Goal: Transaction & Acquisition: Purchase product/service

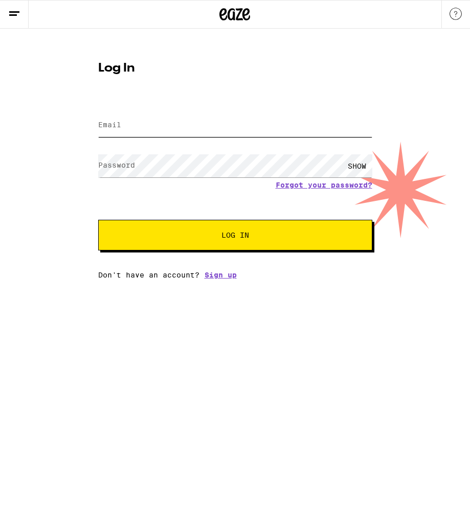
type input "[EMAIL_ADDRESS][DOMAIN_NAME]"
click at [300, 76] on div "Log In Email Email [EMAIL_ADDRESS][DOMAIN_NAME] Password Password SHOW Forgot y…" at bounding box center [235, 166] width 295 height 225
click at [237, 242] on button "Log In" at bounding box center [235, 235] width 274 height 31
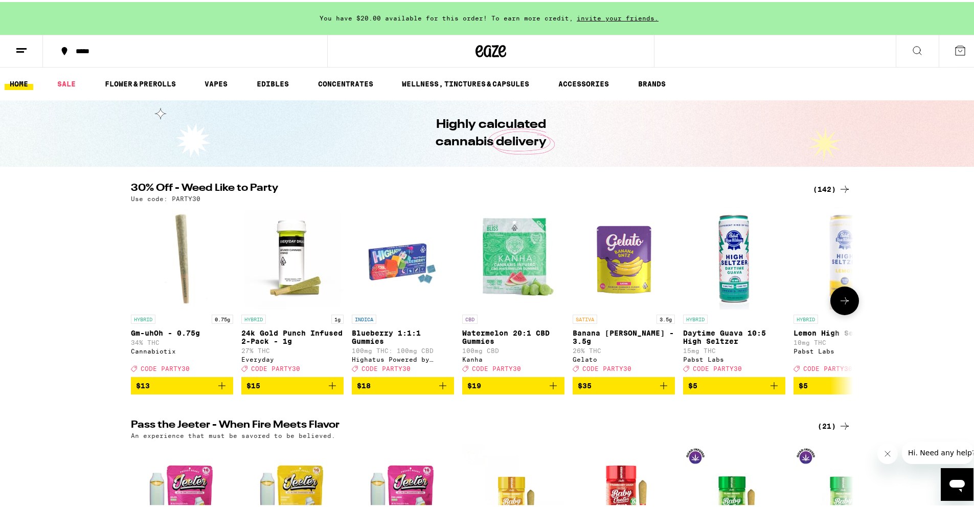
click at [470, 296] on button at bounding box center [845, 298] width 29 height 29
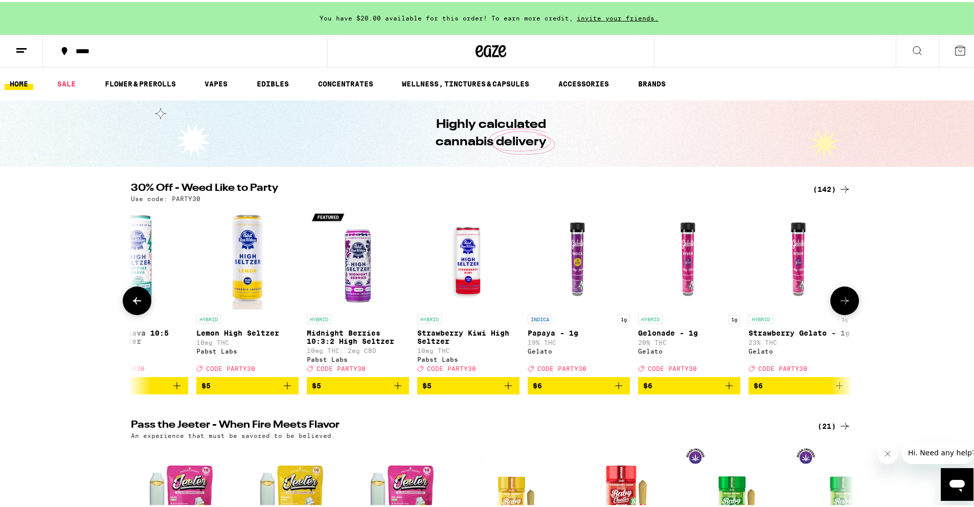
scroll to position [0, 609]
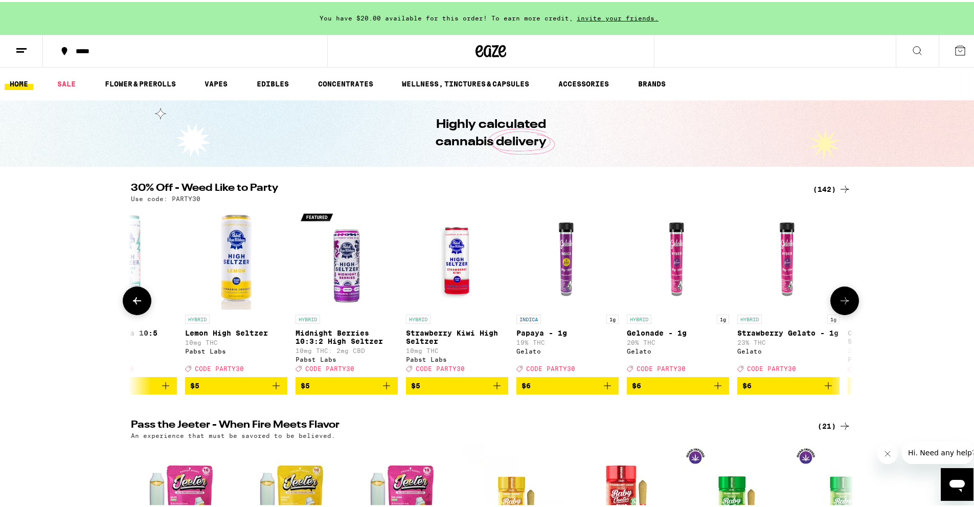
click at [470, 302] on icon at bounding box center [845, 298] width 8 height 7
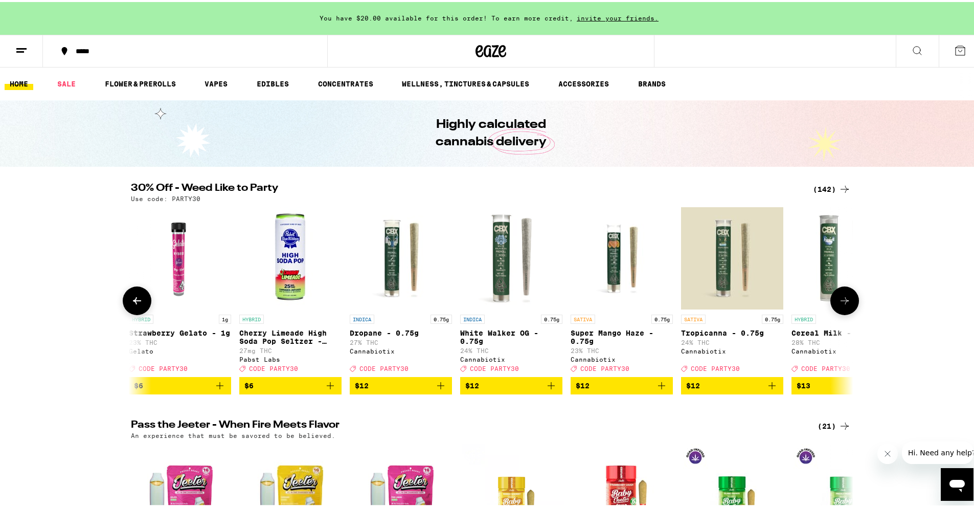
click at [470, 302] on icon at bounding box center [845, 298] width 8 height 7
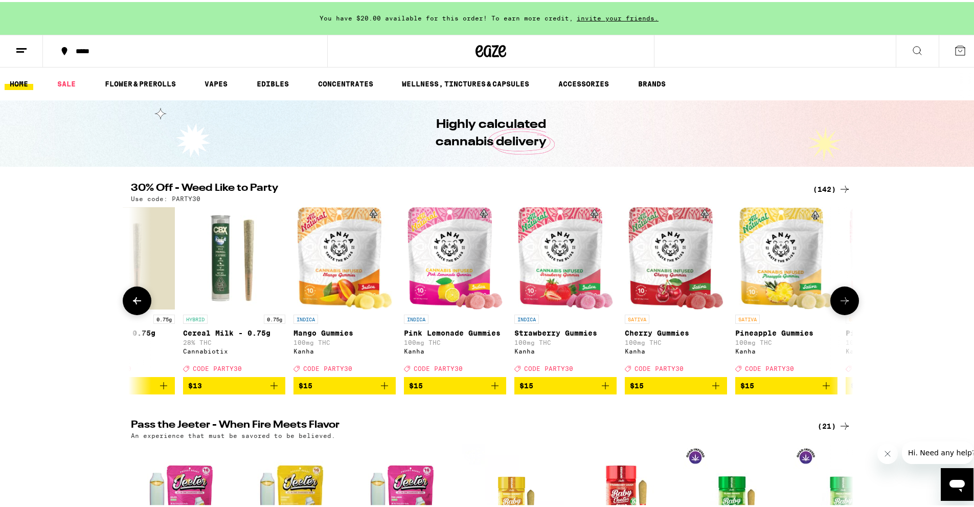
click at [470, 302] on icon at bounding box center [845, 298] width 8 height 7
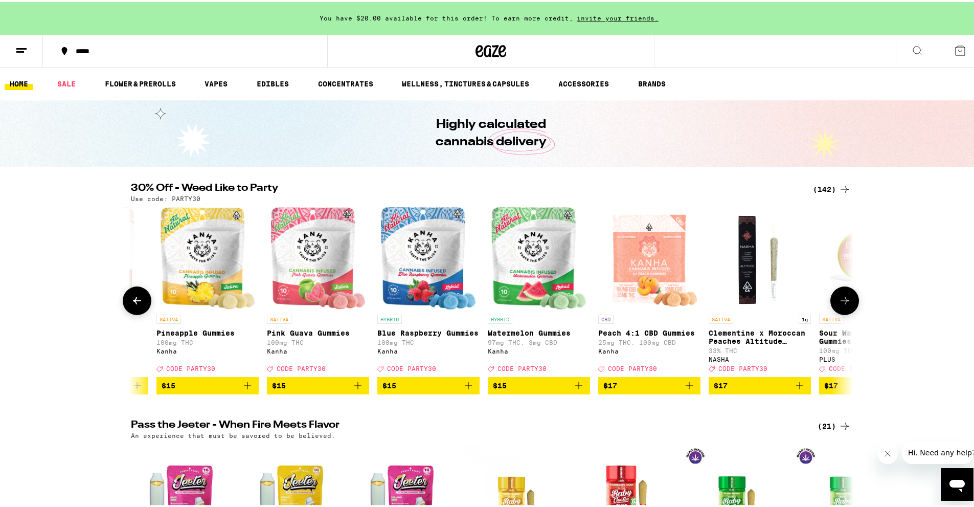
scroll to position [0, 2435]
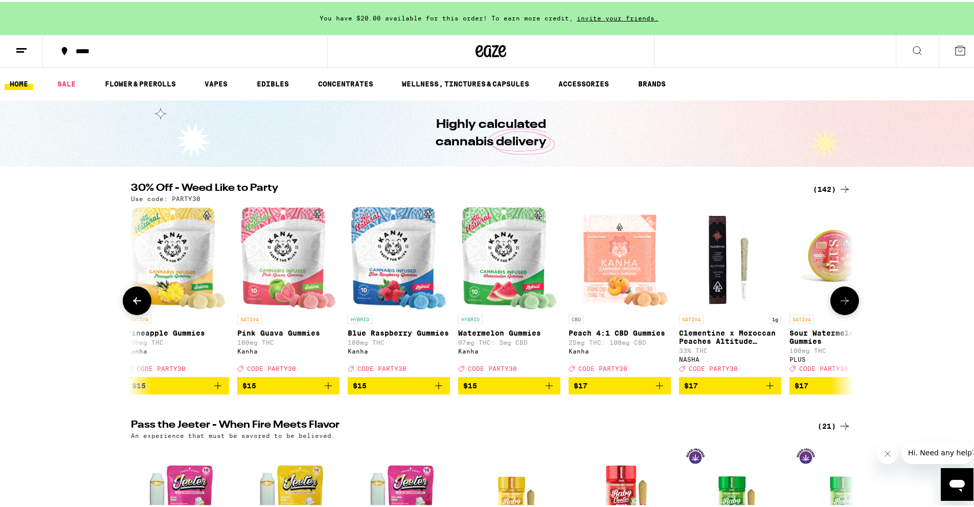
click at [470, 293] on button at bounding box center [845, 298] width 29 height 29
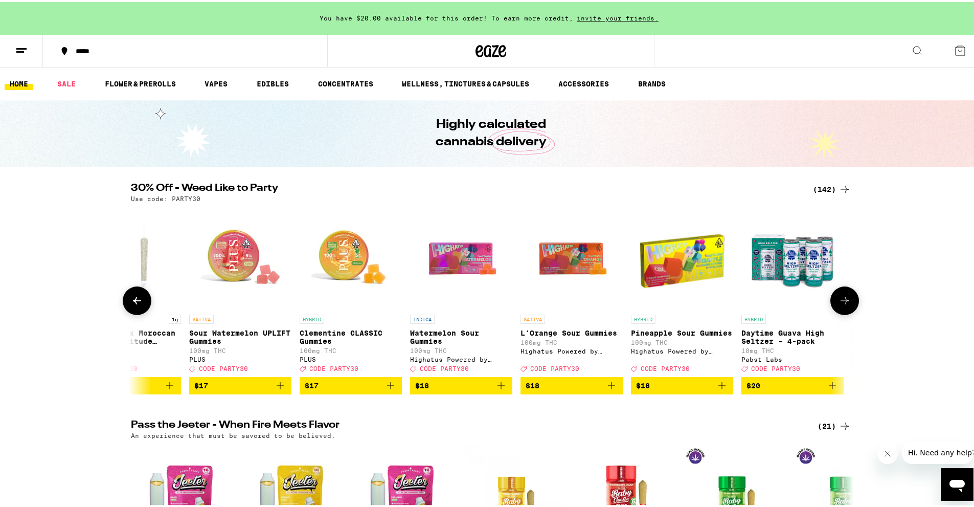
scroll to position [0, 3044]
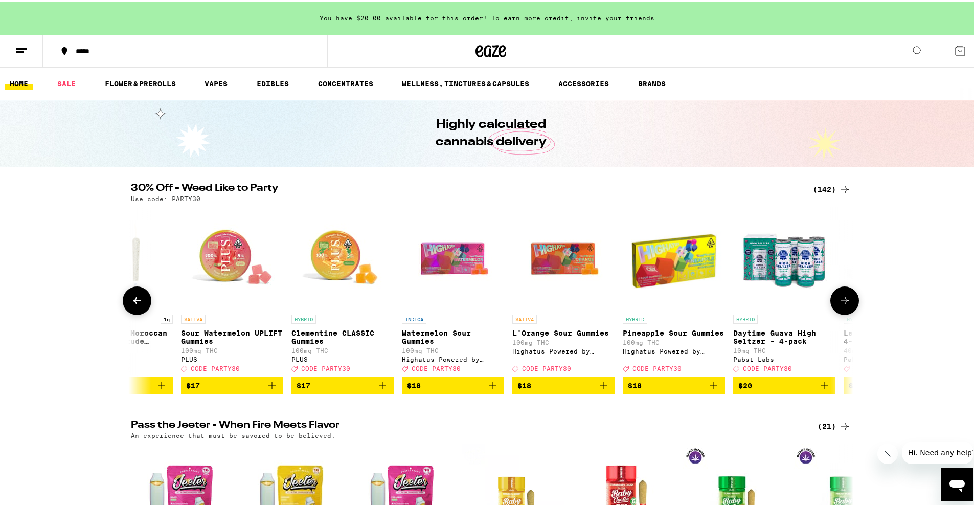
click at [263, 336] on p "Sour Watermelon UPLIFT Gummies" at bounding box center [232, 335] width 102 height 16
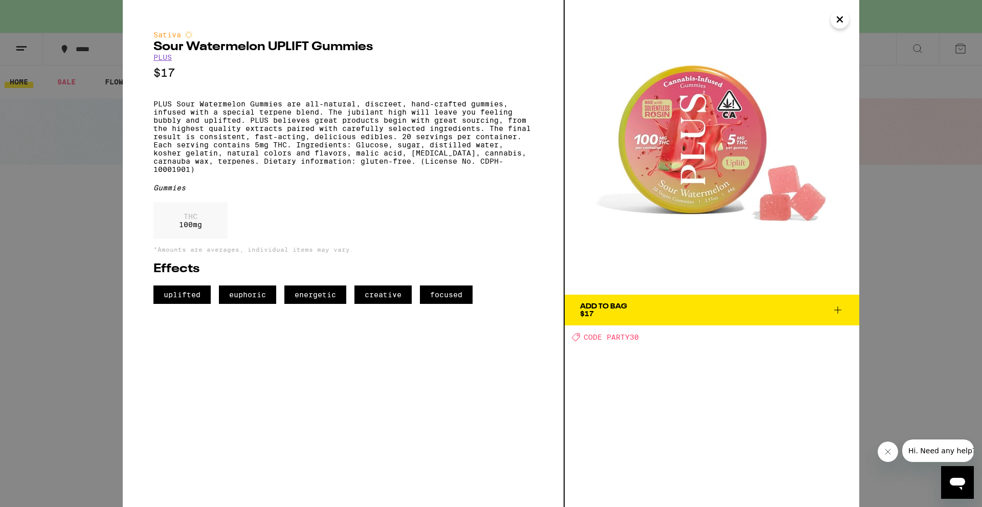
click at [470, 15] on icon "Close" at bounding box center [840, 19] width 12 height 15
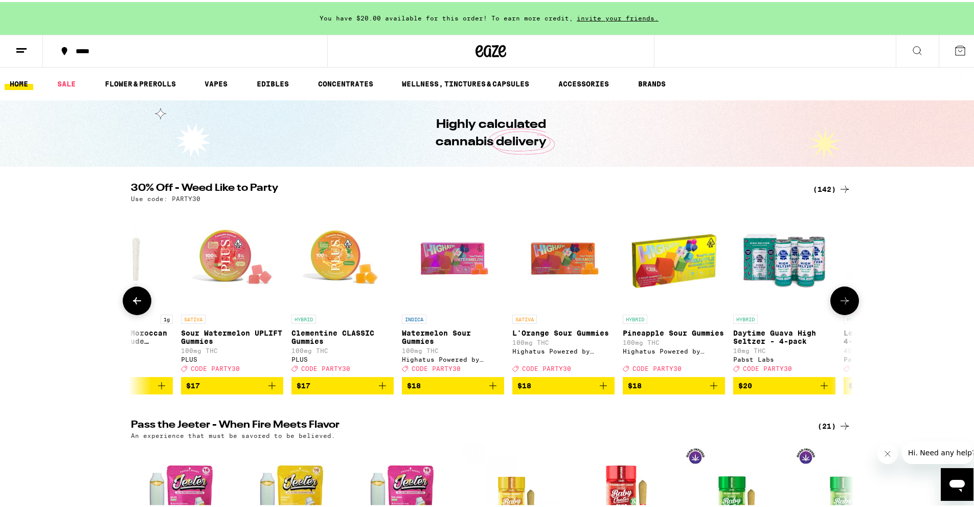
click at [470, 298] on icon at bounding box center [845, 299] width 12 height 12
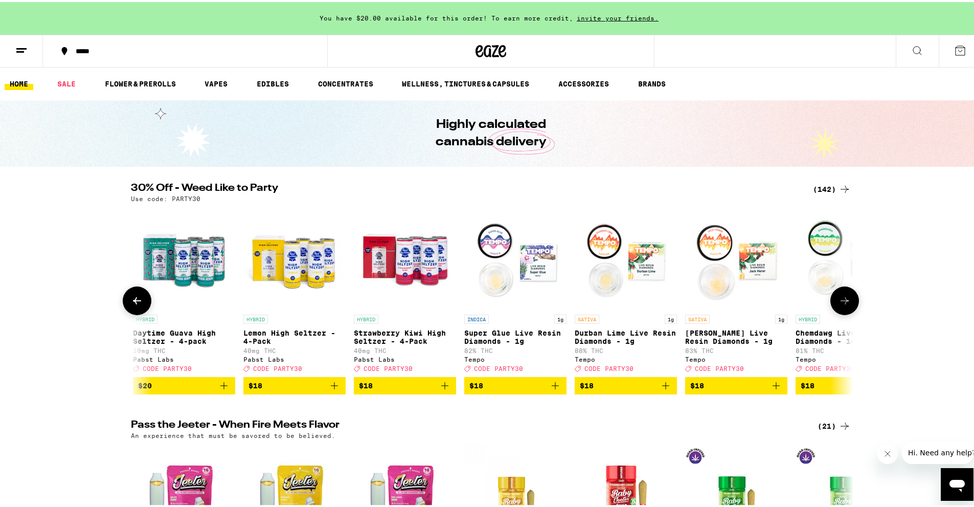
scroll to position [0, 3652]
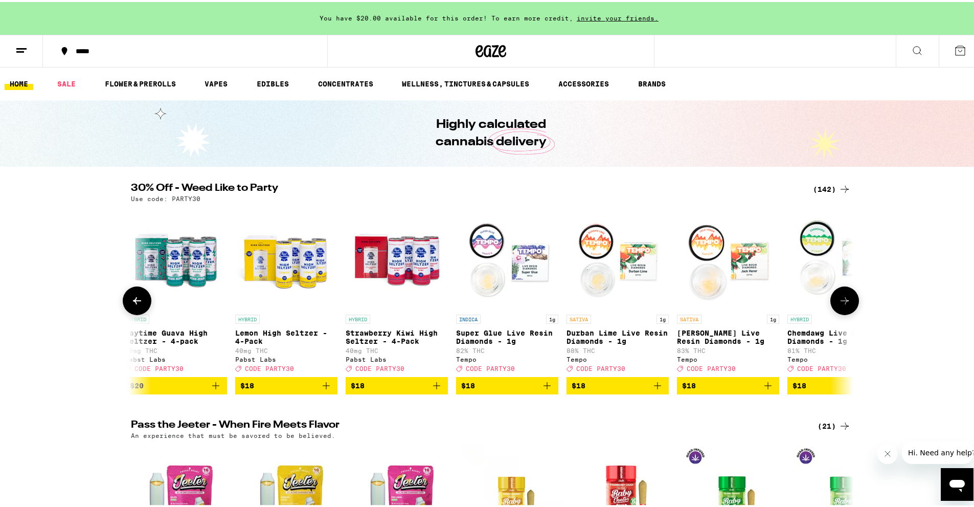
click at [470, 264] on img "Open page for Super Glue Live Resin Diamonds - 1g from Tempo" at bounding box center [507, 256] width 102 height 102
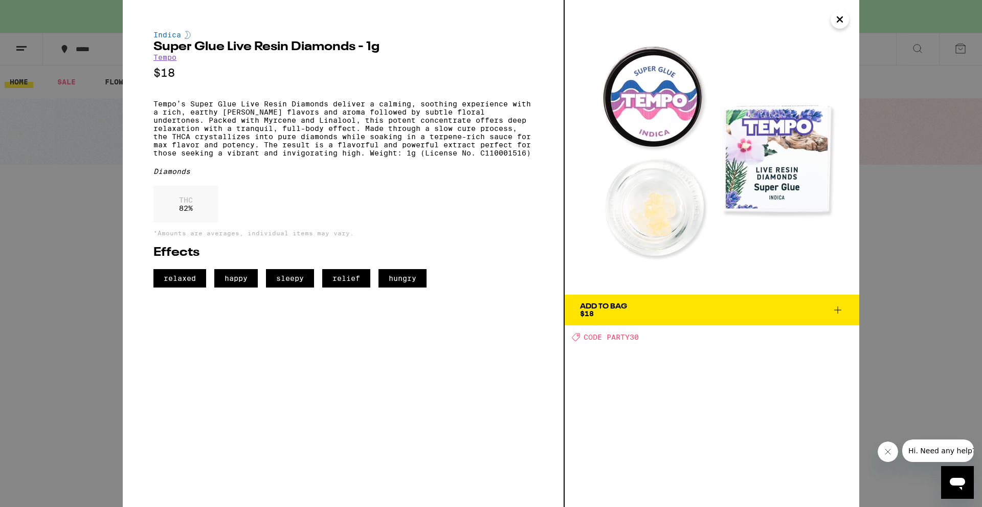
click at [470, 14] on icon "Close" at bounding box center [840, 19] width 12 height 15
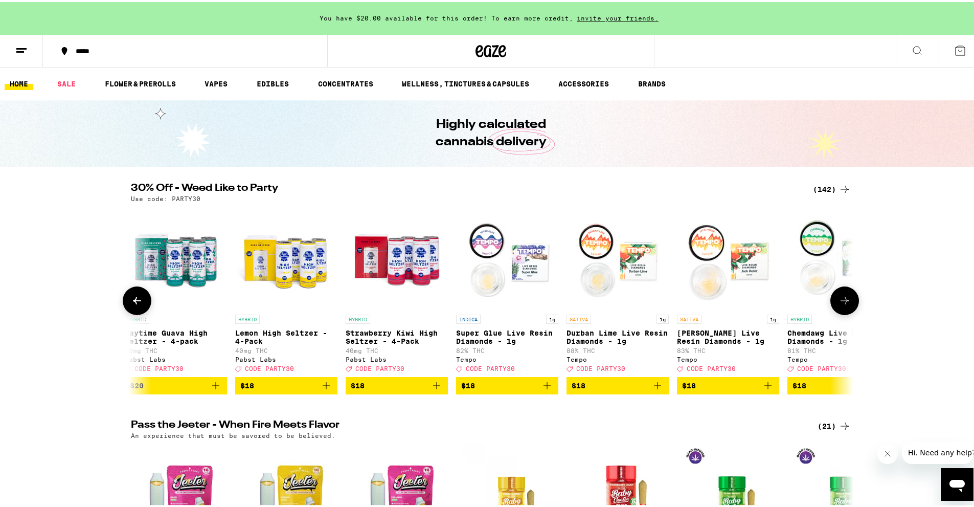
click at [470, 302] on icon at bounding box center [845, 298] width 8 height 7
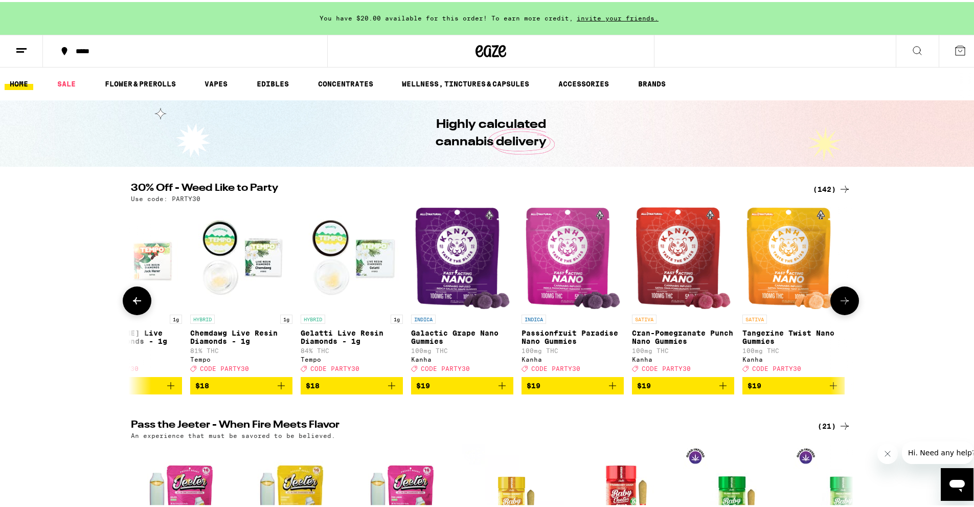
scroll to position [0, 4261]
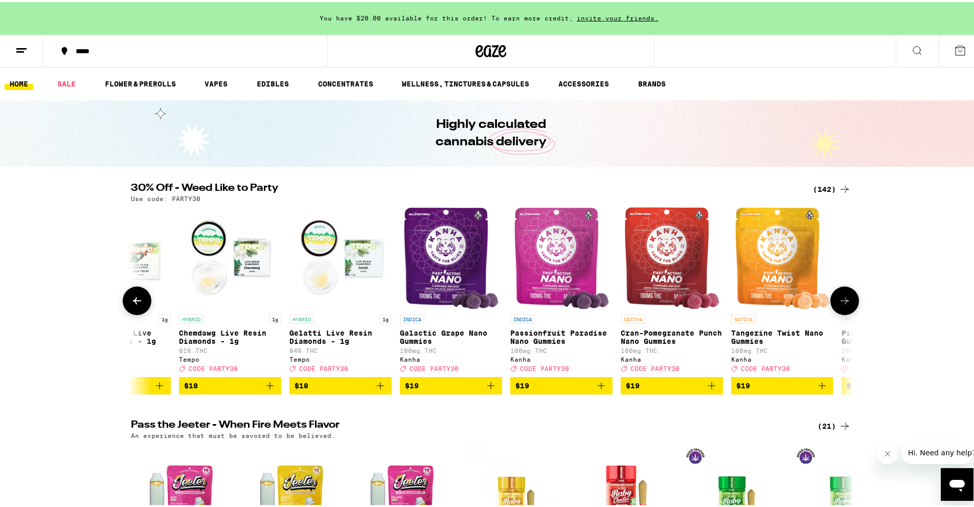
click at [470, 303] on icon at bounding box center [845, 299] width 12 height 12
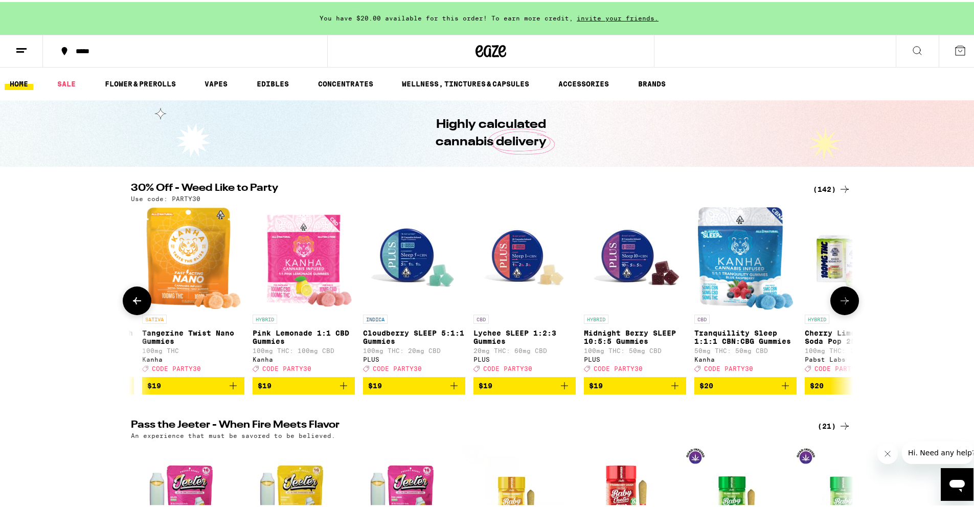
scroll to position [0, 4870]
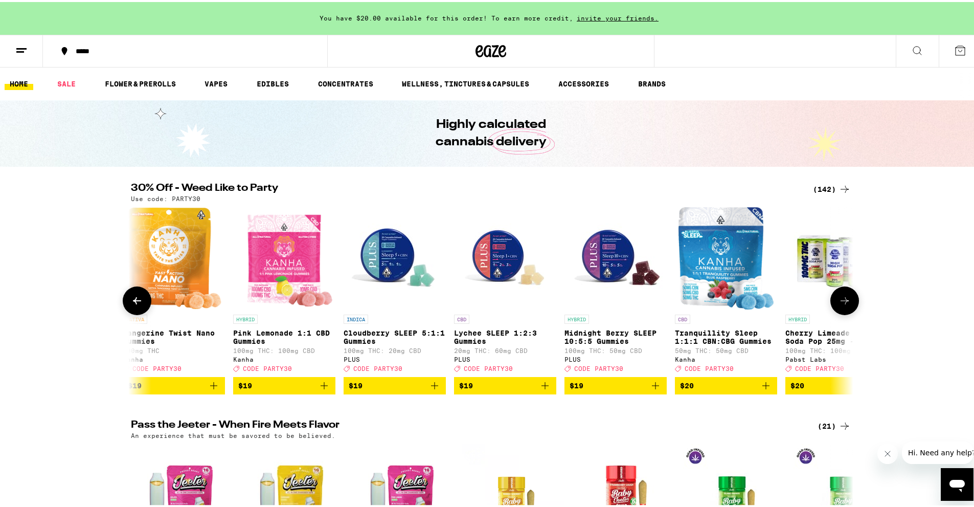
click at [470, 300] on icon at bounding box center [845, 299] width 12 height 12
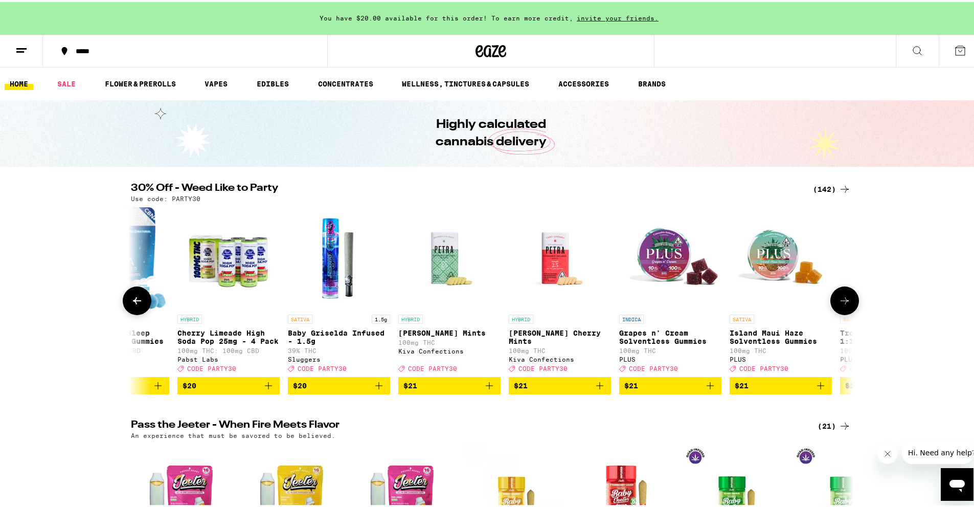
scroll to position [0, 5479]
click at [470, 341] on p "Grapes n' Cream Solventless Gummies" at bounding box center [670, 335] width 102 height 16
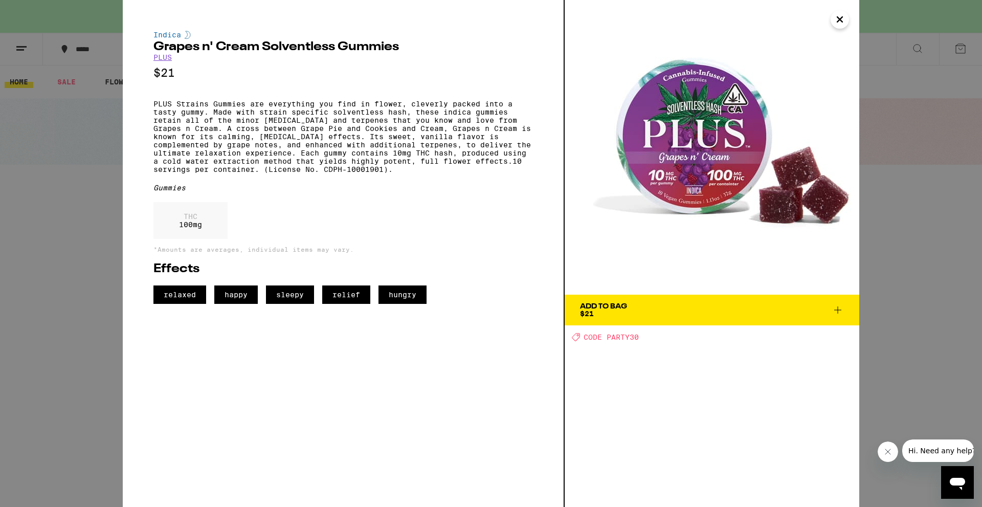
click at [470, 308] on div "Add To Bag" at bounding box center [603, 306] width 47 height 7
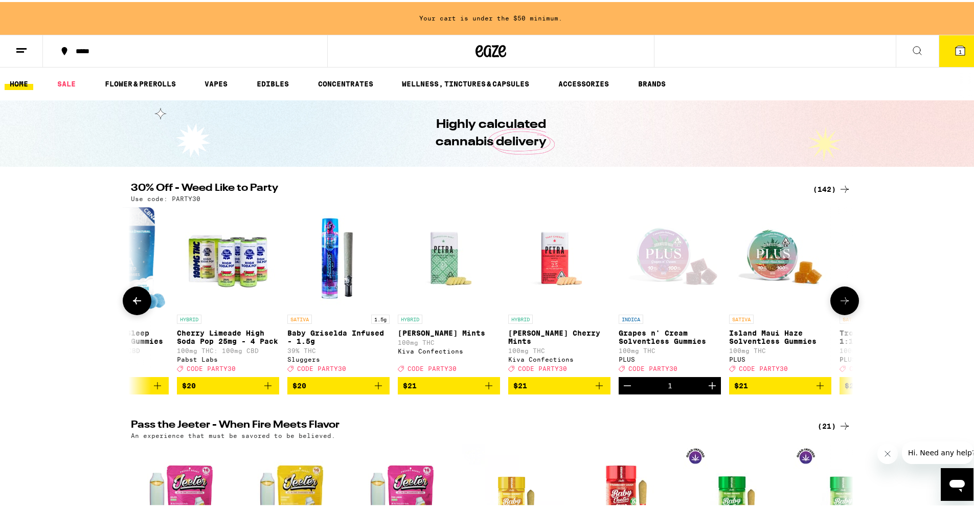
click at [470, 390] on icon "Add to bag" at bounding box center [820, 384] width 12 height 12
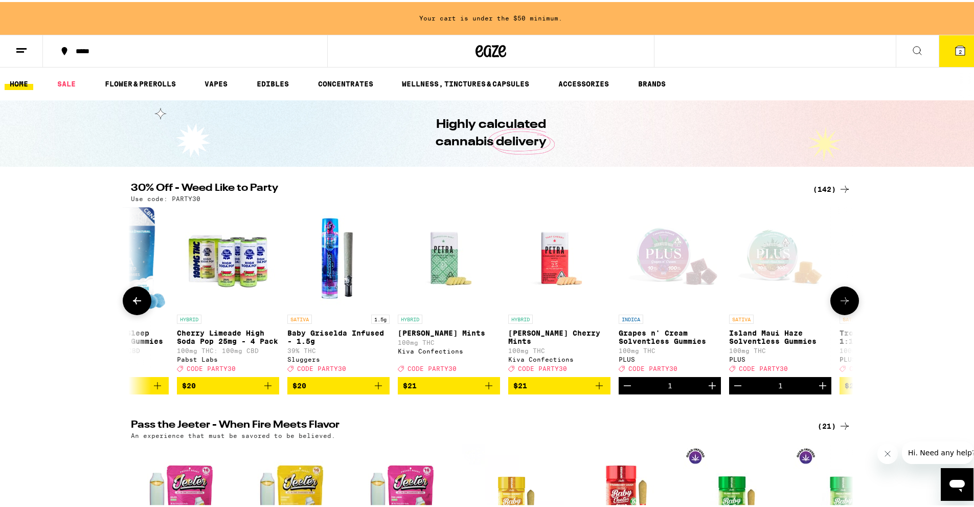
click at [470, 298] on icon at bounding box center [845, 299] width 12 height 12
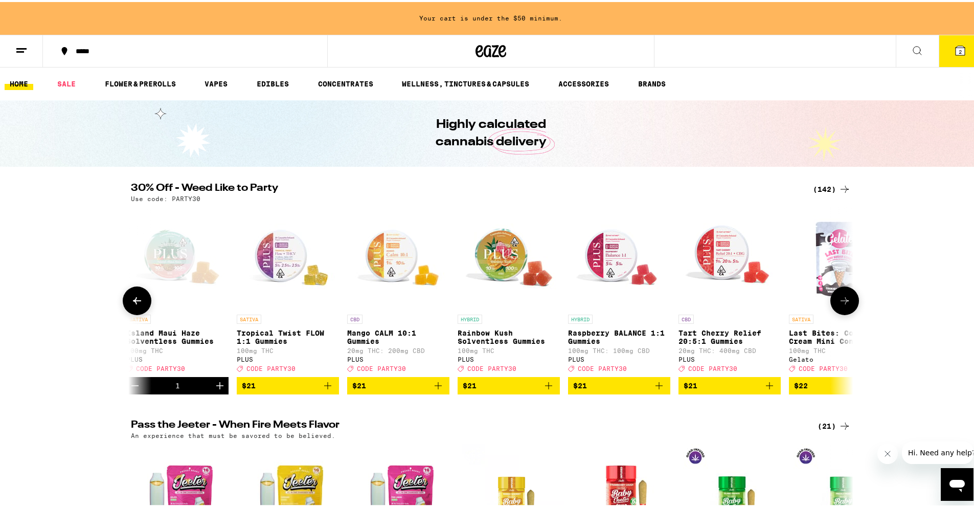
scroll to position [0, 6087]
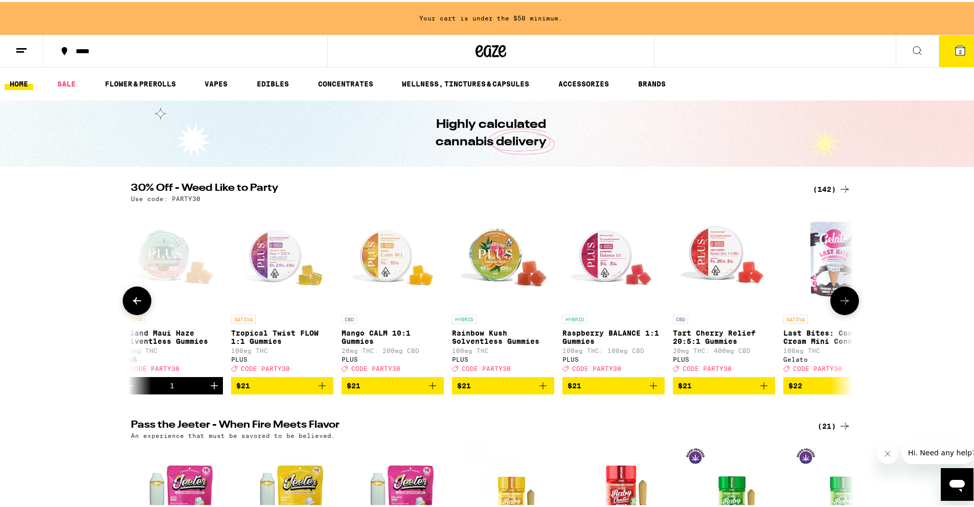
click at [470, 388] on icon "Add to bag" at bounding box center [543, 384] width 12 height 12
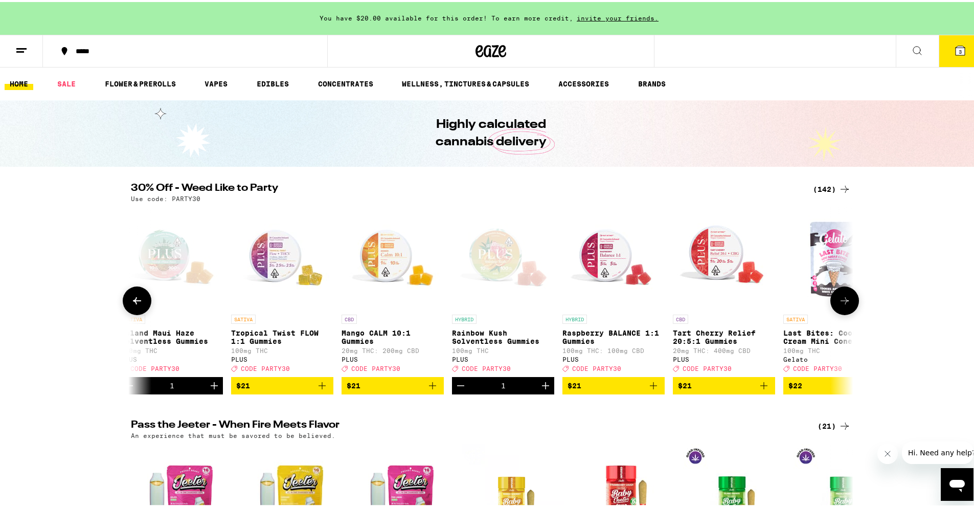
click at [470, 299] on icon at bounding box center [845, 299] width 12 height 12
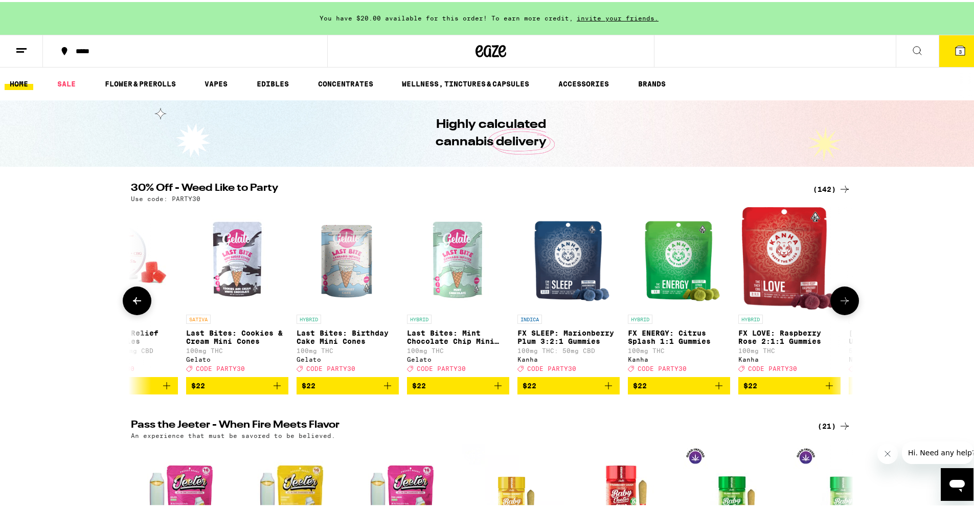
scroll to position [0, 6696]
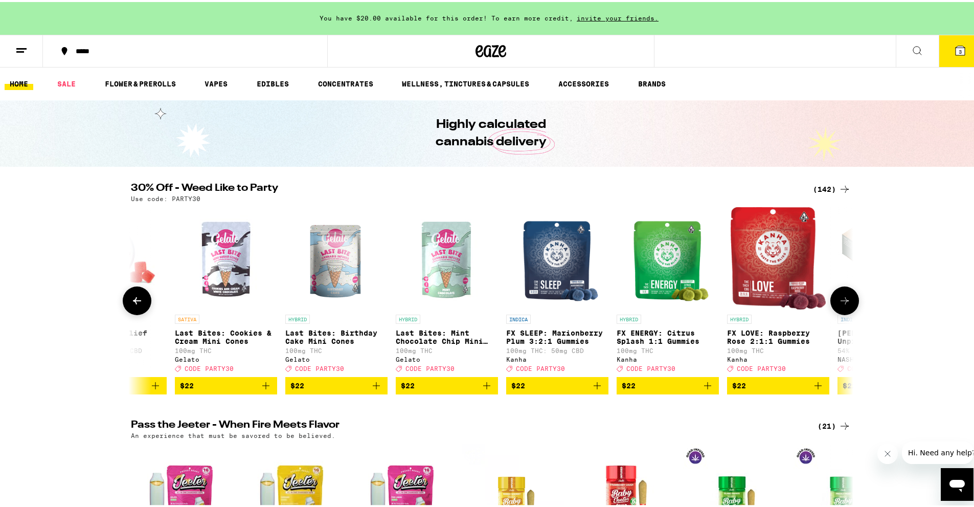
click at [470, 304] on icon at bounding box center [845, 299] width 12 height 12
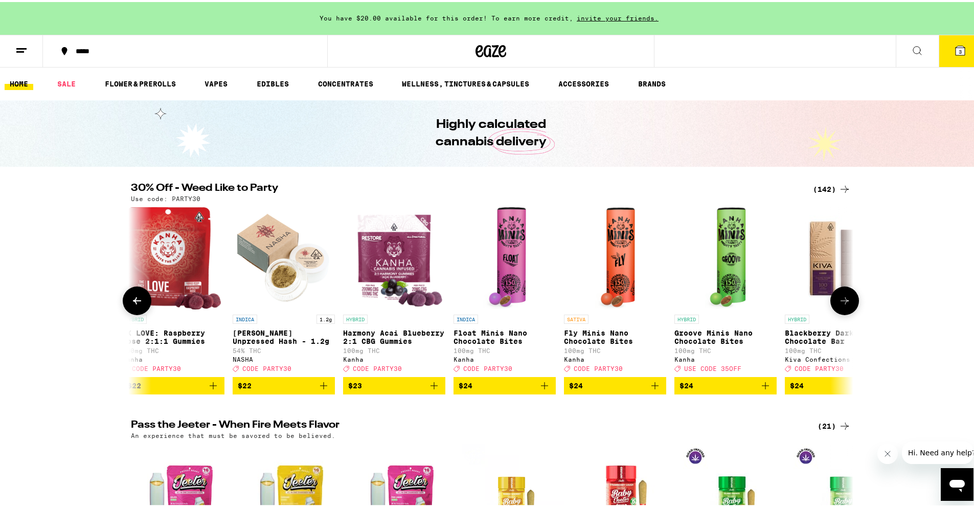
scroll to position [0, 7305]
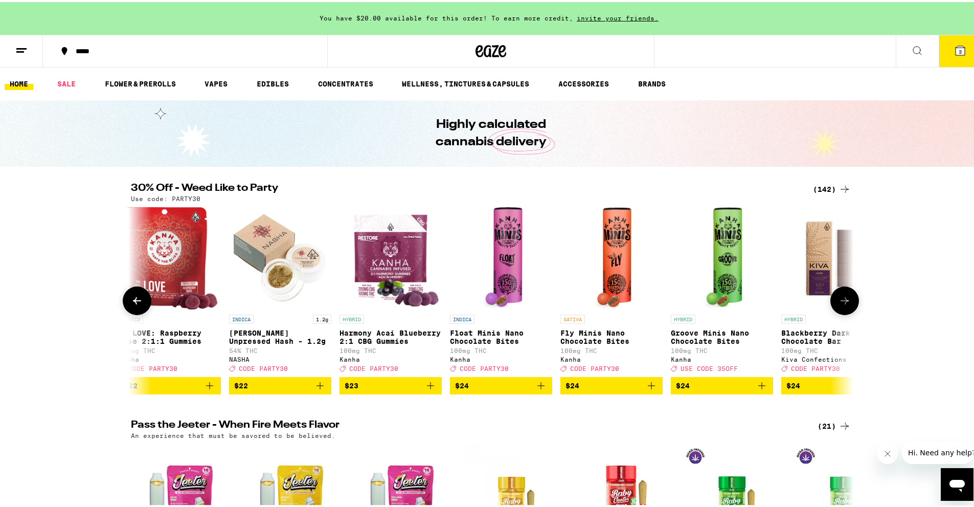
click at [470, 304] on icon at bounding box center [845, 299] width 12 height 12
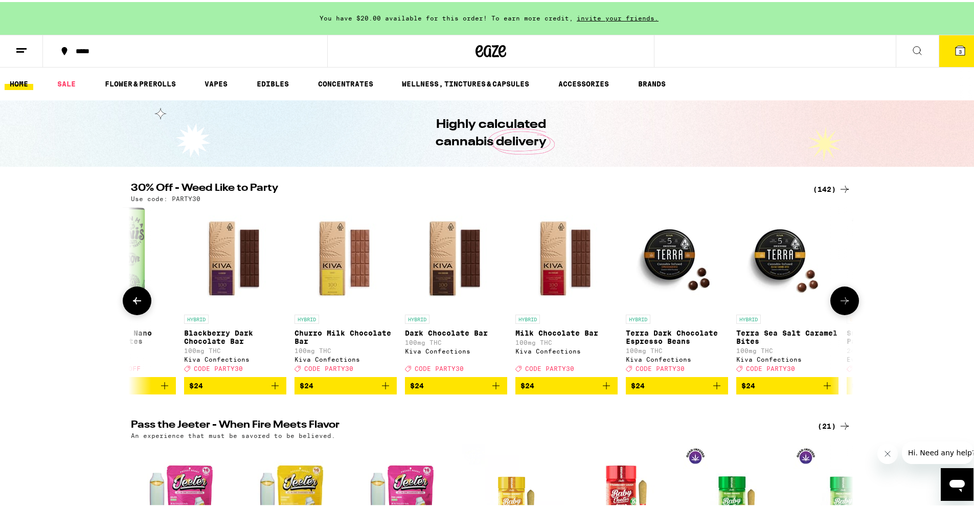
scroll to position [0, 7913]
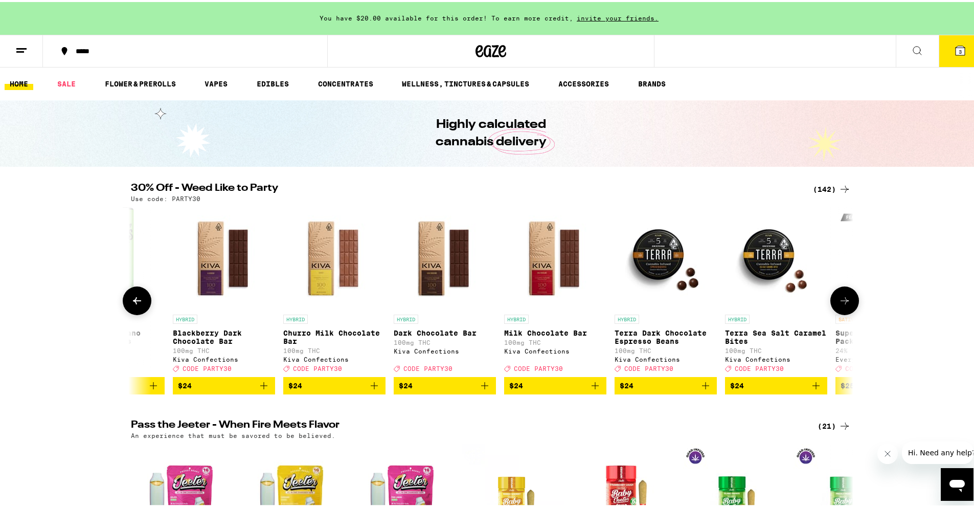
click at [141, 297] on button at bounding box center [137, 298] width 29 height 29
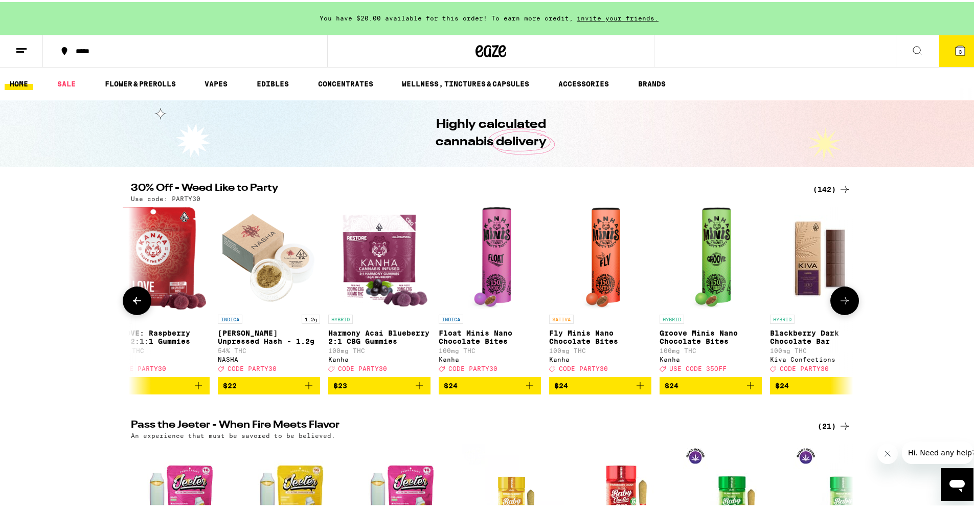
scroll to position [0, 7305]
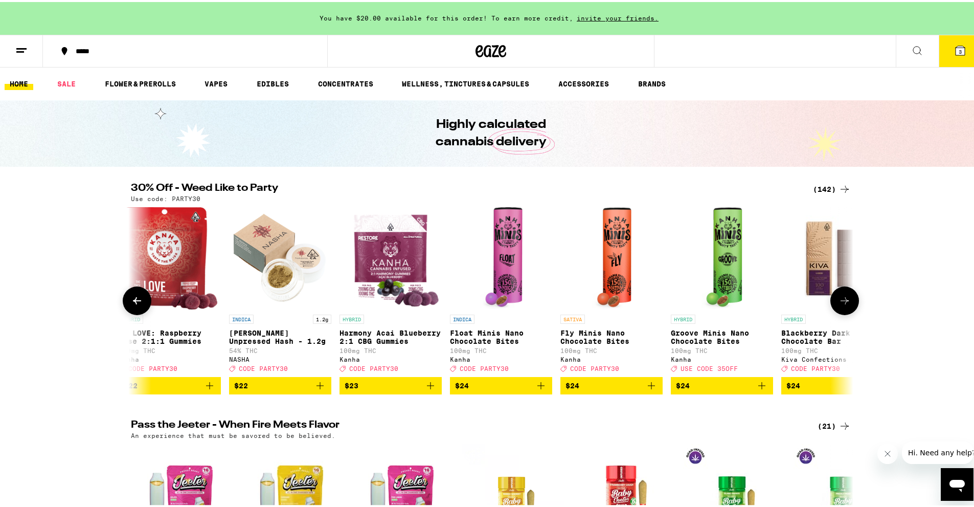
click at [470, 300] on icon at bounding box center [845, 299] width 12 height 12
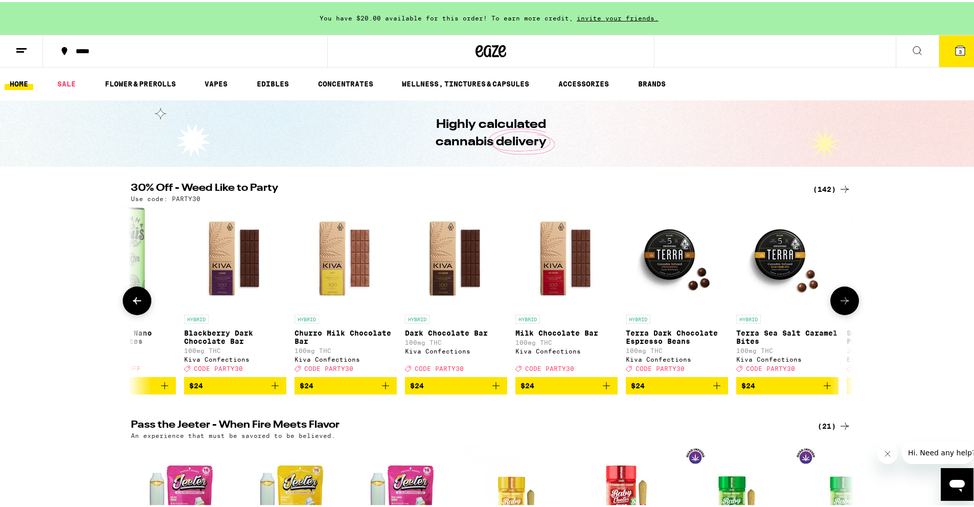
scroll to position [0, 7913]
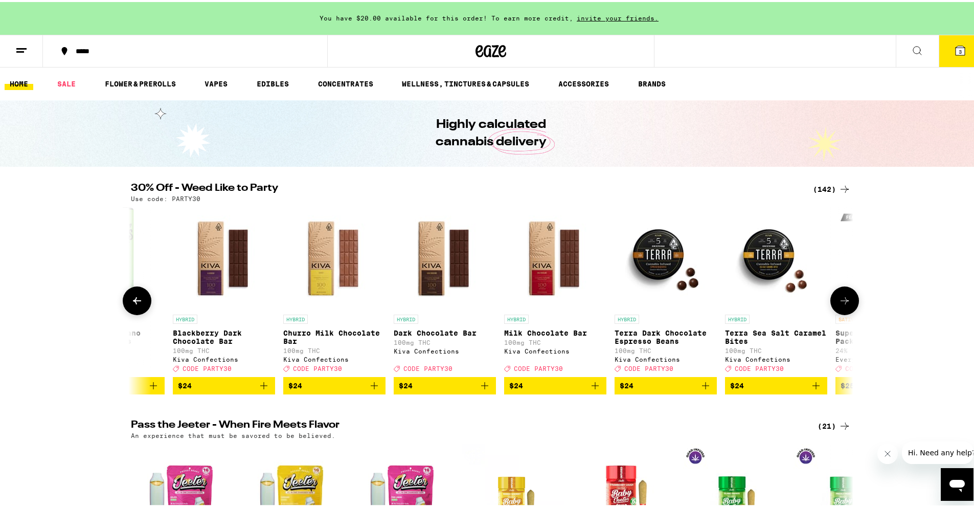
click at [470, 300] on icon at bounding box center [845, 299] width 12 height 12
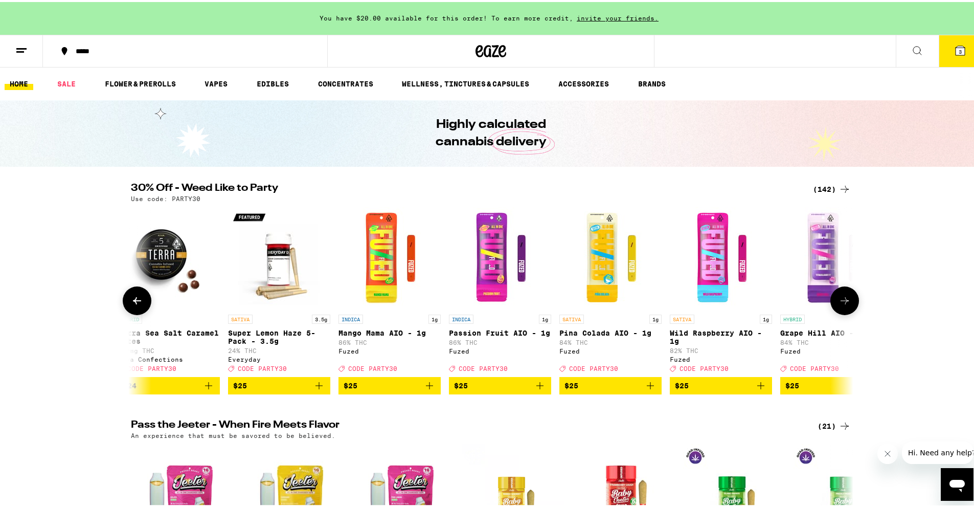
scroll to position [0, 8522]
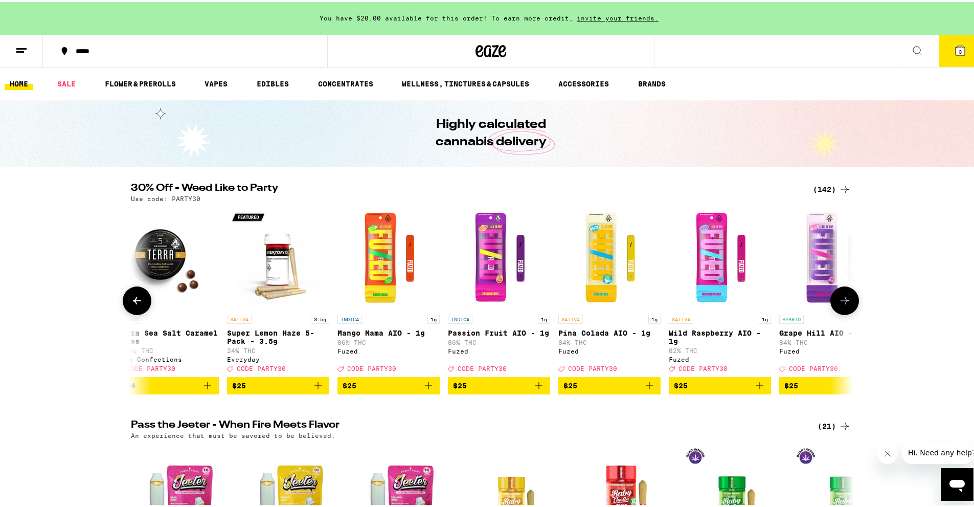
click at [470, 300] on icon at bounding box center [845, 299] width 12 height 12
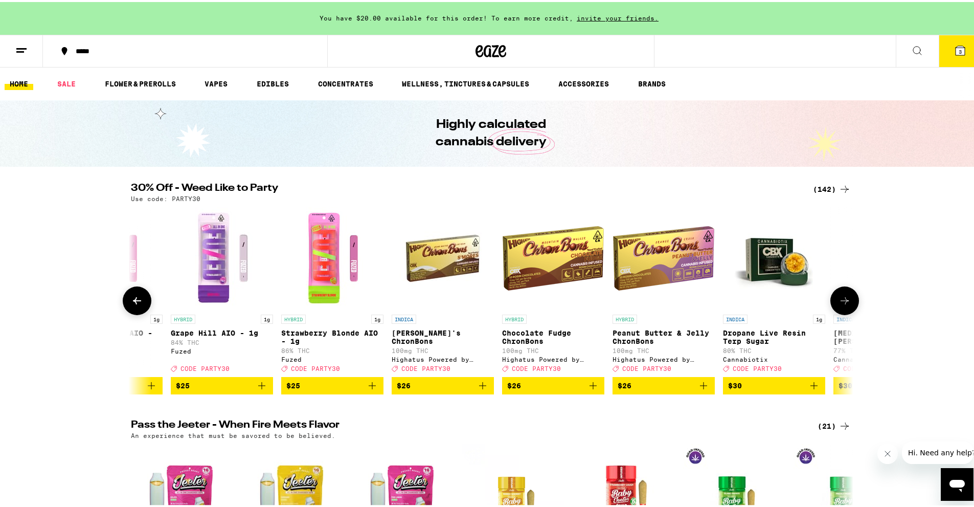
click at [470, 300] on icon at bounding box center [845, 299] width 12 height 12
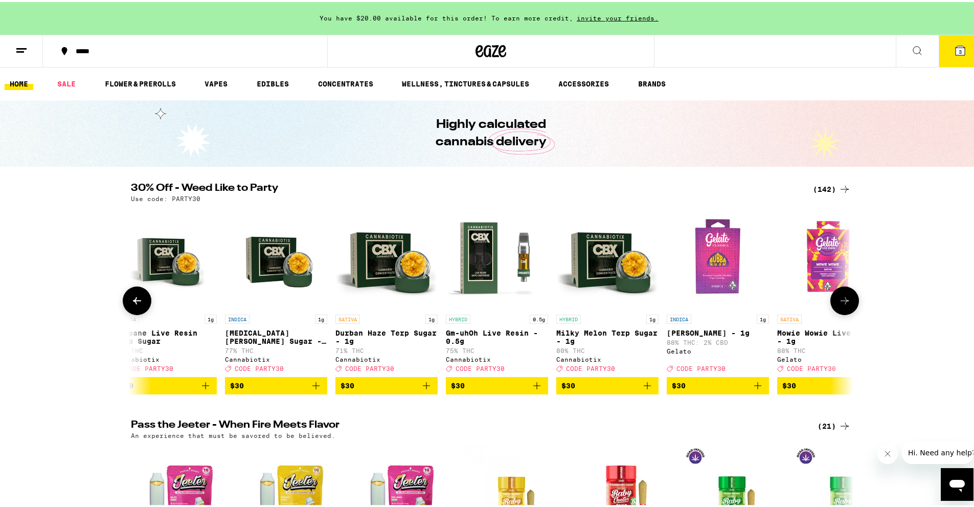
click at [470, 300] on icon at bounding box center [845, 299] width 12 height 12
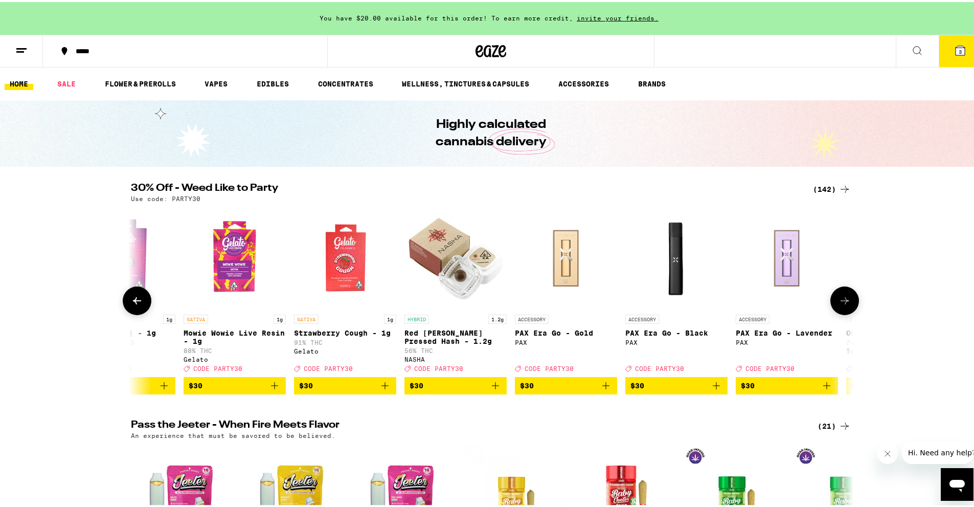
scroll to position [0, 10348]
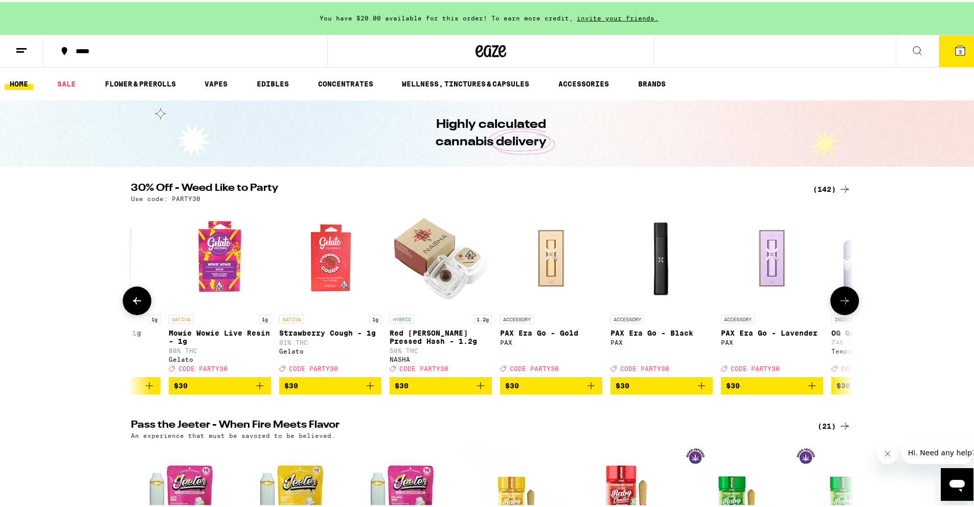
click at [470, 300] on icon at bounding box center [845, 299] width 12 height 12
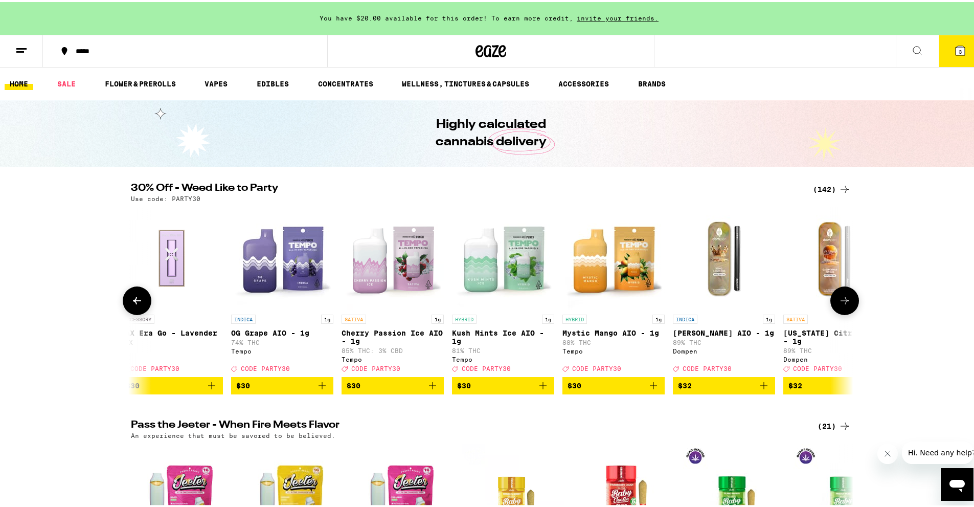
scroll to position [0, 10957]
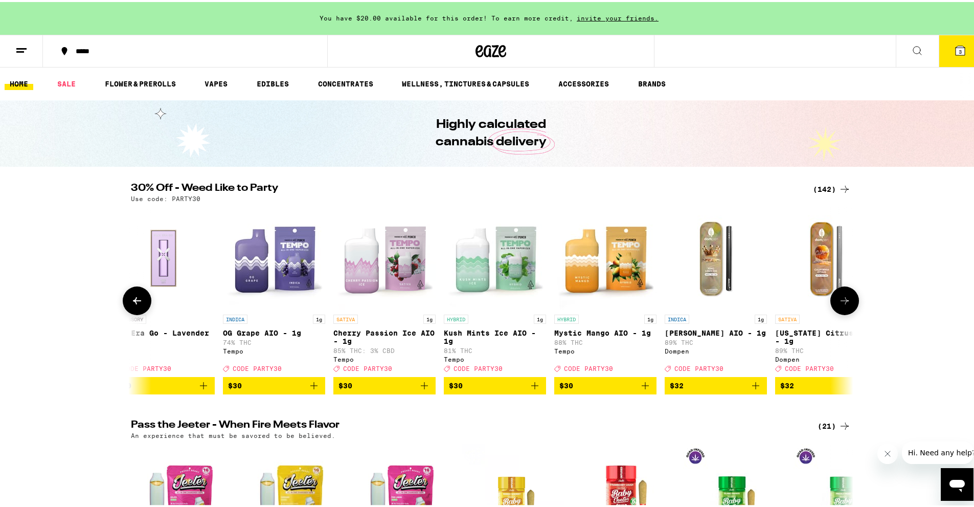
click at [470, 300] on icon at bounding box center [845, 299] width 12 height 12
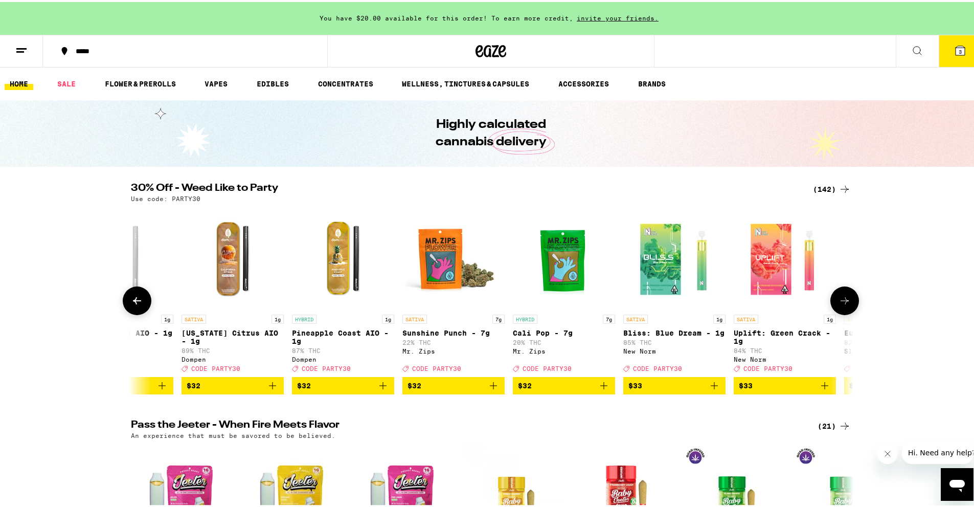
scroll to position [0, 11566]
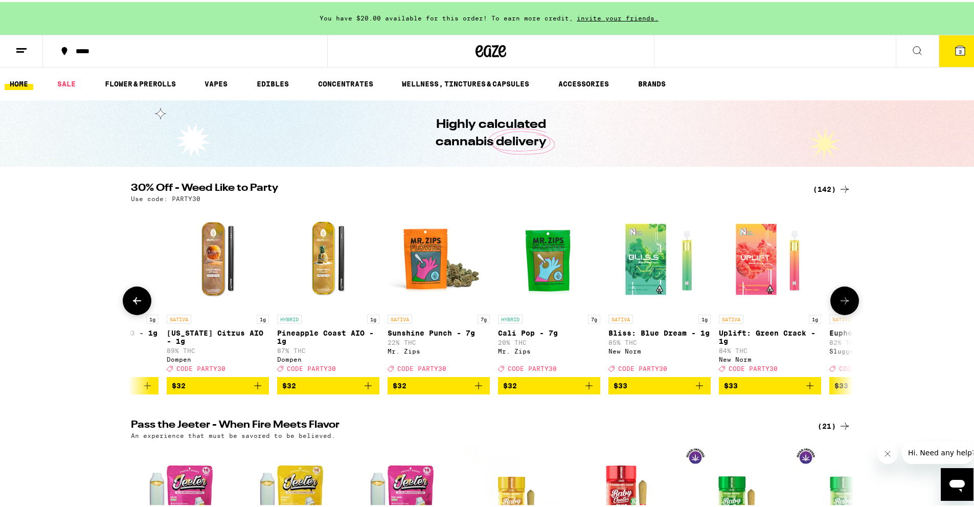
click at [131, 299] on icon at bounding box center [137, 299] width 12 height 12
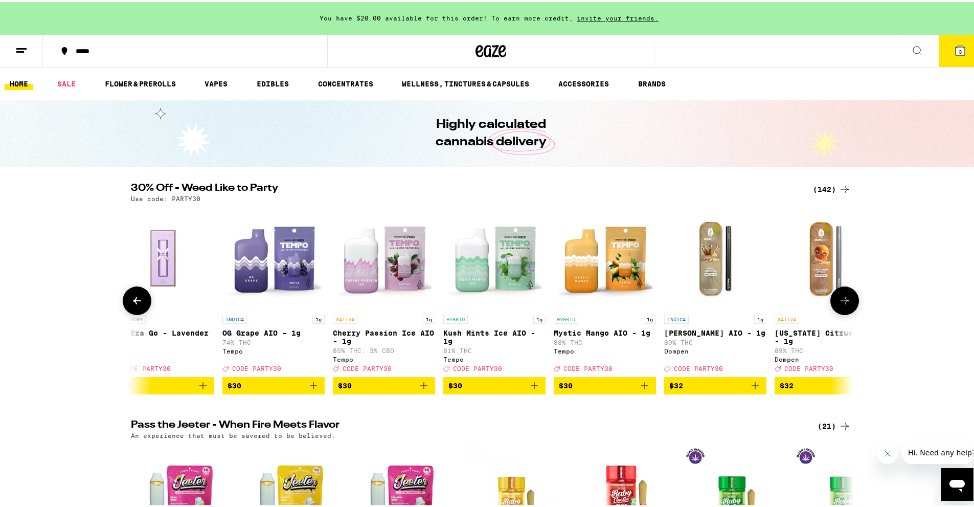
scroll to position [0, 10957]
click at [470, 302] on icon at bounding box center [845, 299] width 12 height 12
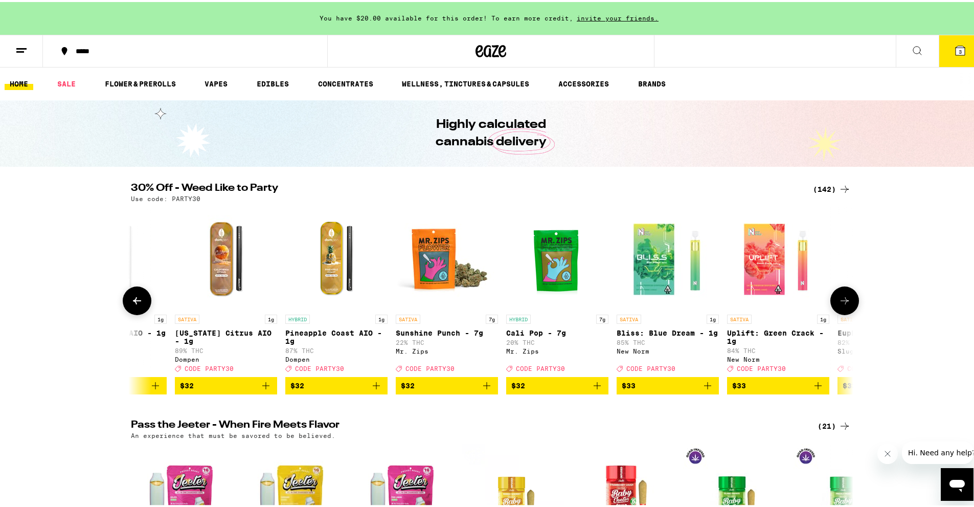
scroll to position [0, 11566]
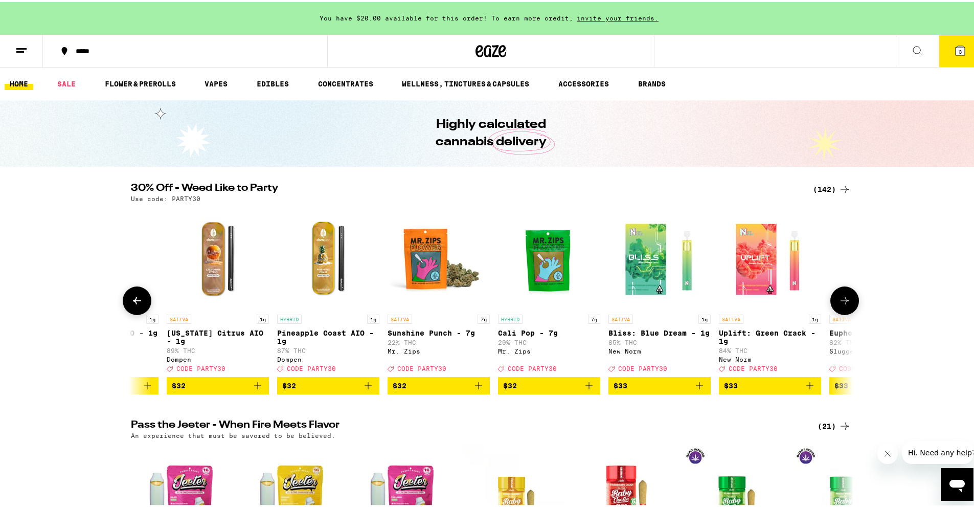
click at [470, 302] on icon at bounding box center [845, 299] width 12 height 12
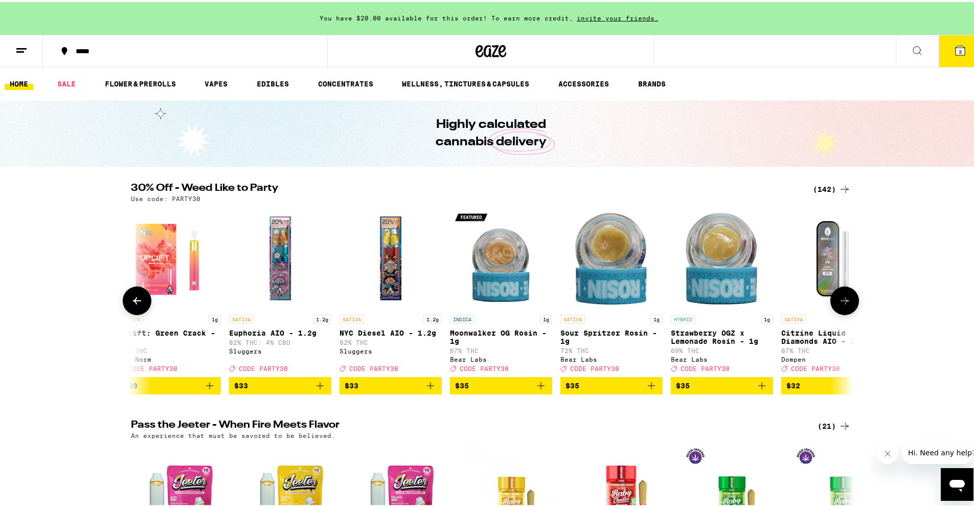
scroll to position [0, 12175]
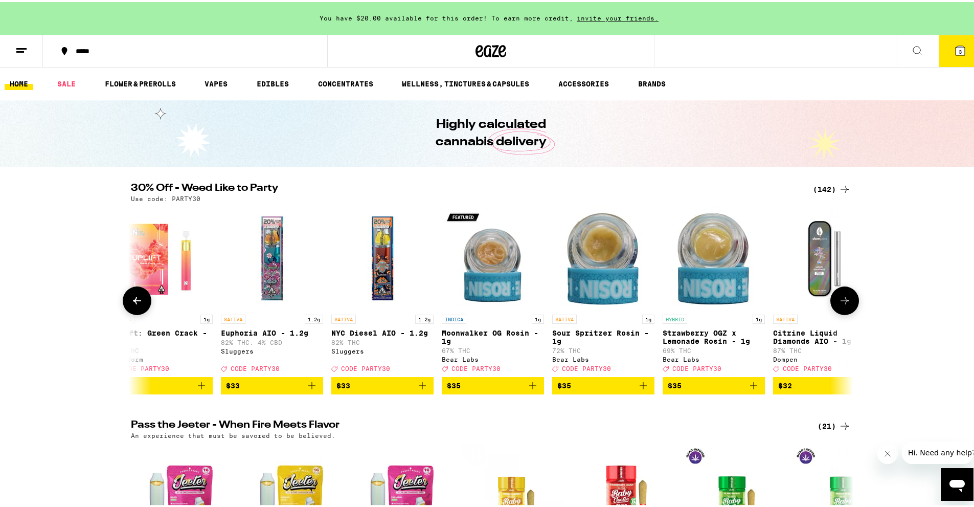
click at [470, 302] on icon at bounding box center [845, 299] width 12 height 12
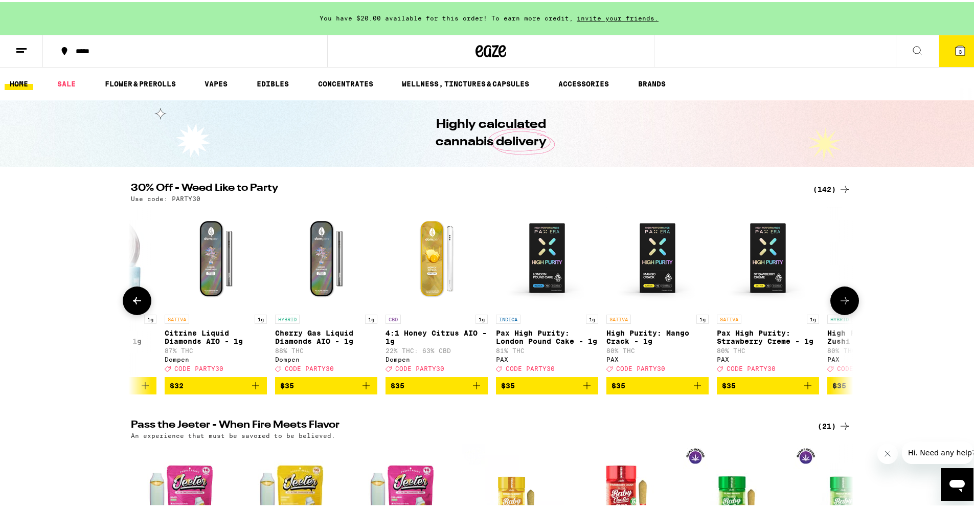
click at [470, 302] on icon at bounding box center [845, 299] width 12 height 12
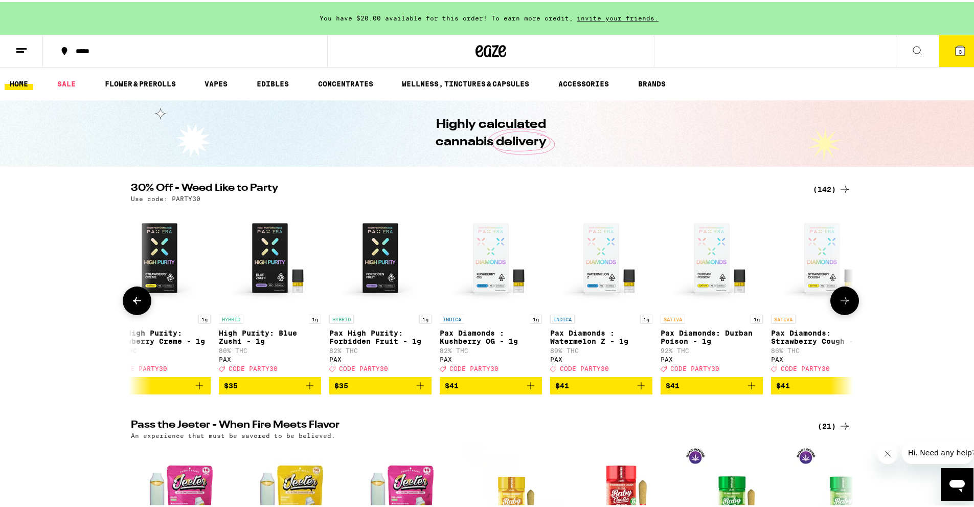
click at [470, 302] on icon at bounding box center [845, 299] width 12 height 12
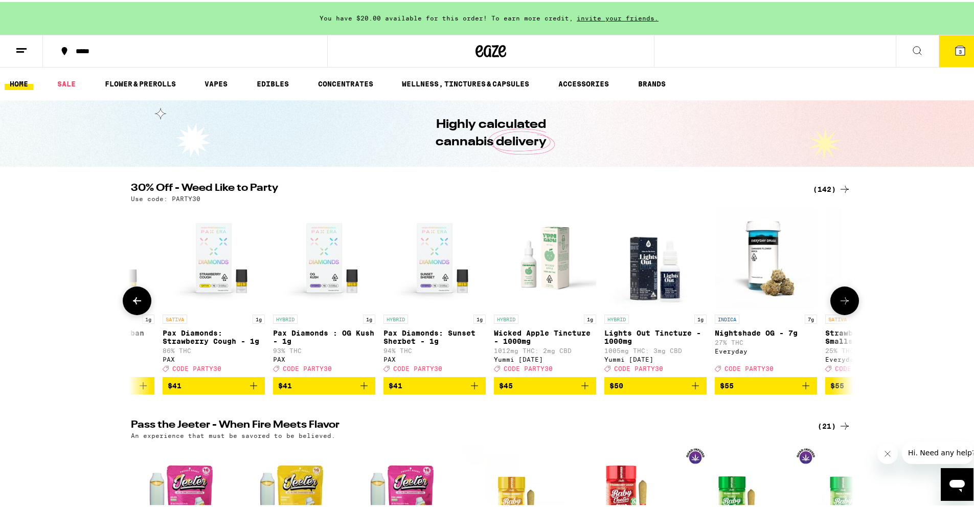
click at [470, 302] on icon at bounding box center [845, 299] width 12 height 12
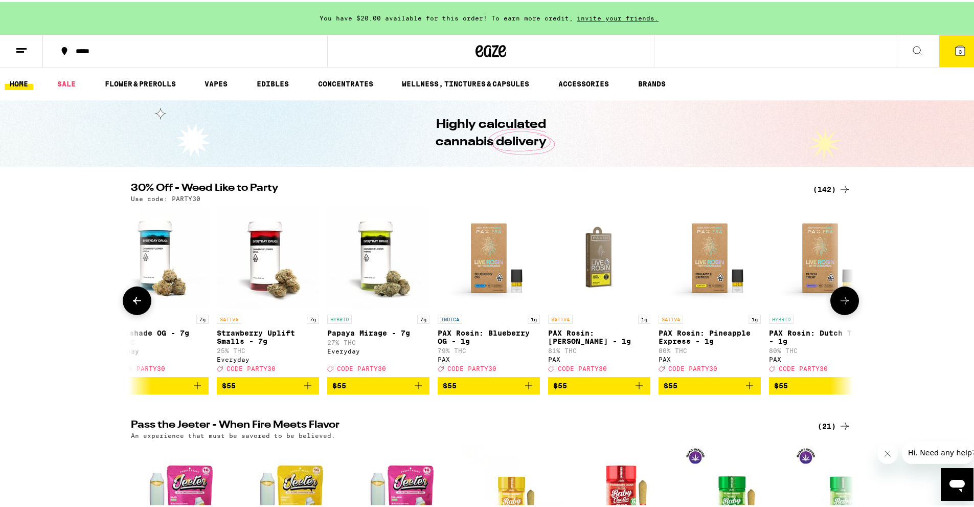
click at [470, 302] on icon at bounding box center [845, 299] width 12 height 12
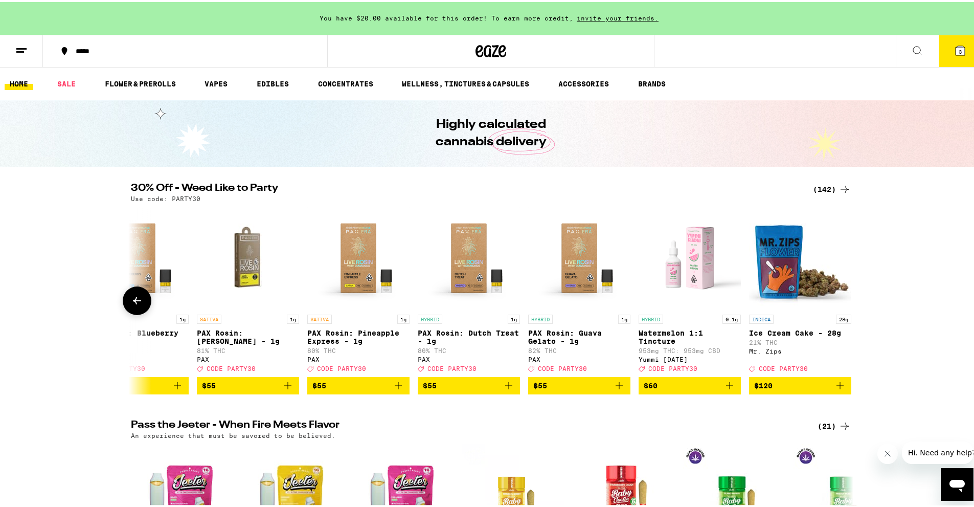
scroll to position [0, 14970]
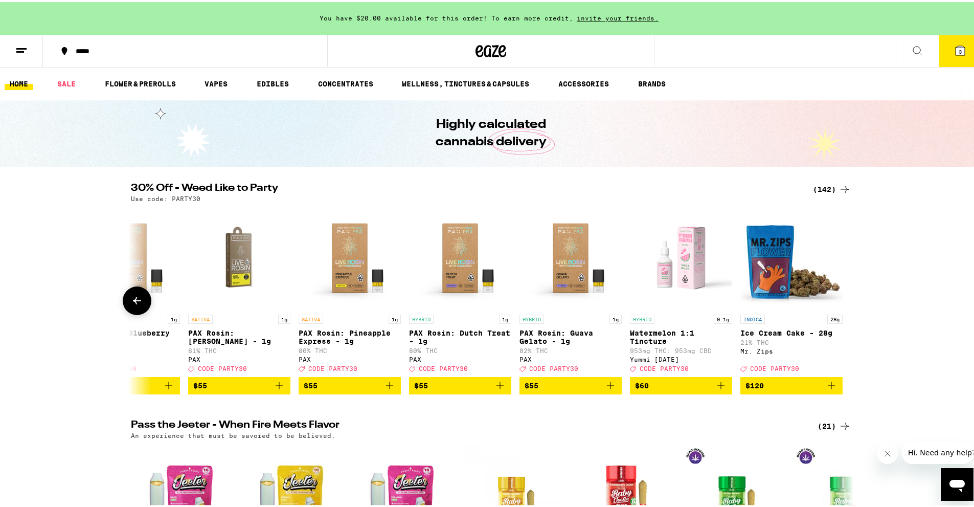
click at [470, 302] on div at bounding box center [845, 298] width 29 height 29
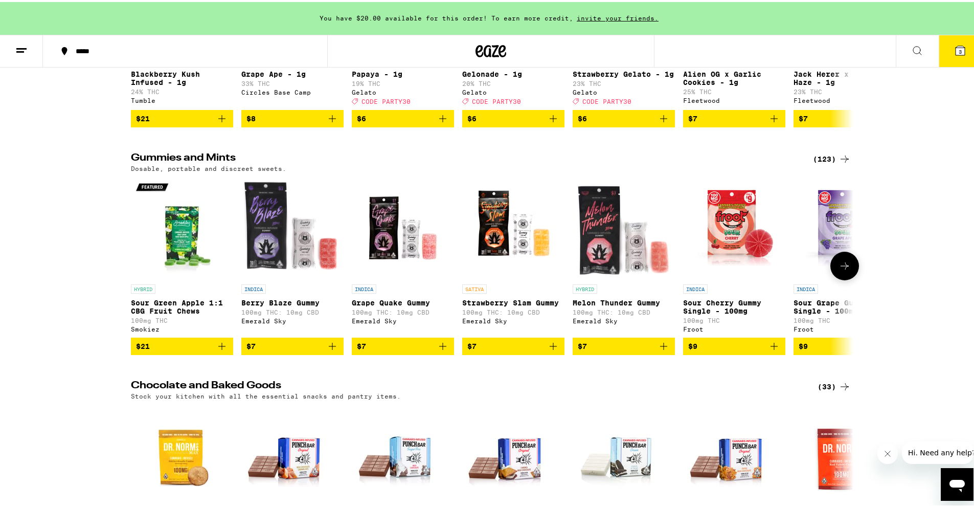
scroll to position [2916, 0]
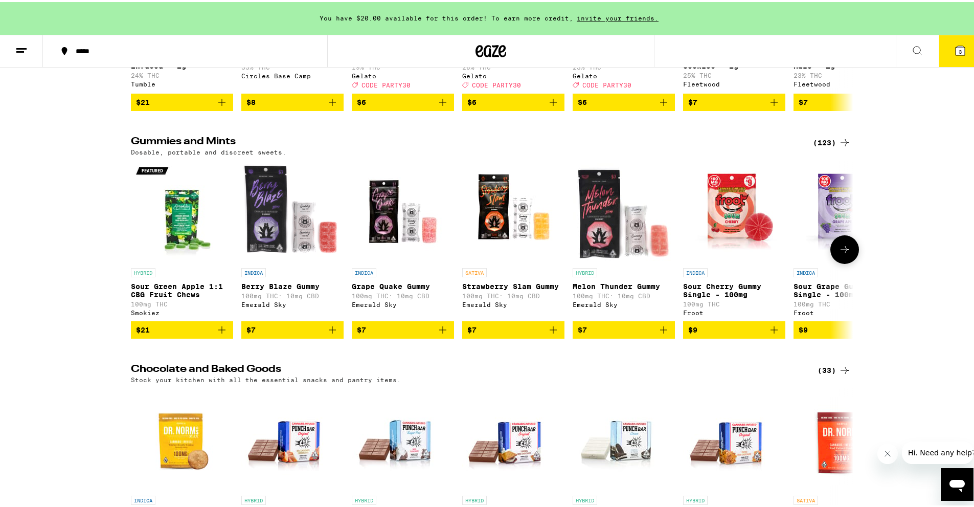
click at [470, 254] on icon at bounding box center [845, 247] width 12 height 12
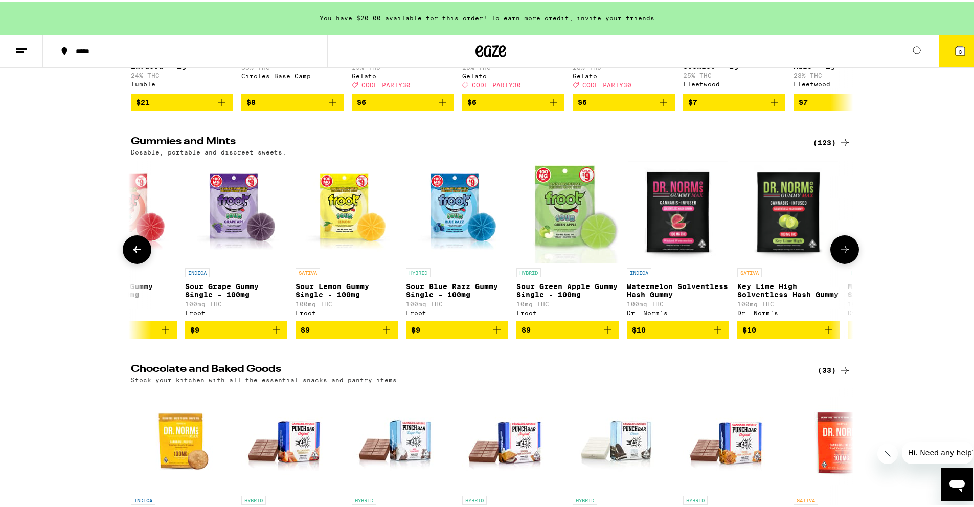
click at [470, 254] on icon at bounding box center [845, 247] width 12 height 12
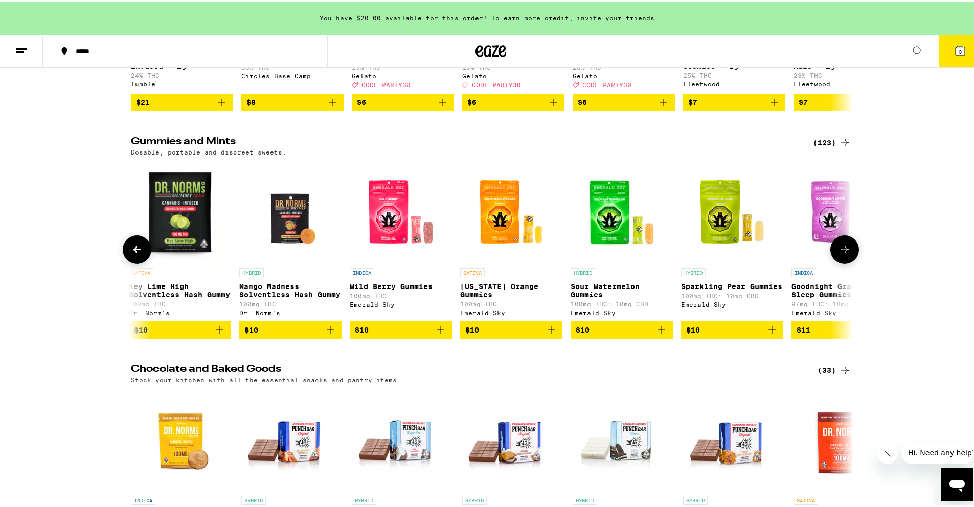
click at [470, 254] on icon at bounding box center [845, 247] width 12 height 12
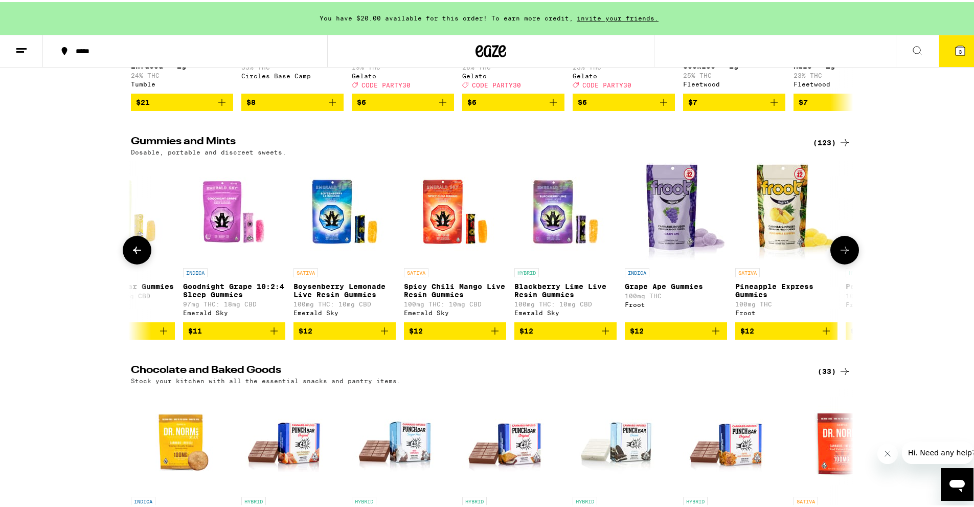
click at [470, 254] on icon at bounding box center [845, 248] width 12 height 12
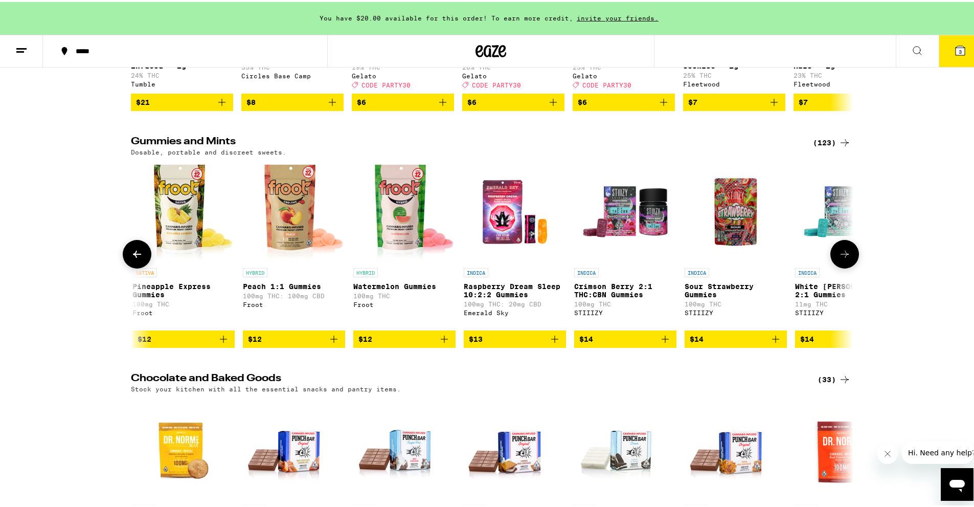
scroll to position [0, 2435]
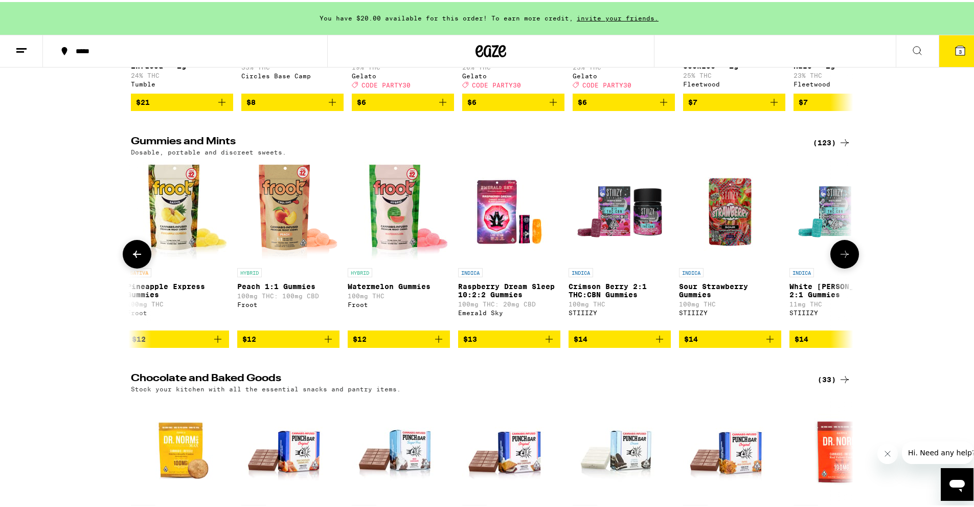
click at [470, 258] on icon at bounding box center [845, 252] width 12 height 12
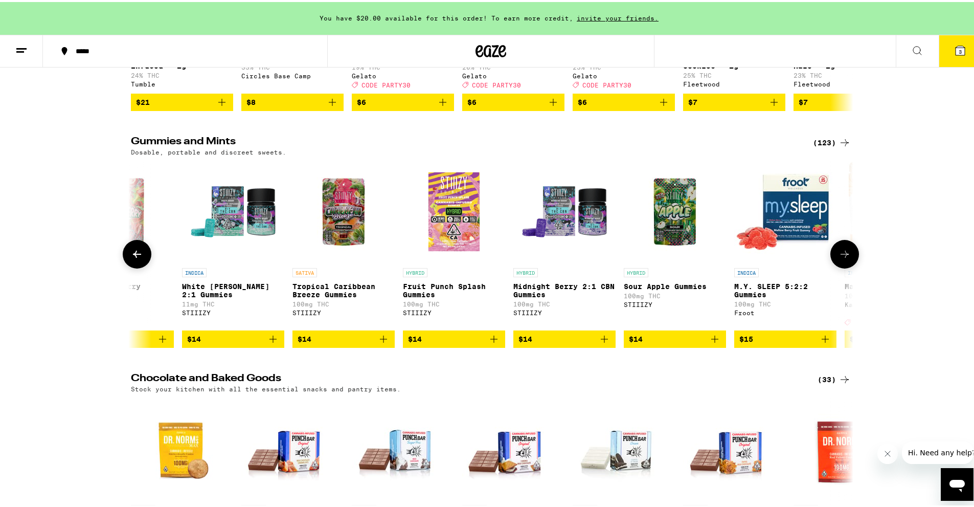
scroll to position [0, 3044]
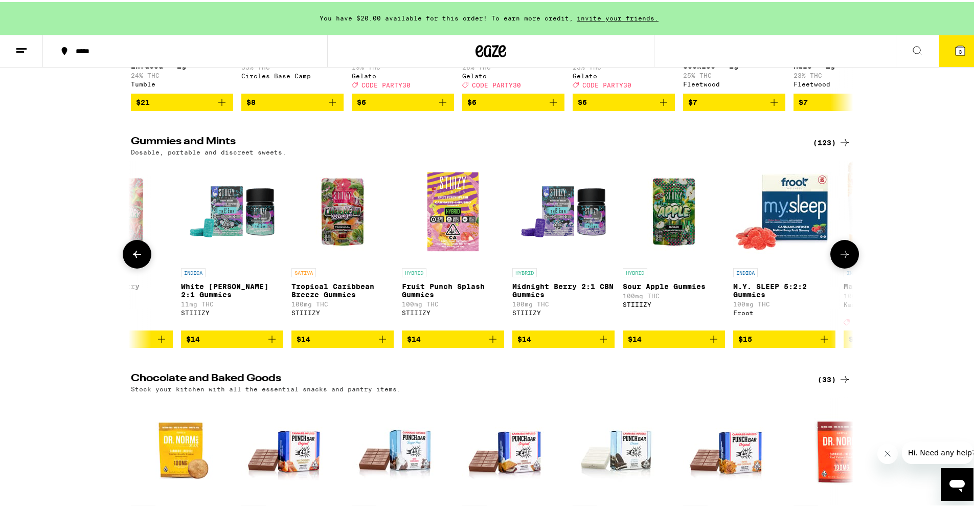
click at [470, 258] on icon at bounding box center [845, 252] width 12 height 12
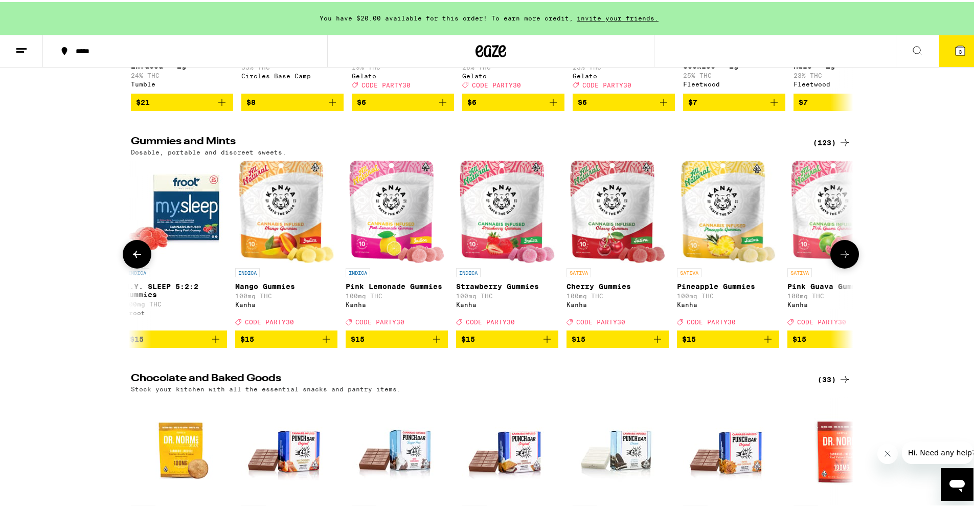
click at [470, 258] on icon at bounding box center [845, 252] width 12 height 12
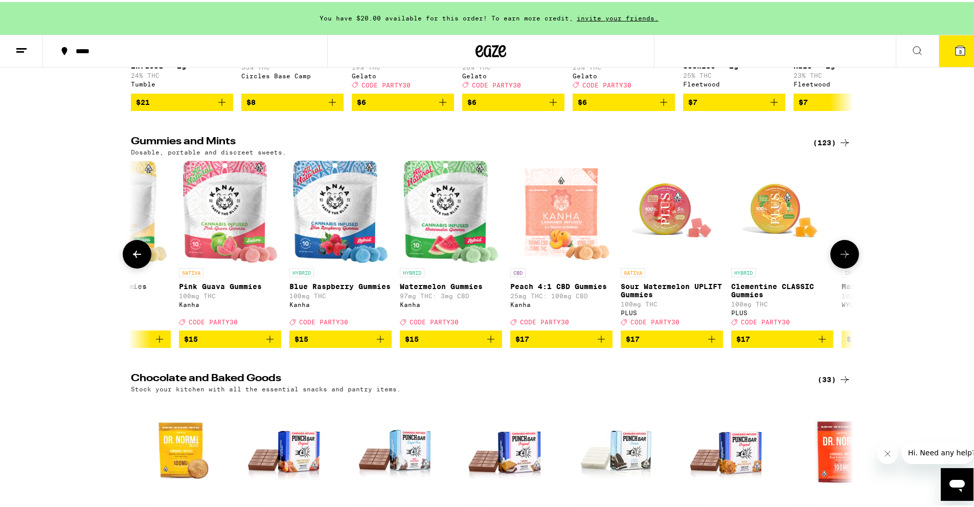
click at [470, 258] on icon at bounding box center [845, 252] width 12 height 12
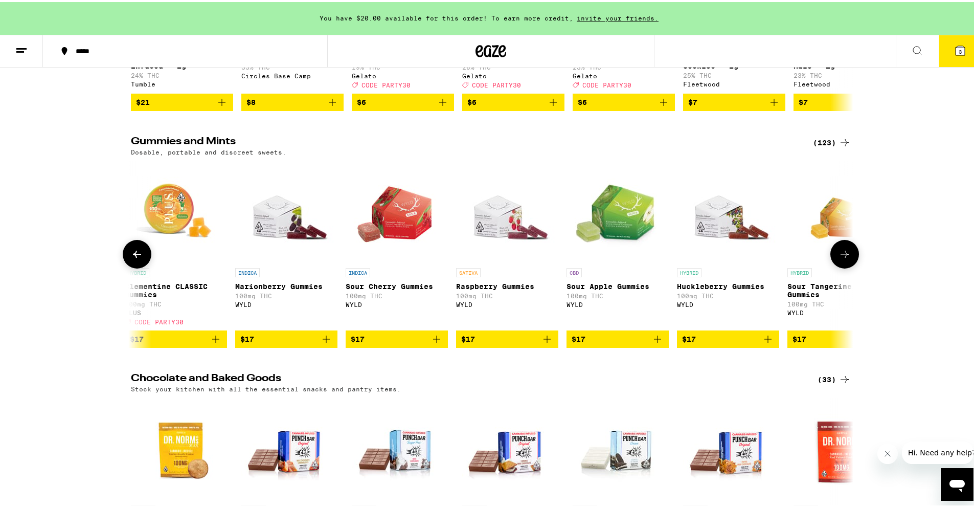
scroll to position [0, 4870]
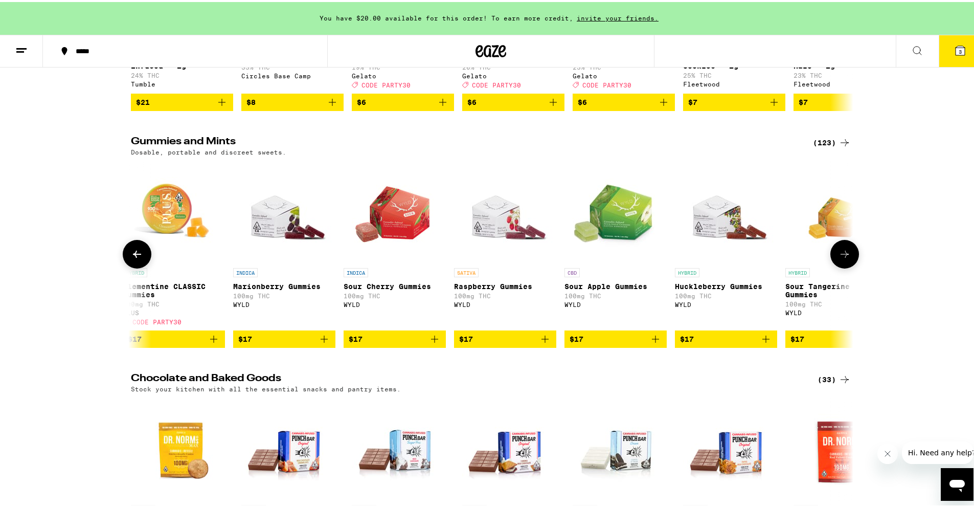
click at [470, 258] on icon at bounding box center [845, 252] width 12 height 12
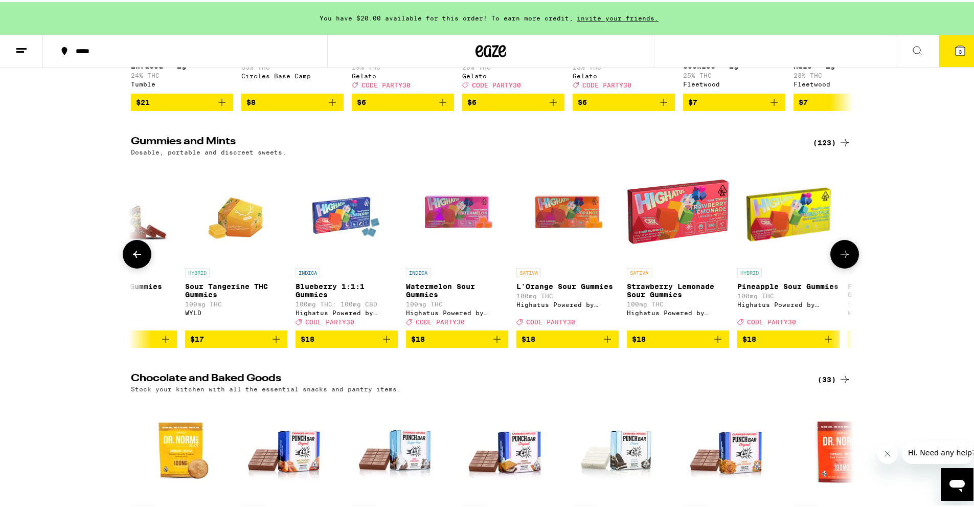
scroll to position [0, 5479]
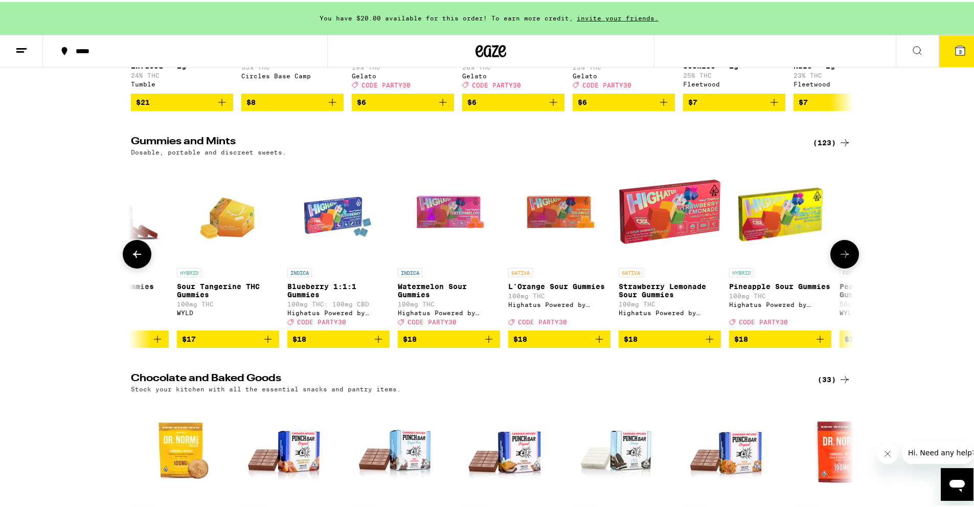
click at [470, 258] on icon at bounding box center [845, 252] width 12 height 12
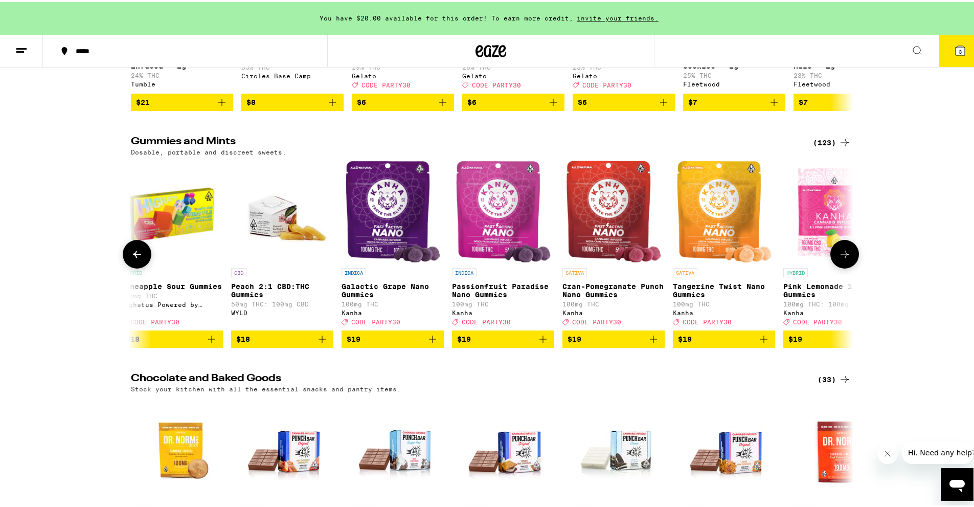
click at [470, 258] on icon at bounding box center [845, 252] width 12 height 12
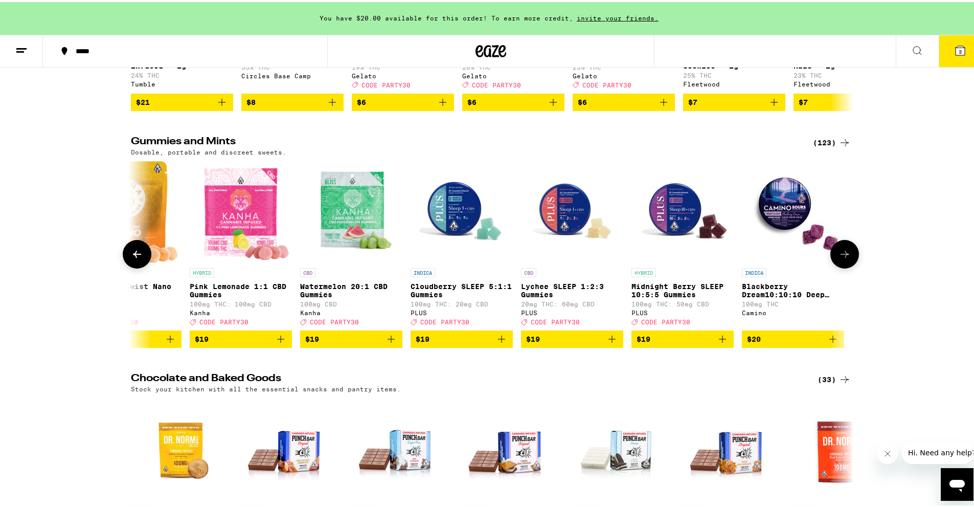
scroll to position [0, 6696]
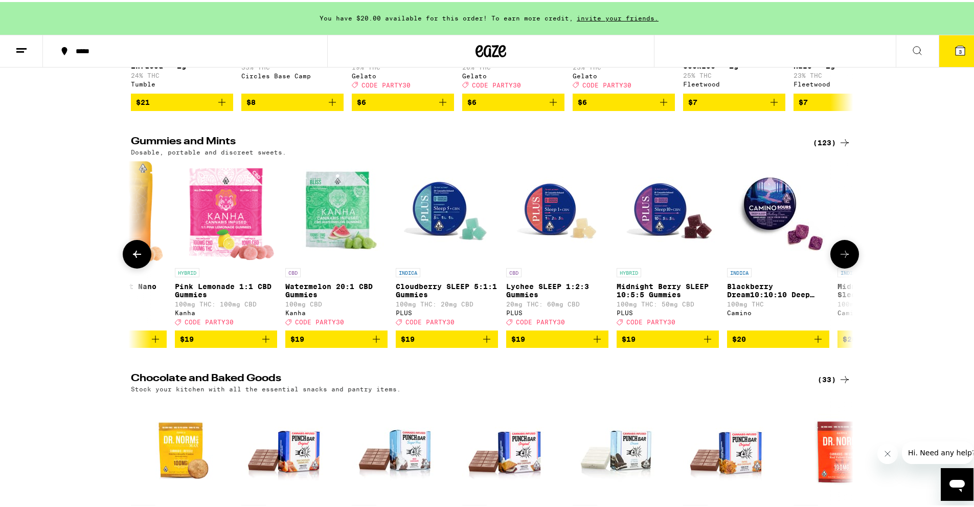
click at [131, 267] on button at bounding box center [137, 252] width 29 height 29
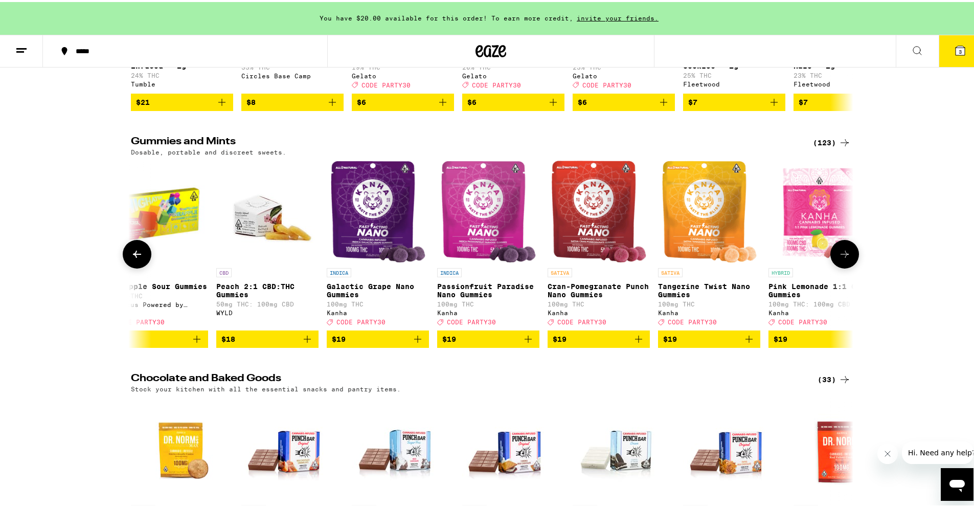
click at [131, 258] on icon at bounding box center [137, 252] width 12 height 12
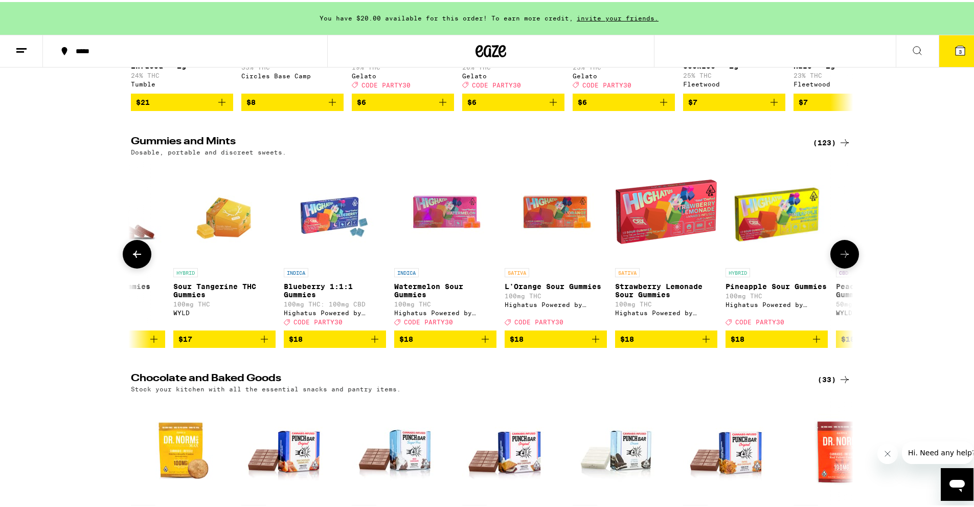
click at [131, 258] on icon at bounding box center [137, 252] width 12 height 12
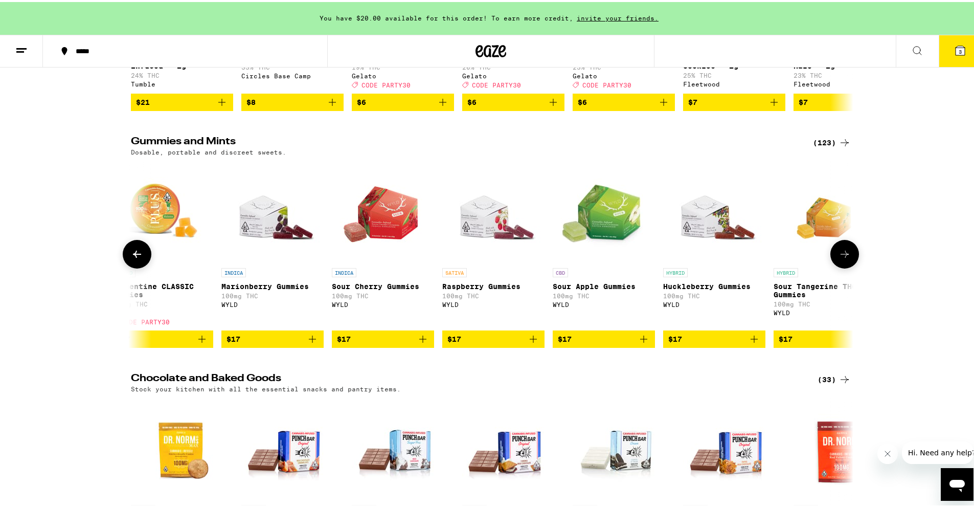
scroll to position [0, 4873]
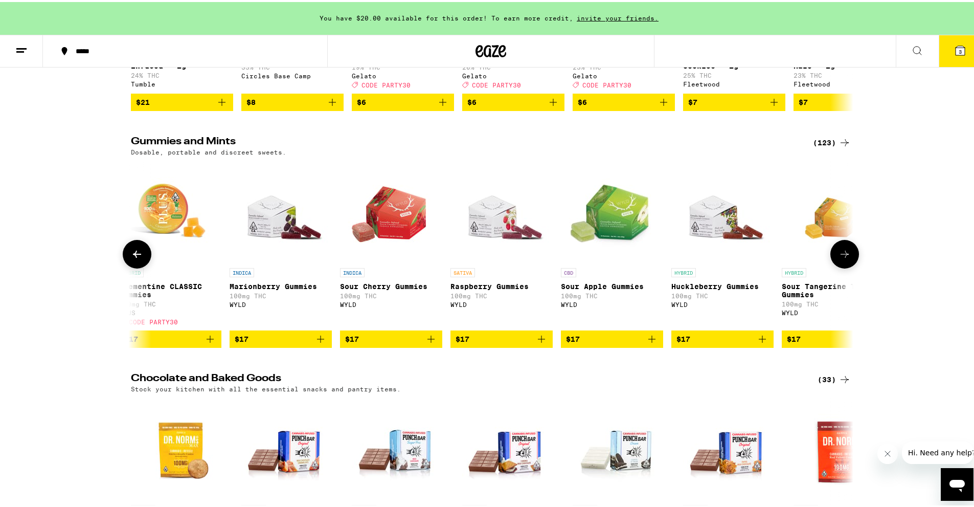
click at [131, 258] on icon at bounding box center [137, 252] width 12 height 12
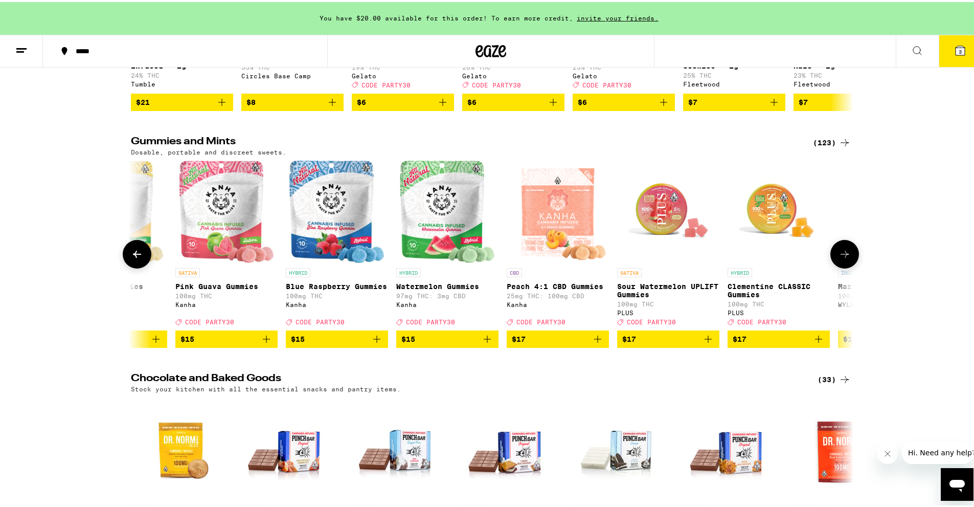
click at [131, 258] on icon at bounding box center [137, 252] width 12 height 12
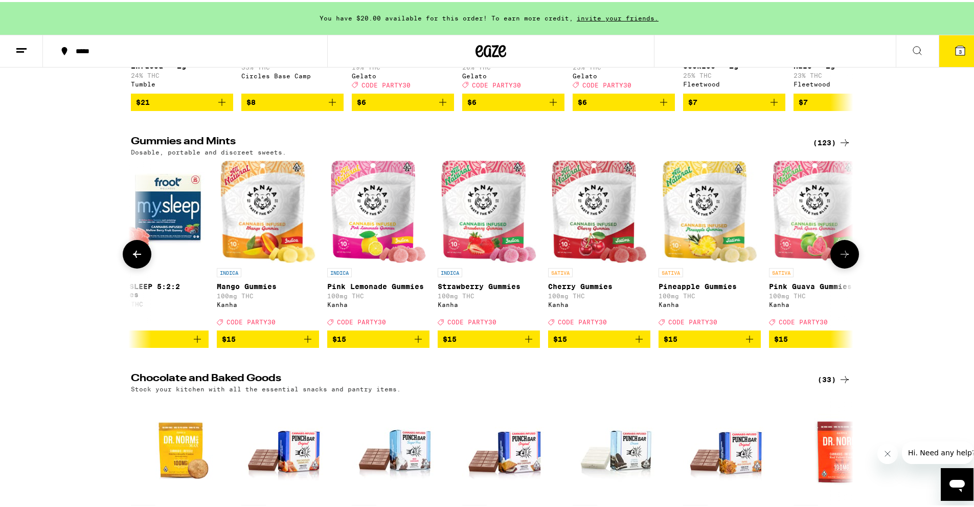
click at [131, 258] on icon at bounding box center [137, 252] width 12 height 12
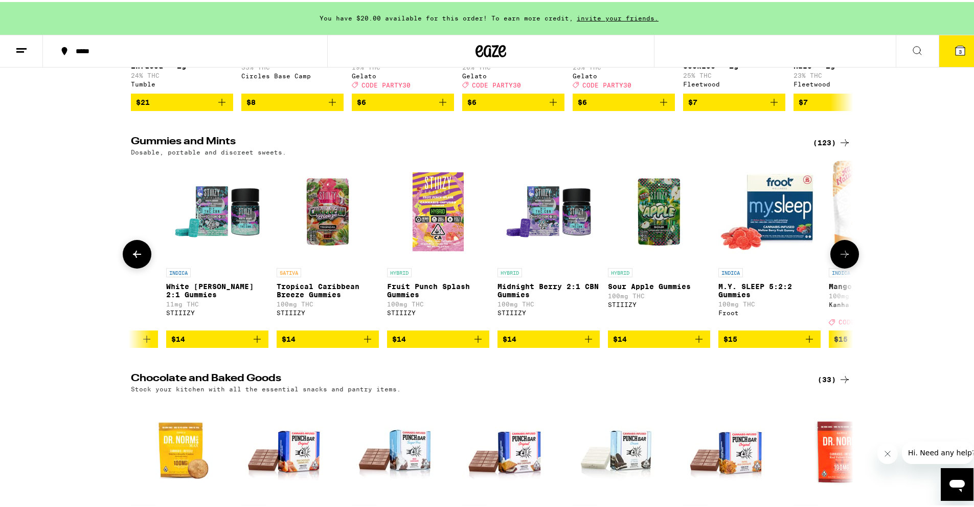
click at [131, 258] on icon at bounding box center [137, 252] width 12 height 12
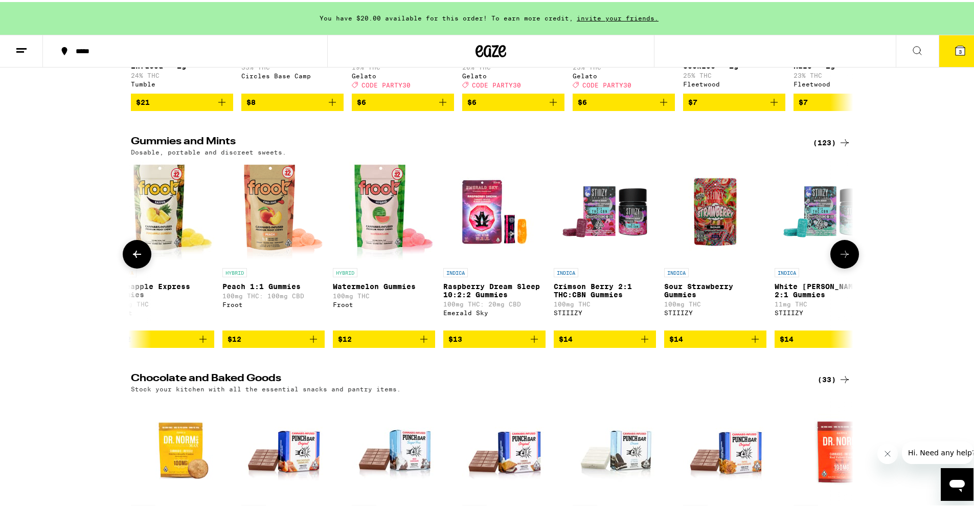
click at [131, 258] on icon at bounding box center [137, 252] width 12 height 12
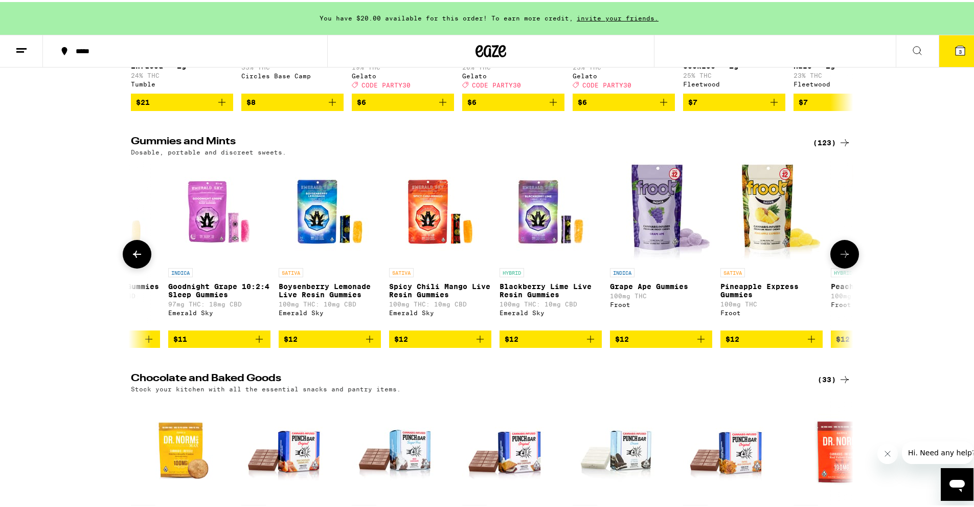
click at [131, 258] on icon at bounding box center [137, 252] width 12 height 12
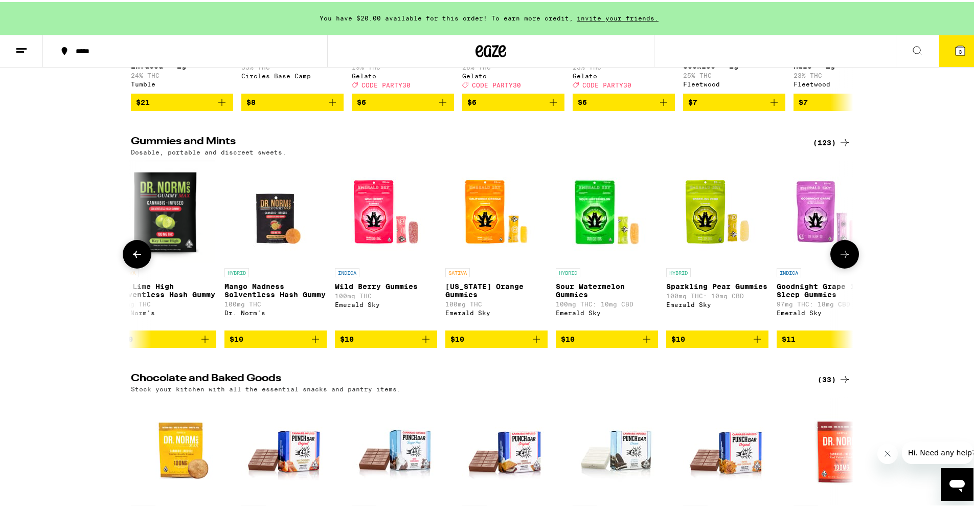
click at [131, 258] on icon at bounding box center [137, 252] width 12 height 12
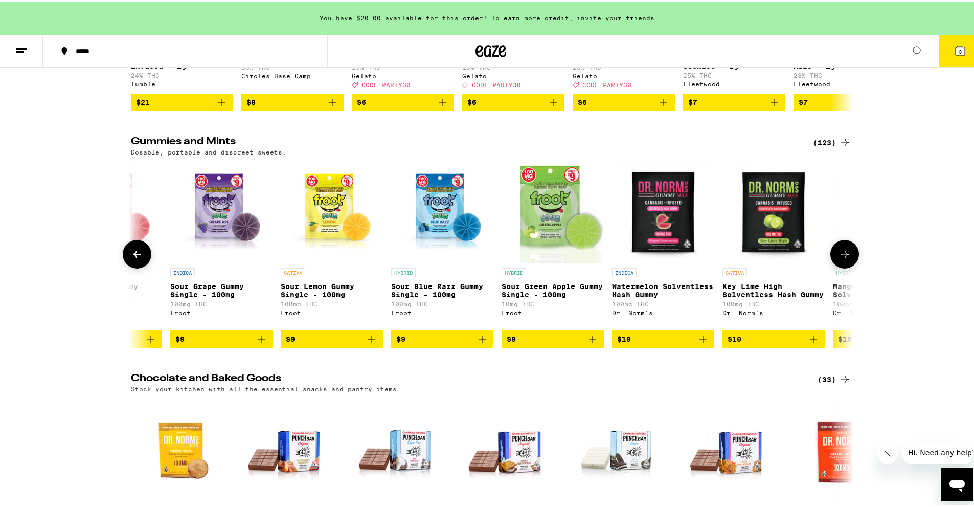
click at [131, 258] on icon at bounding box center [137, 252] width 12 height 12
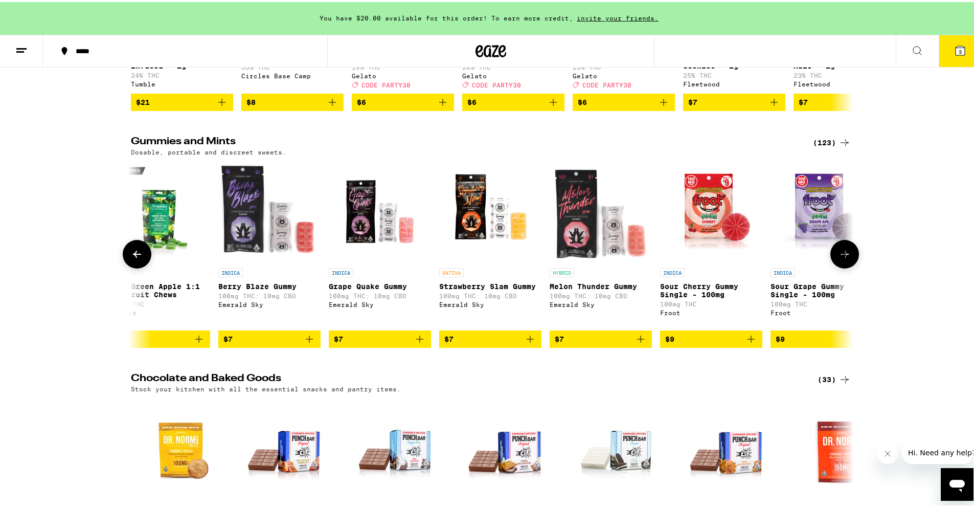
scroll to position [0, 15]
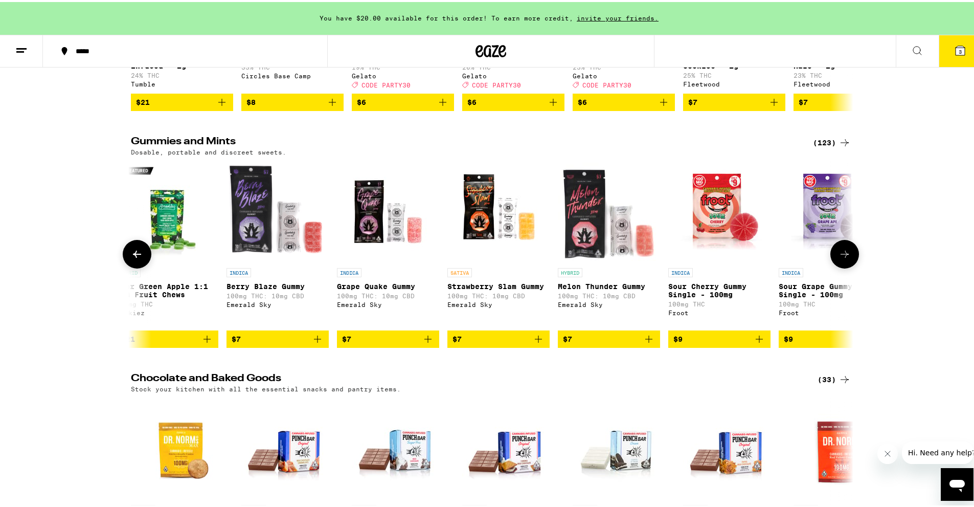
click at [131, 258] on icon at bounding box center [137, 252] width 12 height 12
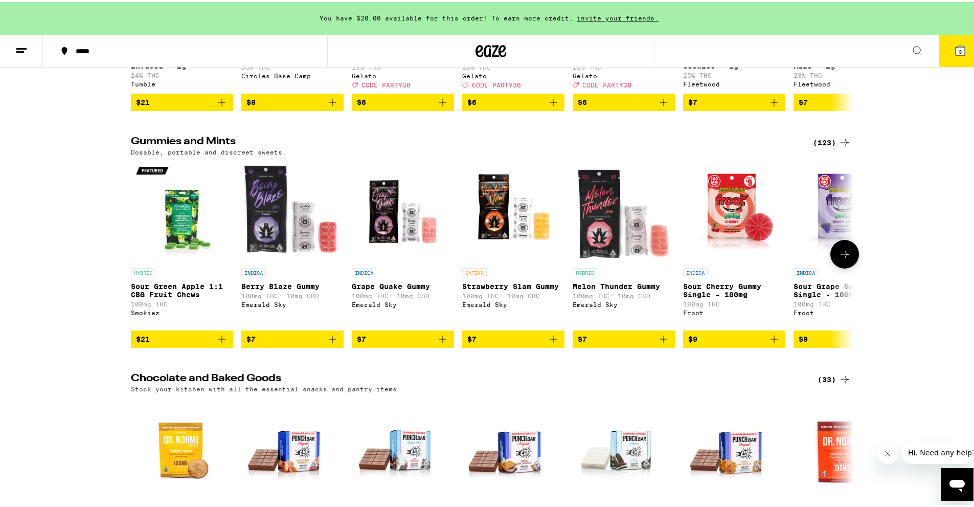
click at [130, 267] on div at bounding box center [137, 252] width 29 height 29
click at [470, 267] on button at bounding box center [845, 252] width 29 height 29
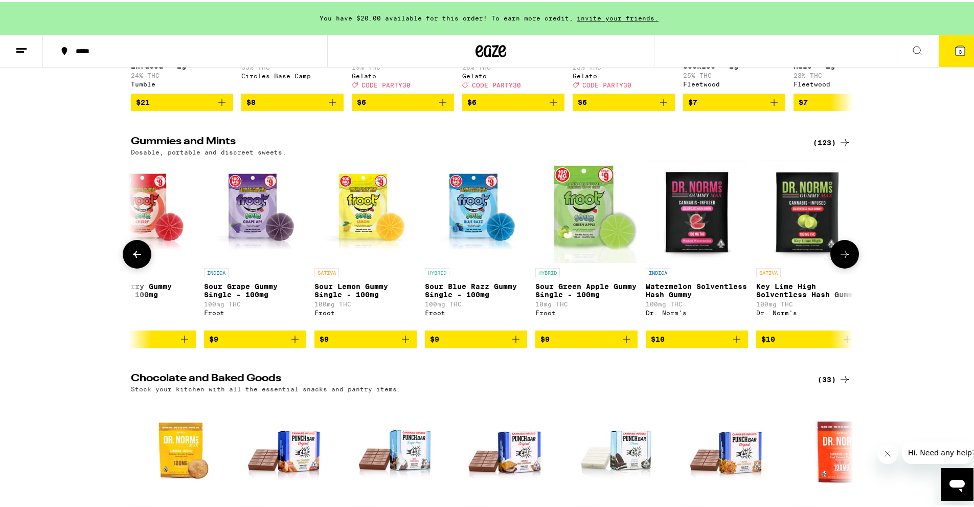
click at [470, 267] on button at bounding box center [845, 252] width 29 height 29
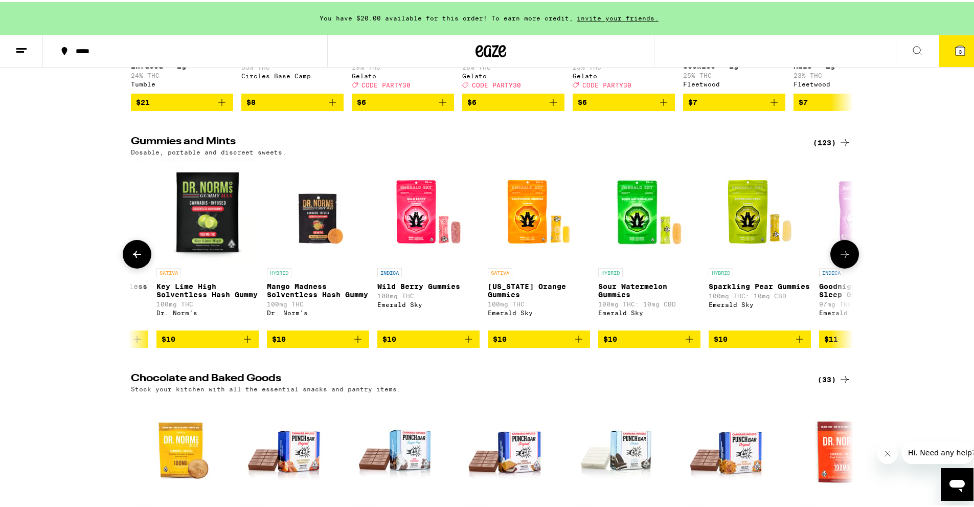
click at [470, 267] on button at bounding box center [845, 252] width 29 height 29
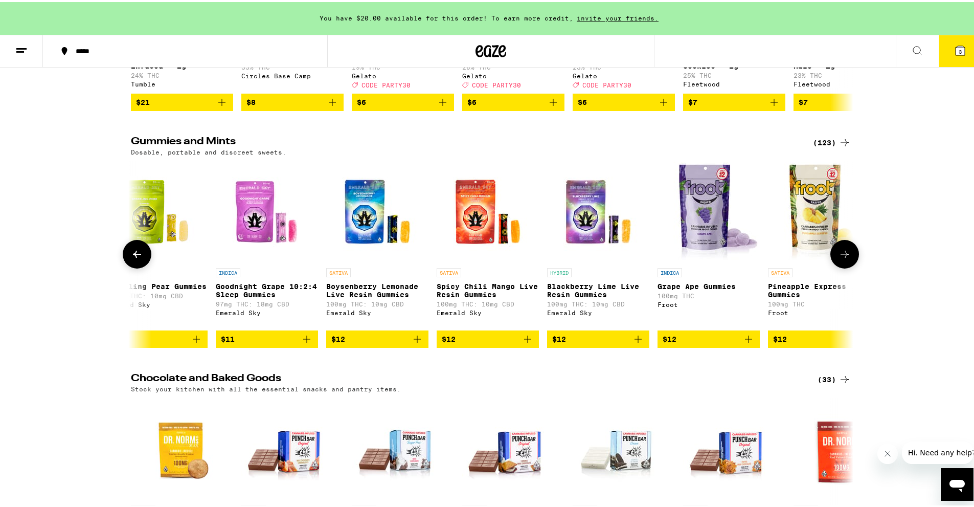
click at [470, 267] on button at bounding box center [845, 252] width 29 height 29
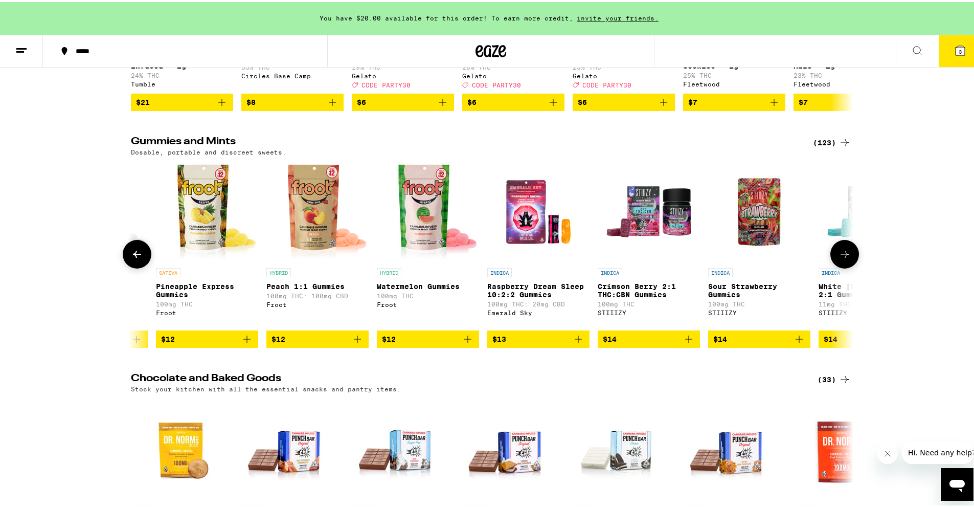
click at [470, 267] on button at bounding box center [845, 252] width 29 height 29
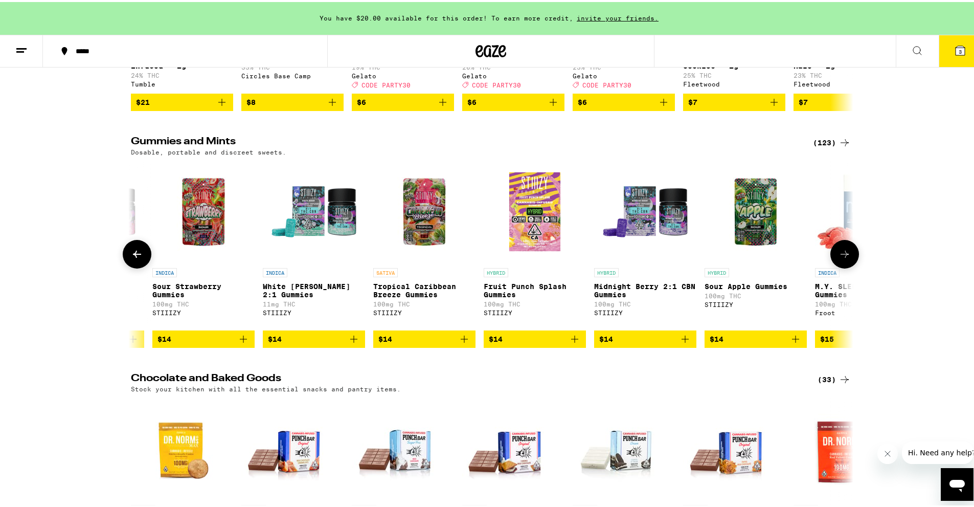
click at [470, 267] on button at bounding box center [845, 252] width 29 height 29
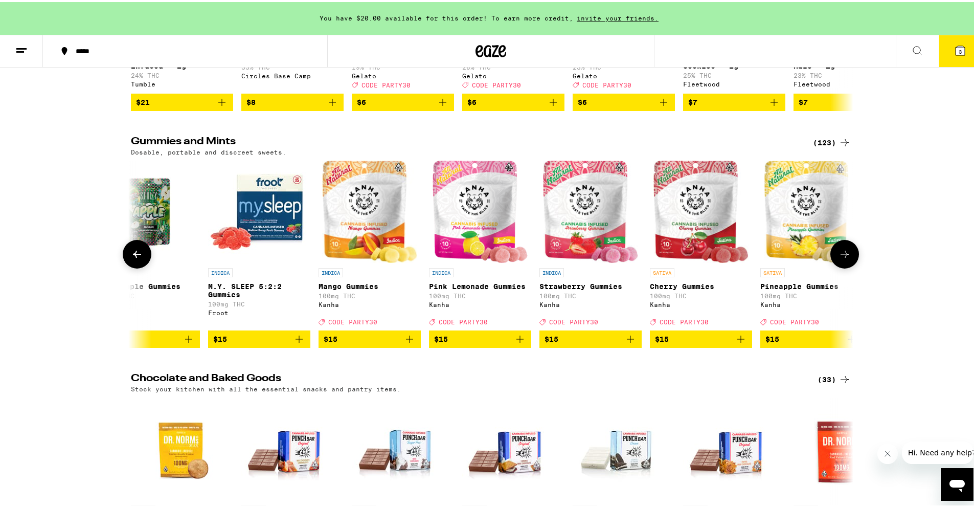
click at [470, 267] on button at bounding box center [845, 252] width 29 height 29
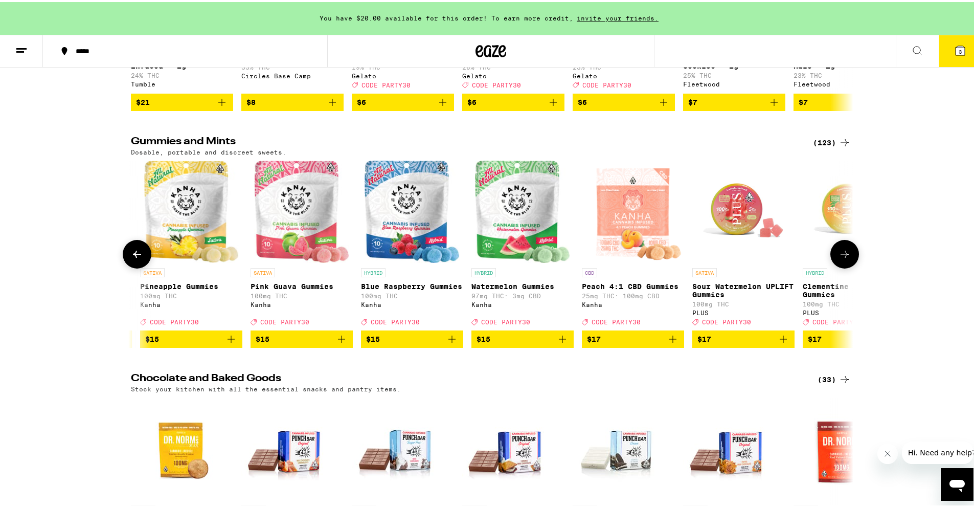
click at [470, 267] on button at bounding box center [845, 252] width 29 height 29
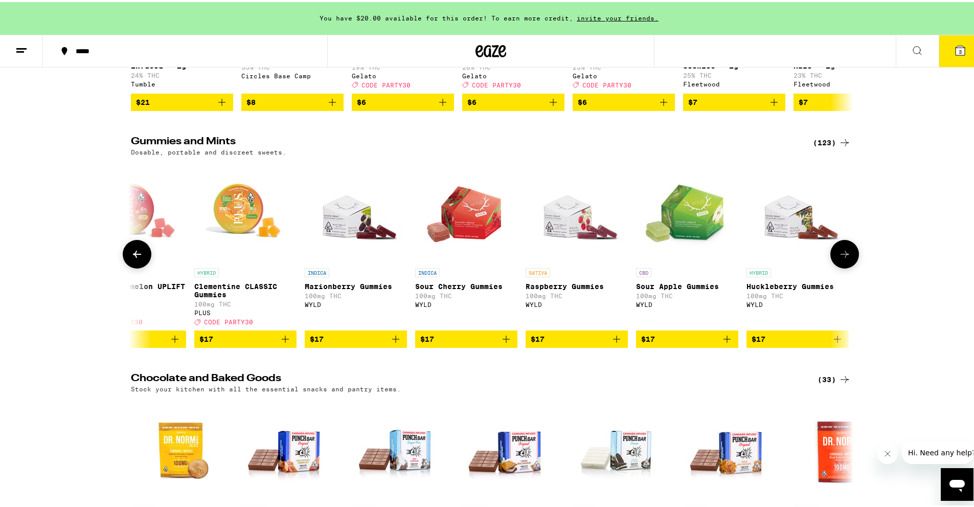
click at [470, 267] on button at bounding box center [845, 252] width 29 height 29
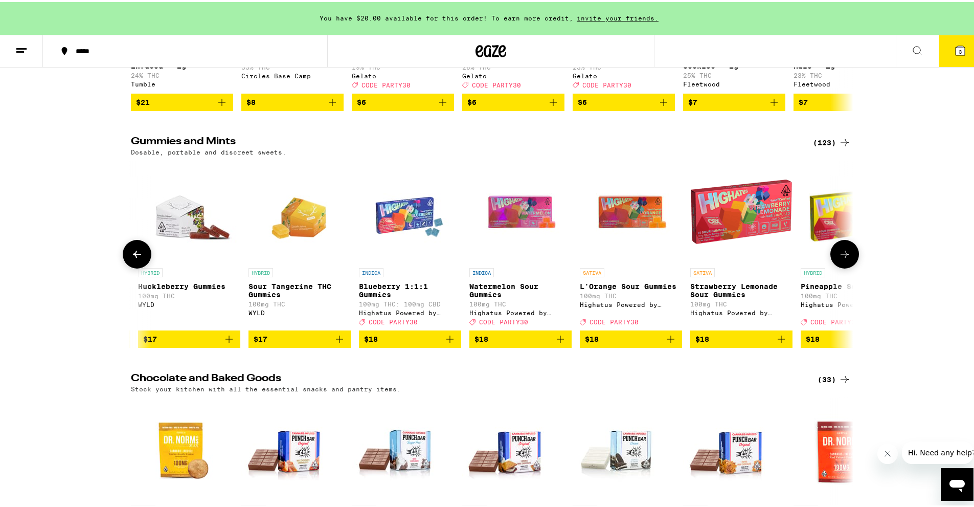
click at [135, 256] on icon at bounding box center [137, 252] width 8 height 7
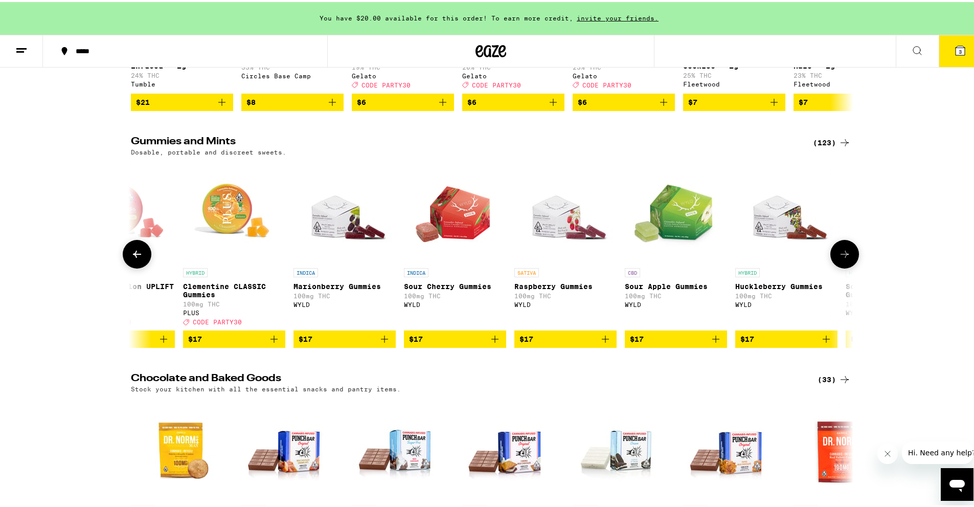
scroll to position [0, 4798]
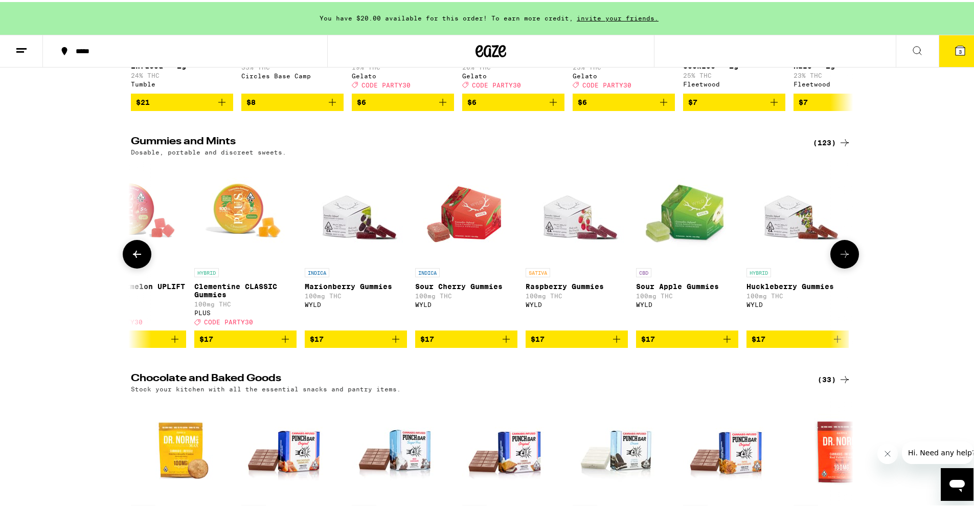
click at [470, 258] on icon at bounding box center [845, 252] width 12 height 12
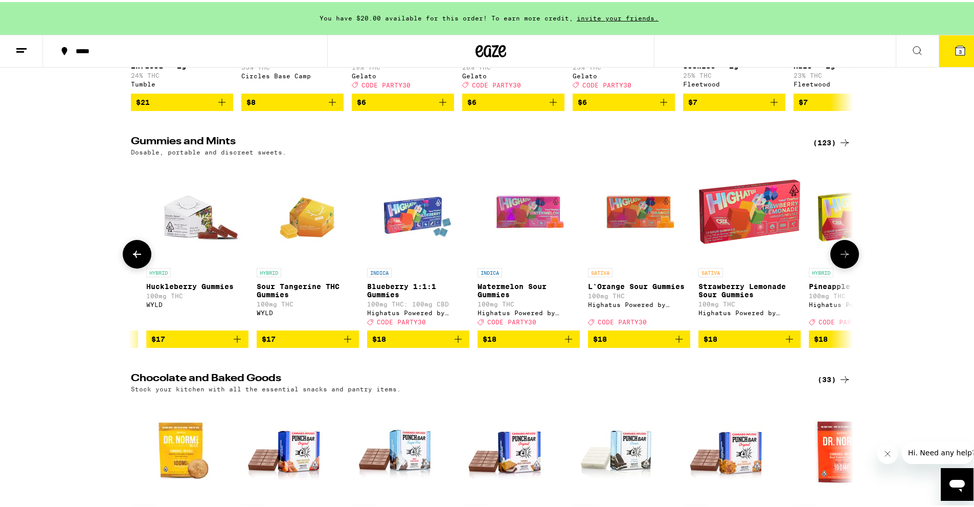
scroll to position [0, 5407]
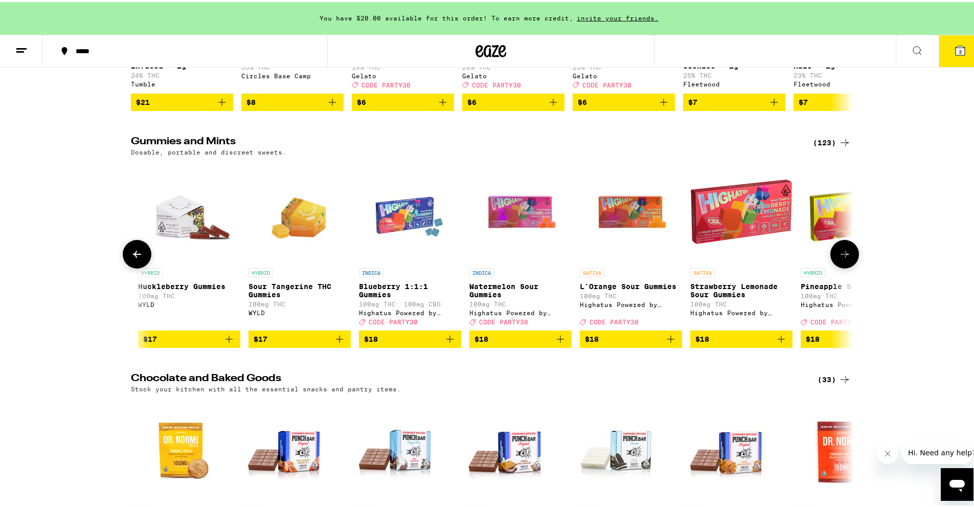
click at [470, 258] on icon at bounding box center [845, 252] width 12 height 12
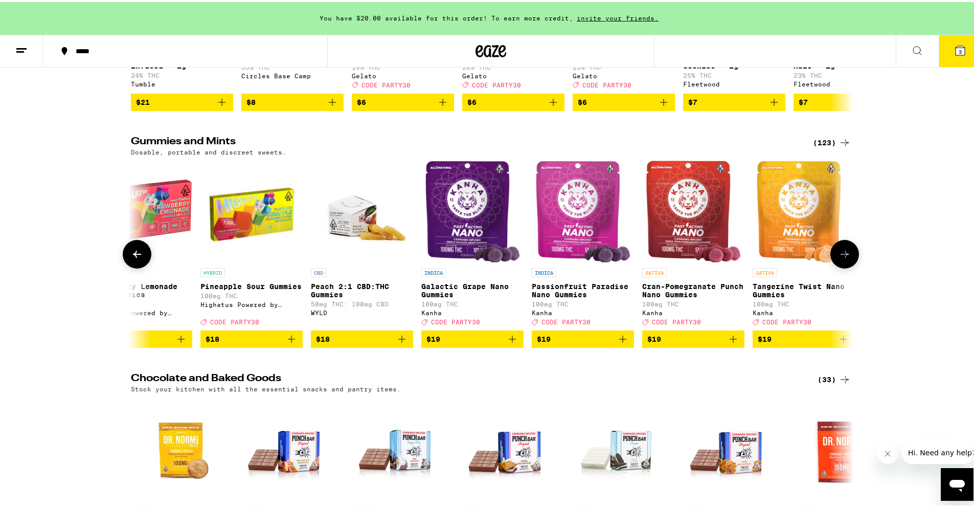
scroll to position [0, 6016]
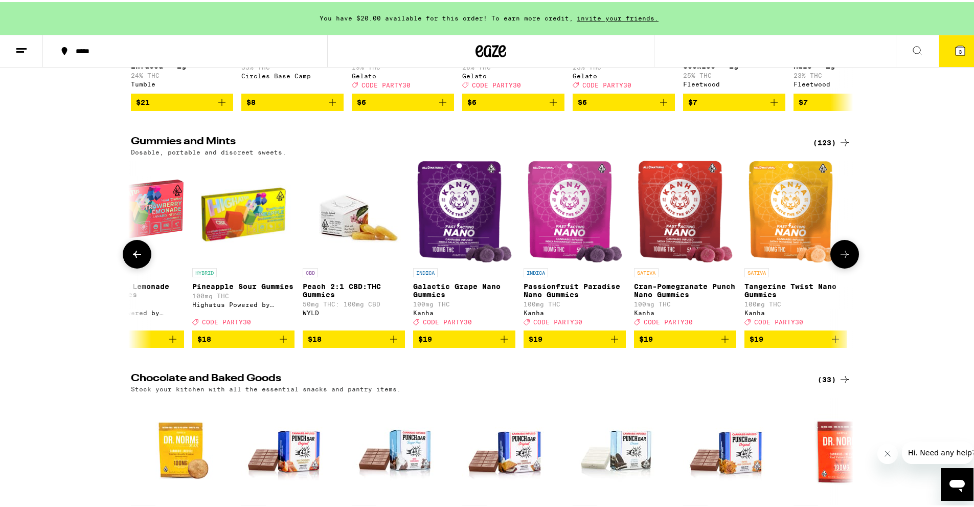
click at [470, 258] on icon at bounding box center [845, 252] width 12 height 12
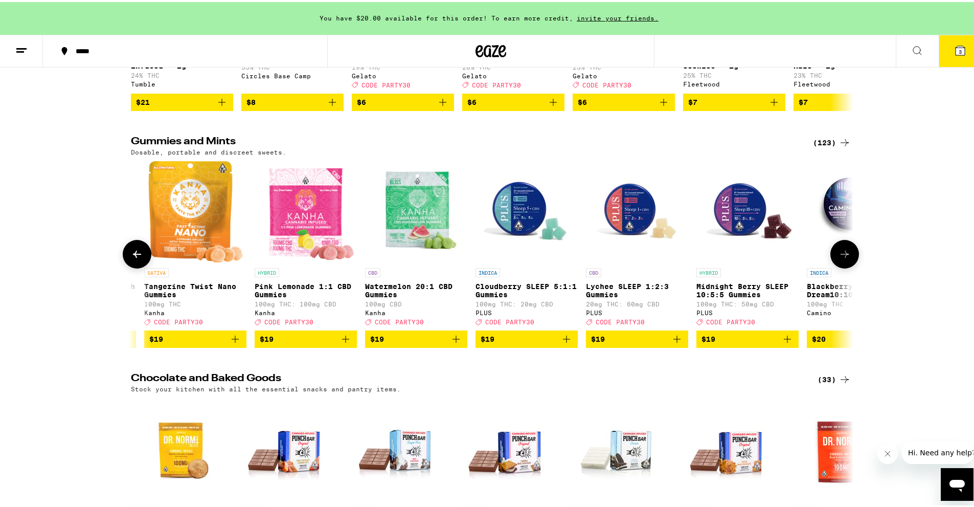
scroll to position [0, 6624]
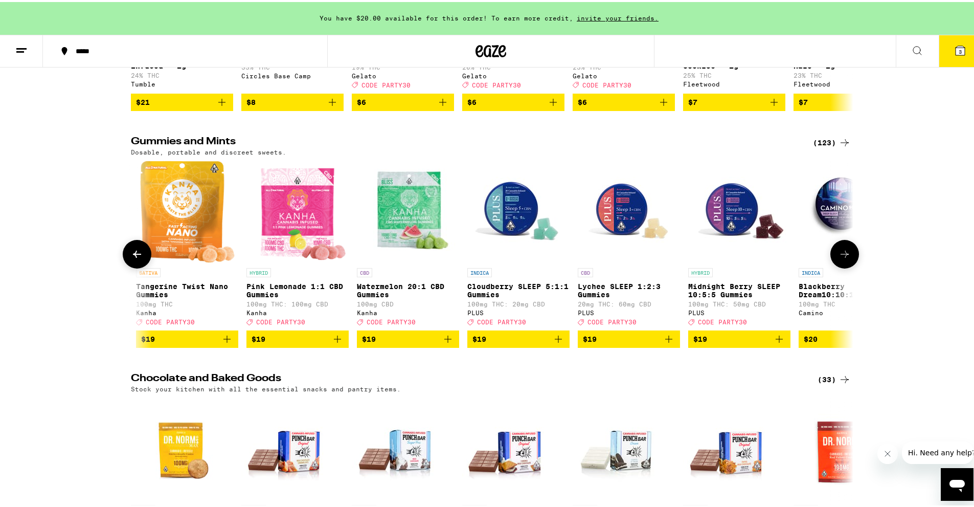
click at [470, 258] on icon at bounding box center [845, 252] width 12 height 12
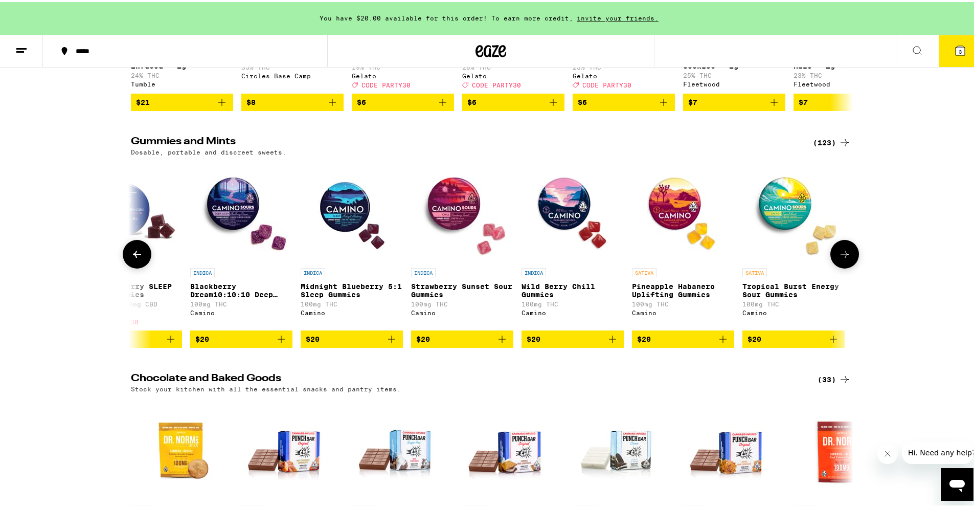
click at [470, 258] on icon at bounding box center [845, 252] width 12 height 12
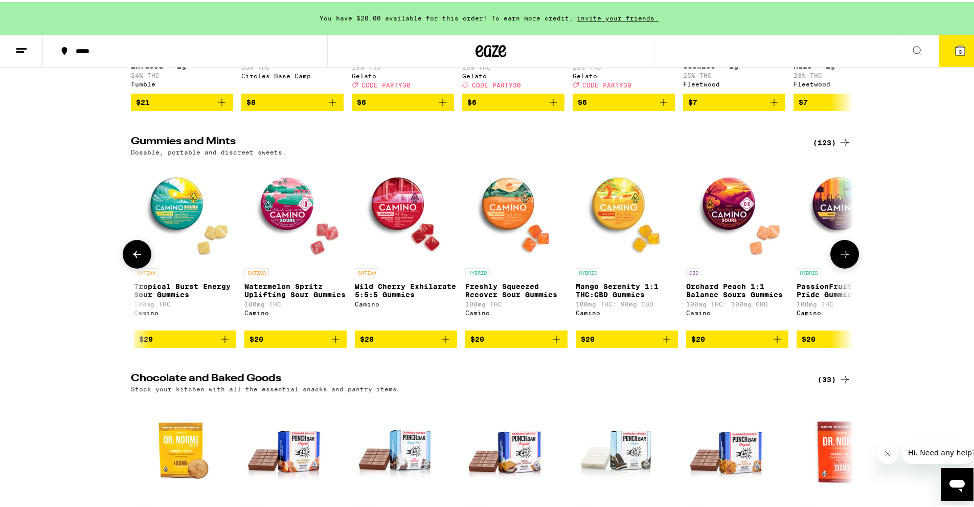
click at [470, 258] on icon at bounding box center [845, 252] width 12 height 12
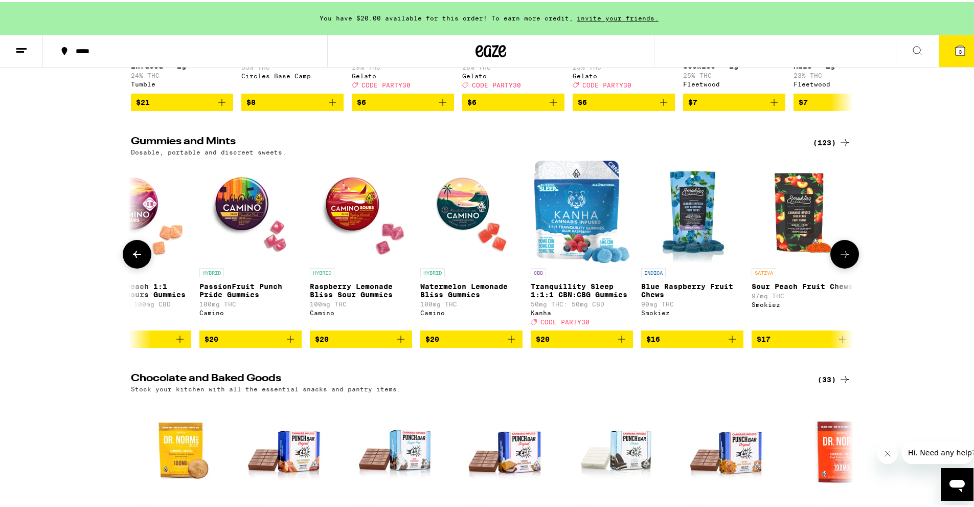
scroll to position [0, 8451]
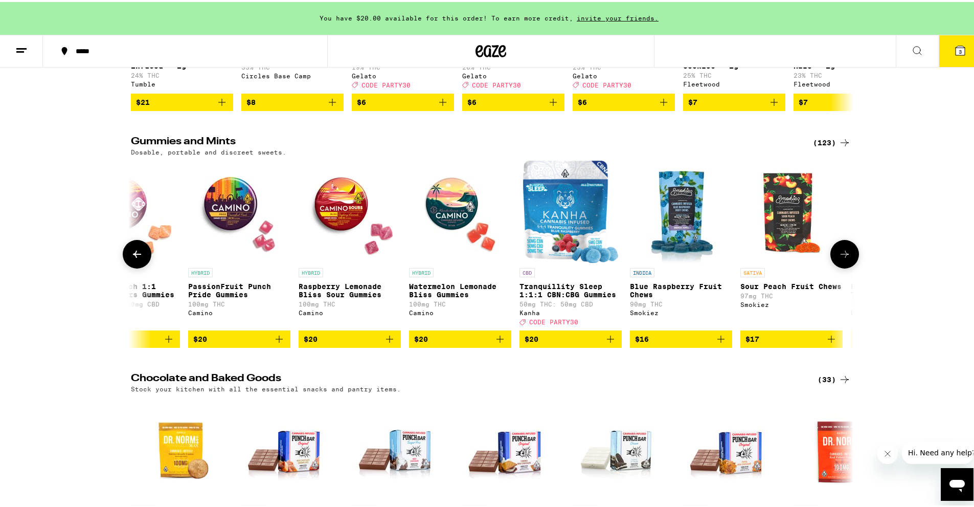
click at [137, 258] on icon at bounding box center [137, 252] width 12 height 12
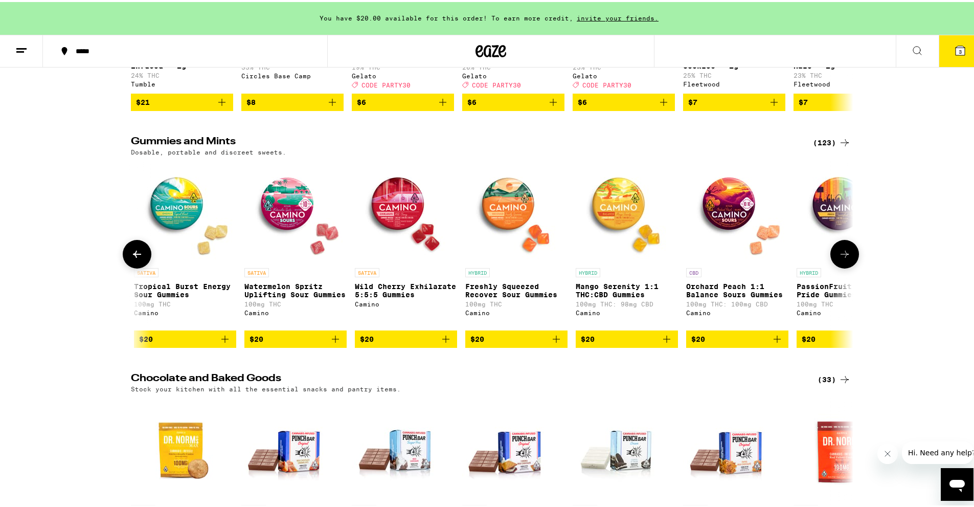
click at [137, 258] on icon at bounding box center [137, 252] width 12 height 12
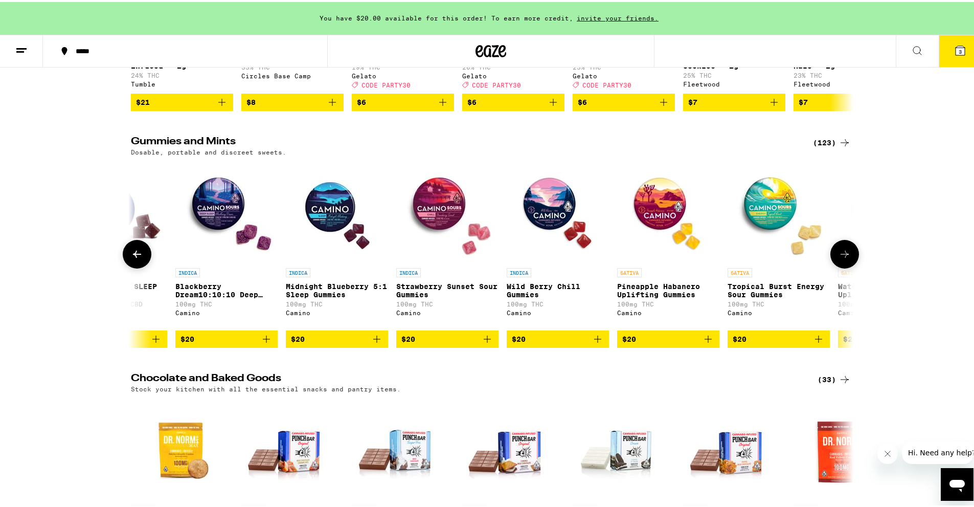
scroll to position [0, 7233]
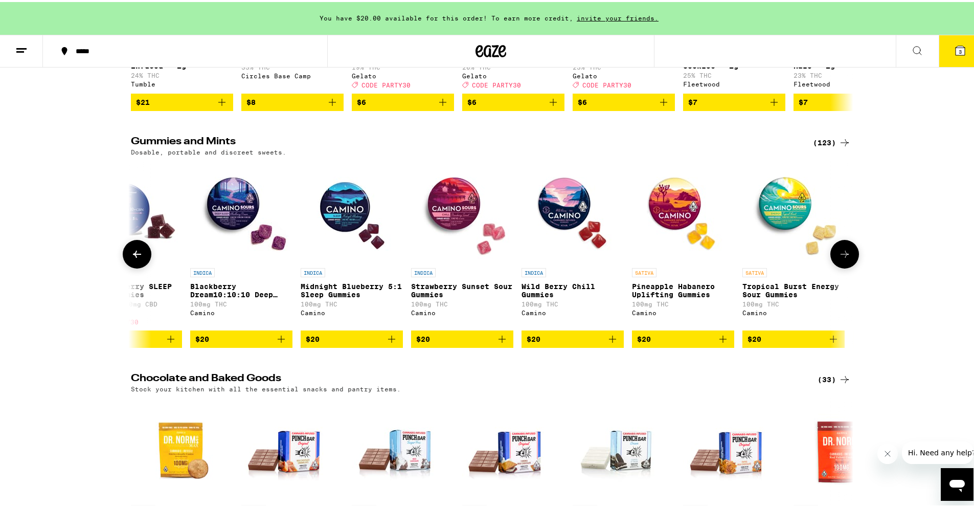
click at [137, 258] on icon at bounding box center [137, 252] width 12 height 12
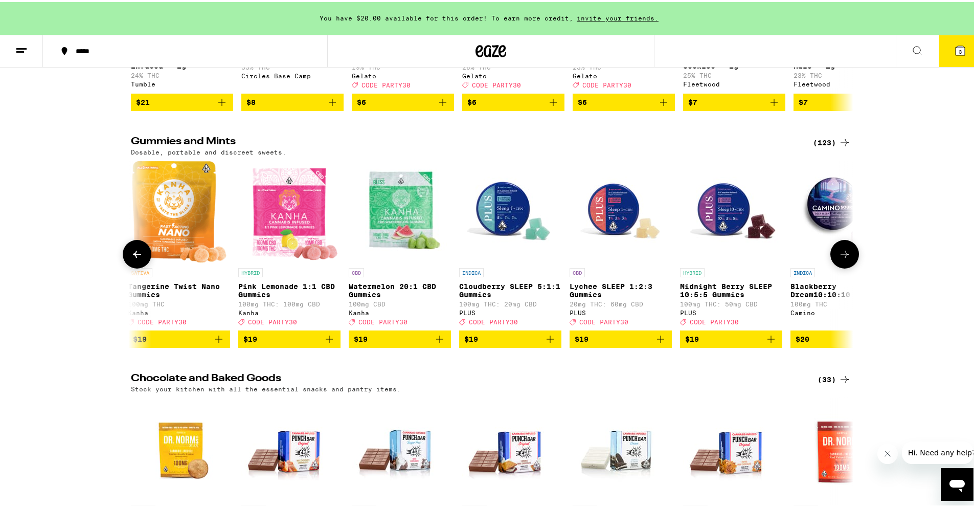
scroll to position [0, 6624]
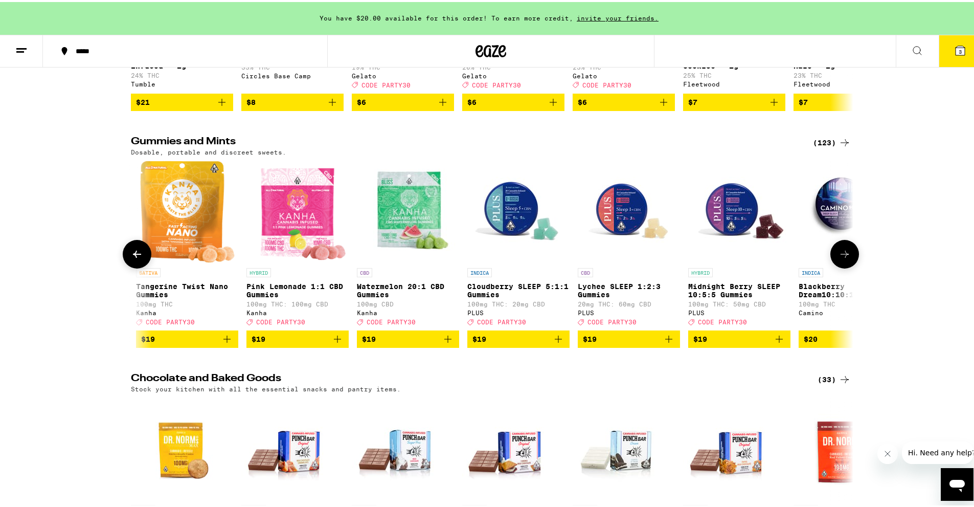
click at [470, 297] on p "Lychee SLEEP 1:2:3 Gummies" at bounding box center [629, 288] width 102 height 16
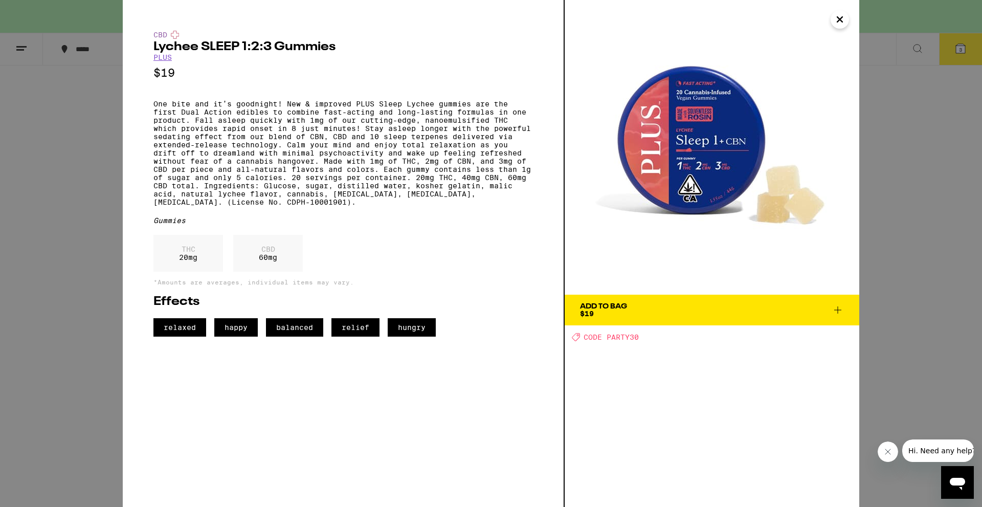
click at [470, 19] on icon "Close" at bounding box center [839, 19] width 5 height 5
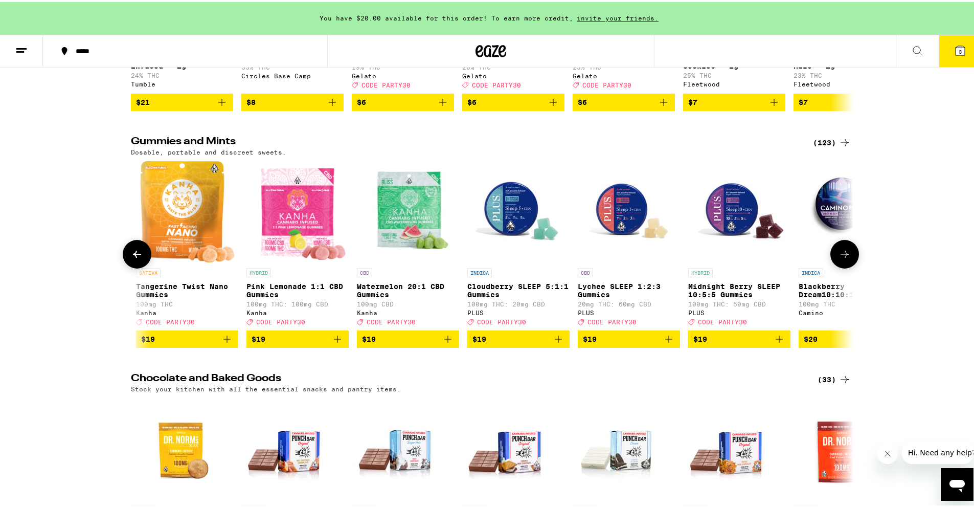
click at [470, 267] on button at bounding box center [845, 252] width 29 height 29
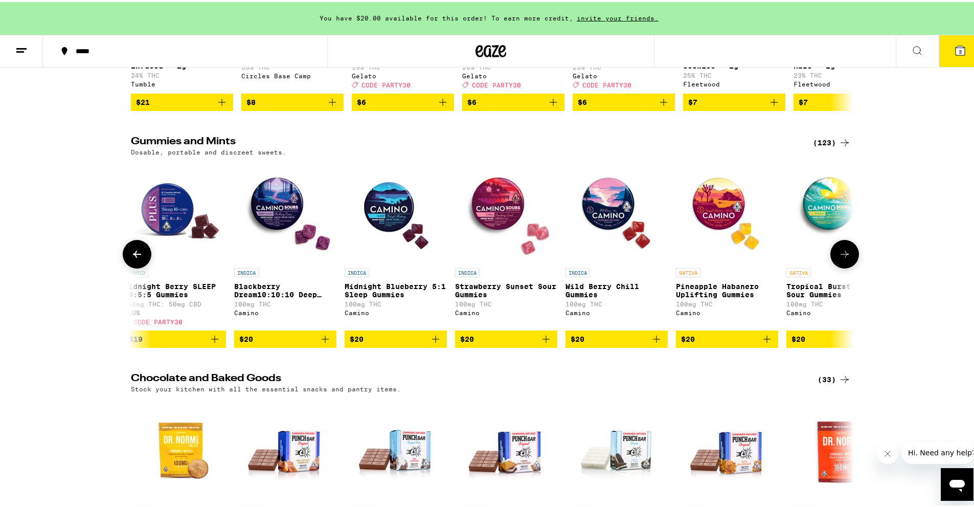
scroll to position [0, 7233]
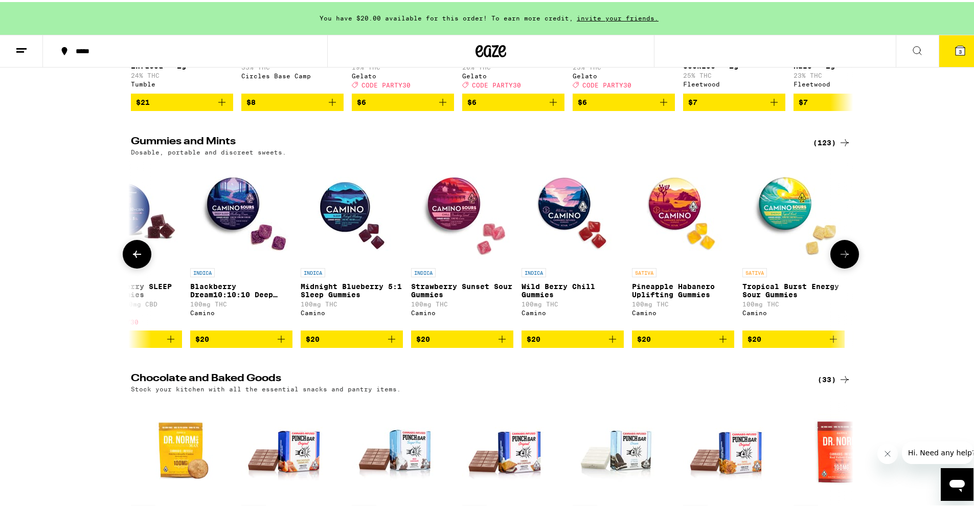
click at [470, 267] on button at bounding box center [845, 252] width 29 height 29
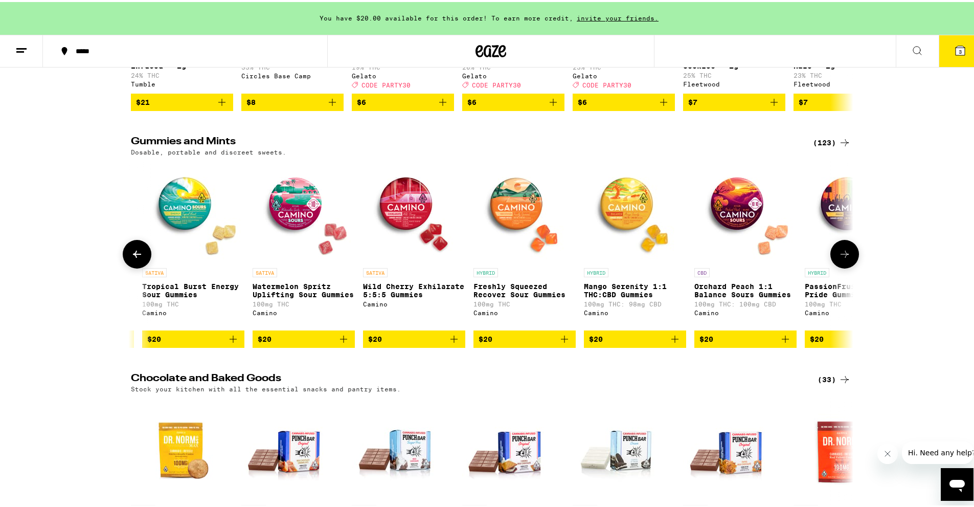
scroll to position [0, 7842]
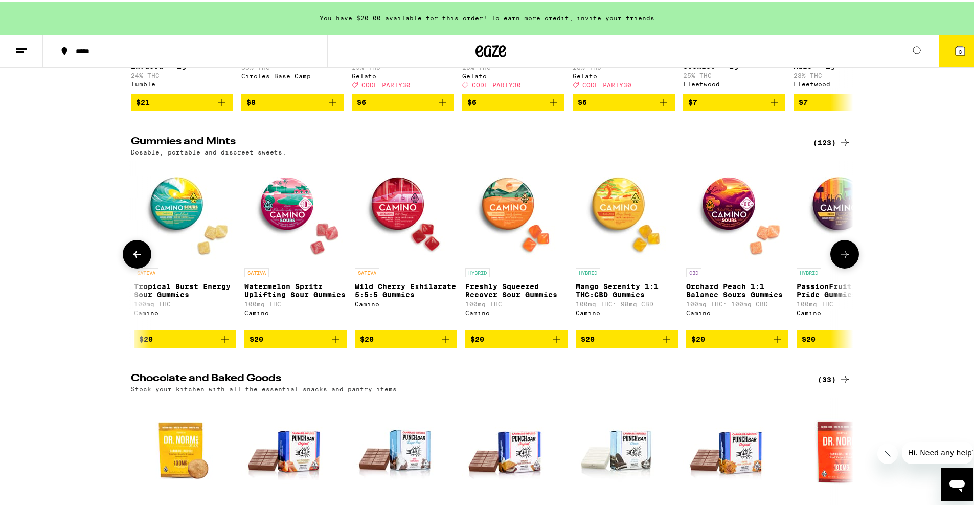
click at [470, 258] on icon at bounding box center [845, 252] width 12 height 12
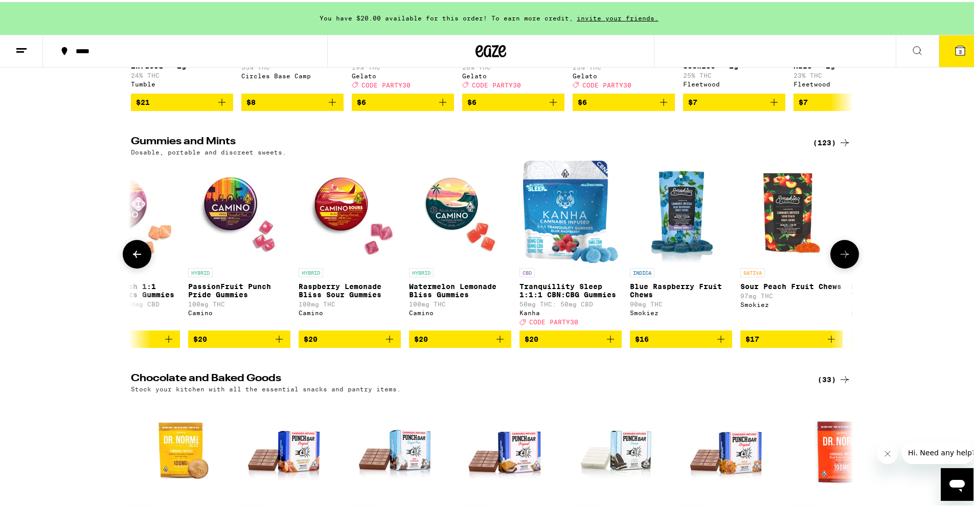
click at [470, 258] on icon at bounding box center [845, 252] width 12 height 12
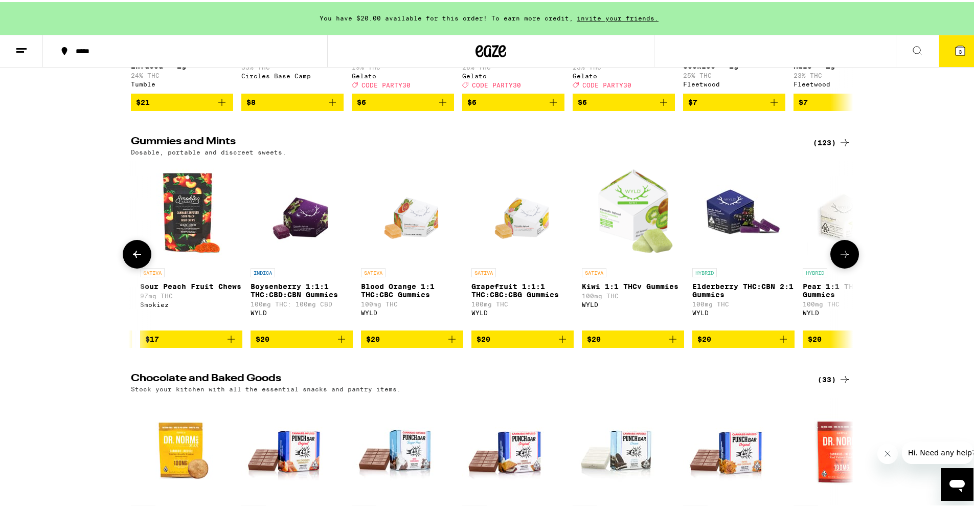
scroll to position [0, 9059]
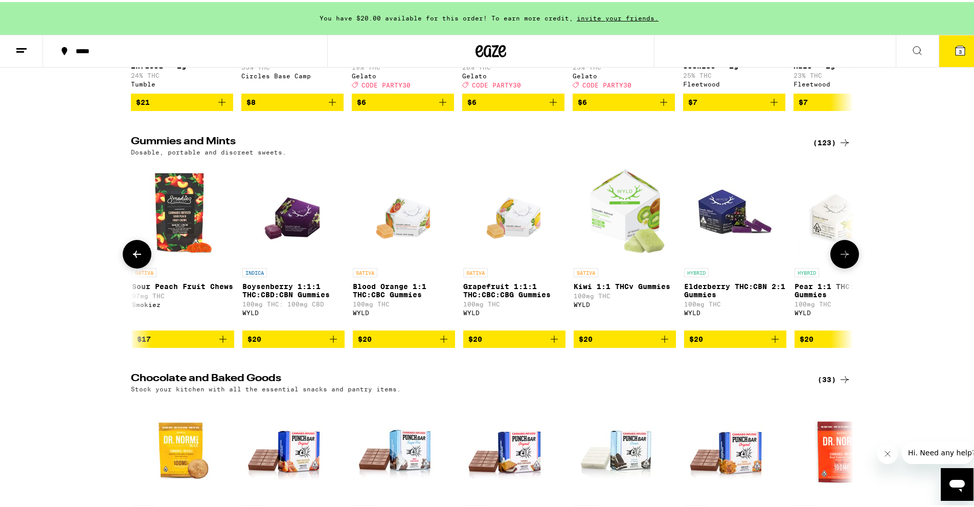
click at [470, 258] on icon at bounding box center [845, 252] width 12 height 12
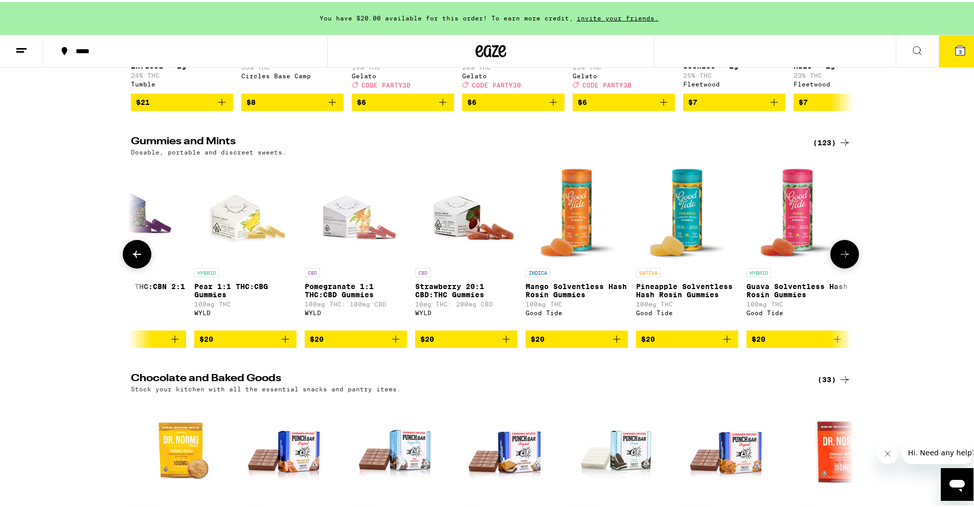
scroll to position [0, 9668]
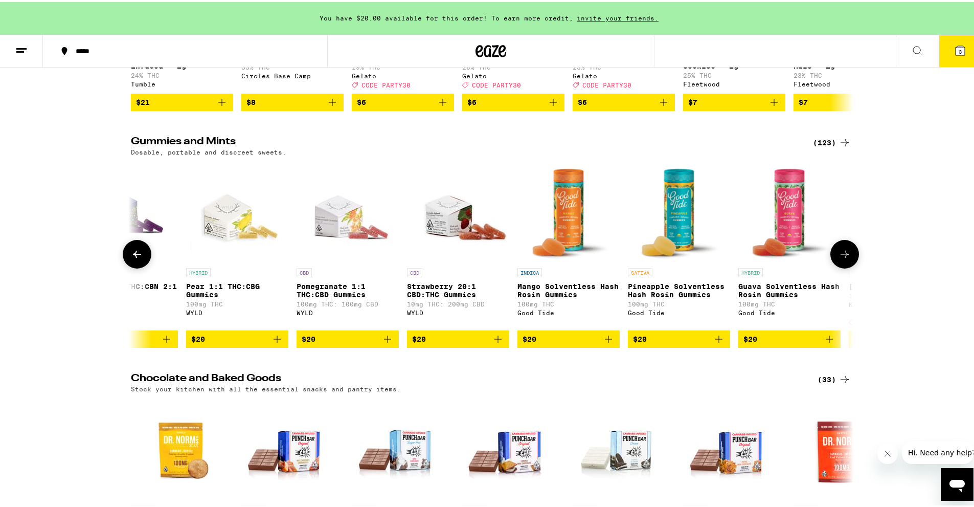
click at [422, 297] on p "Strawberry 20:1 CBD:THC Gummies" at bounding box center [458, 288] width 102 height 16
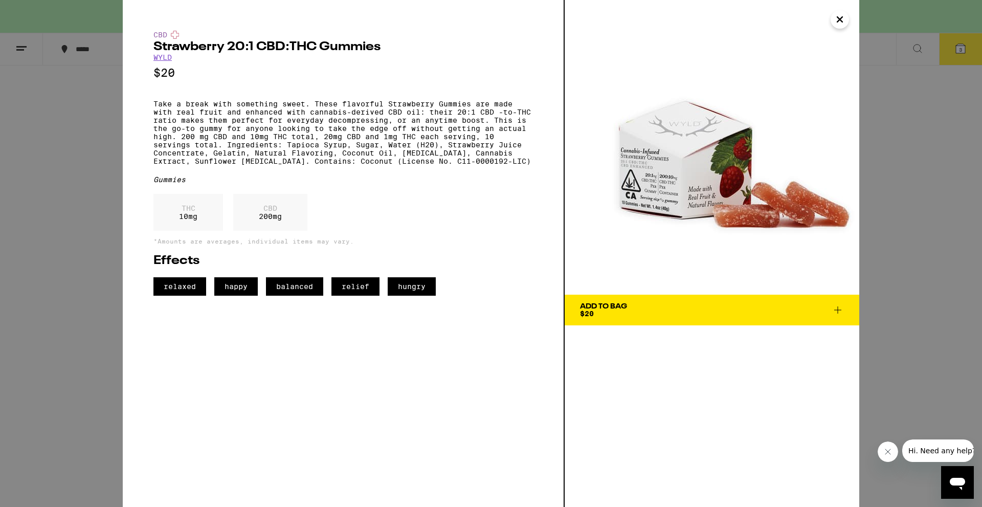
click at [470, 306] on icon at bounding box center [838, 310] width 12 height 12
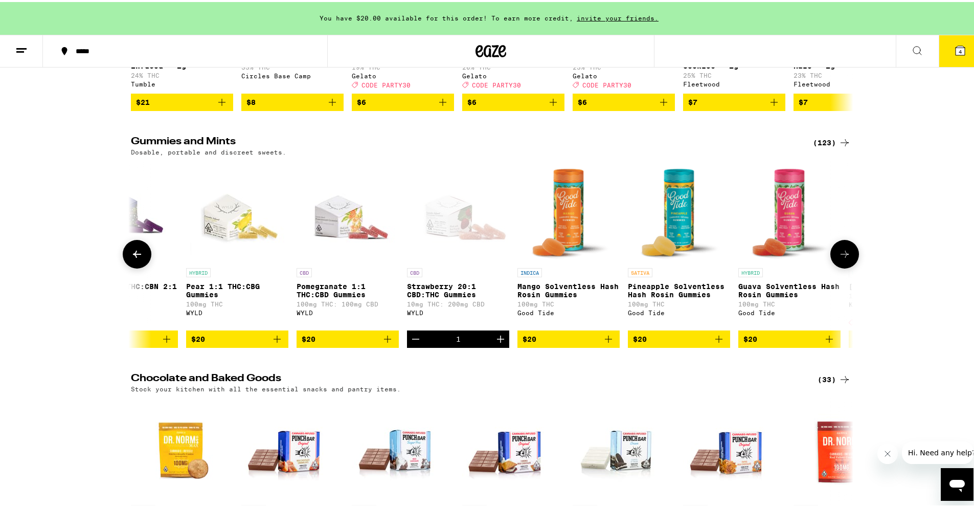
click at [470, 343] on icon "Increment" at bounding box center [501, 337] width 12 height 12
click at [470, 267] on button at bounding box center [845, 252] width 29 height 29
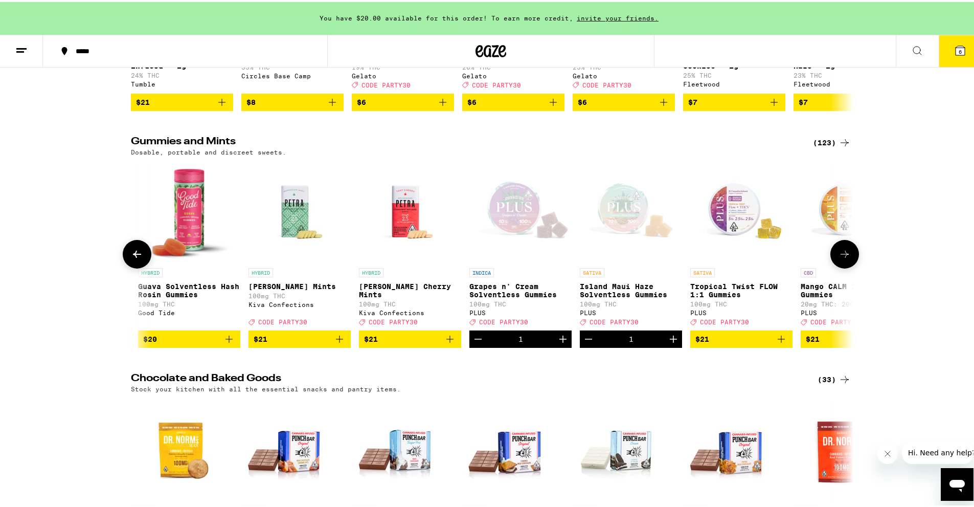
scroll to position [0, 10277]
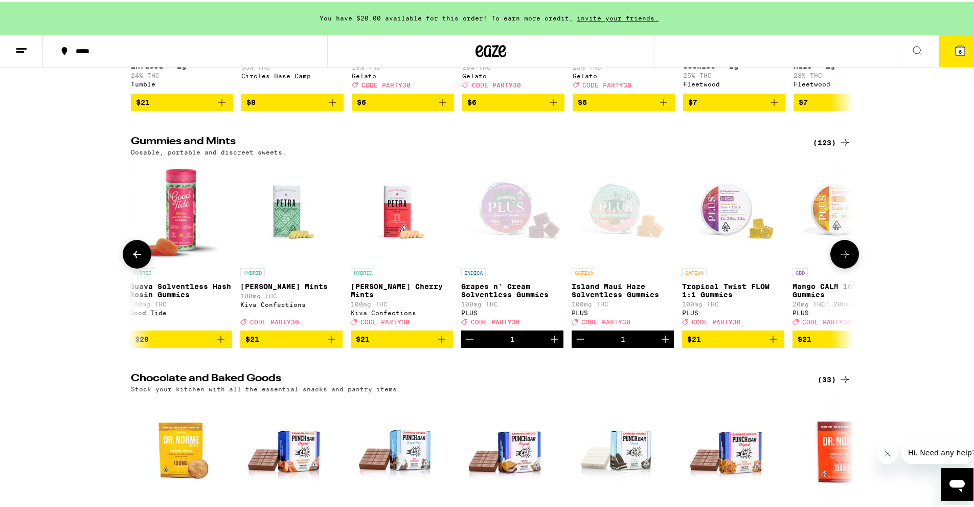
click at [470, 267] on button at bounding box center [845, 252] width 29 height 29
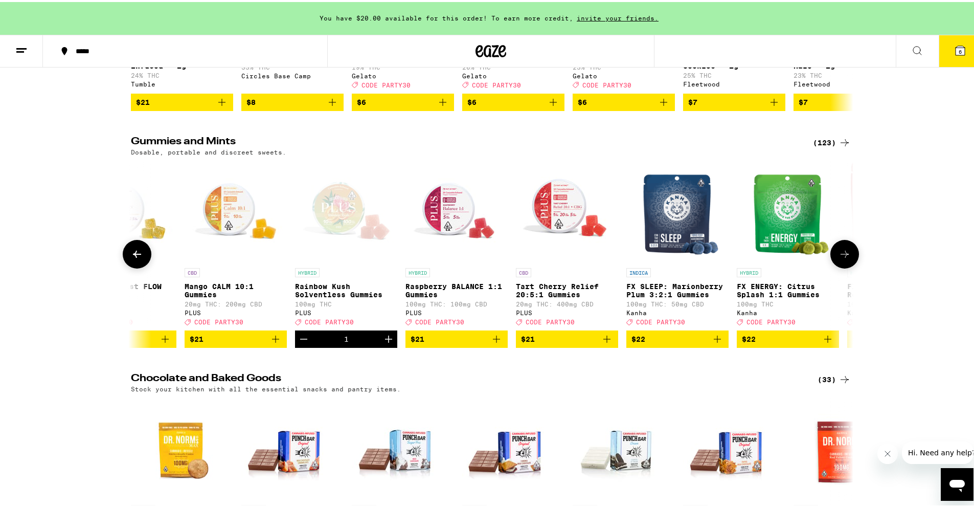
scroll to position [0, 10885]
click at [470, 267] on button at bounding box center [845, 252] width 29 height 29
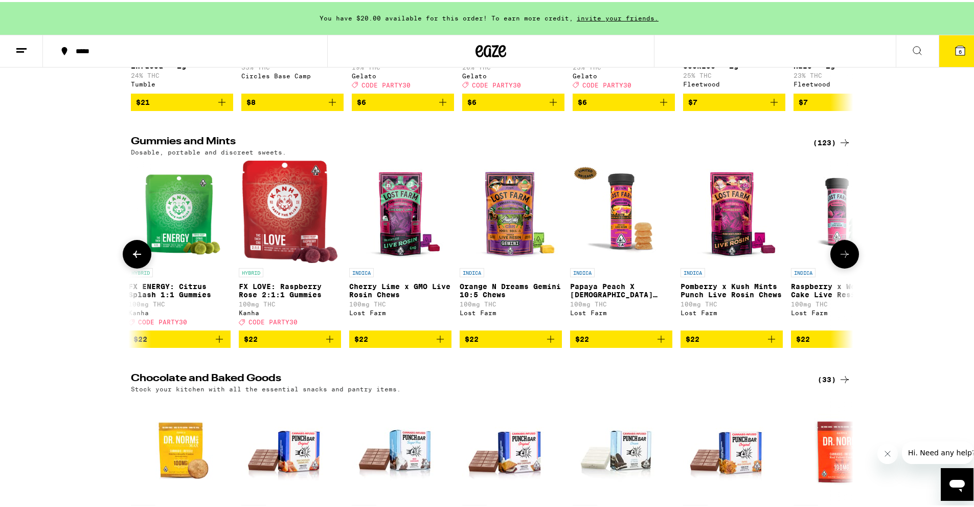
scroll to position [0, 11494]
click at [470, 267] on button at bounding box center [845, 252] width 29 height 29
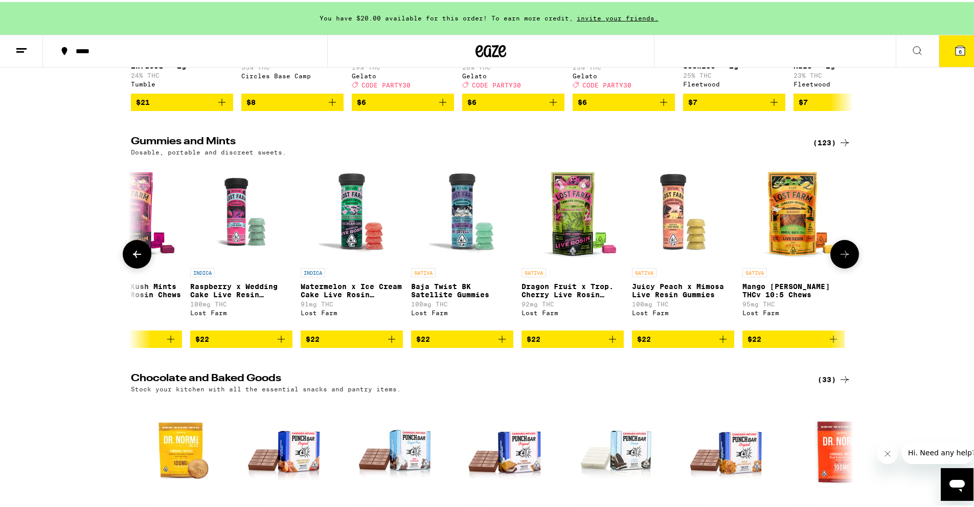
scroll to position [0, 12103]
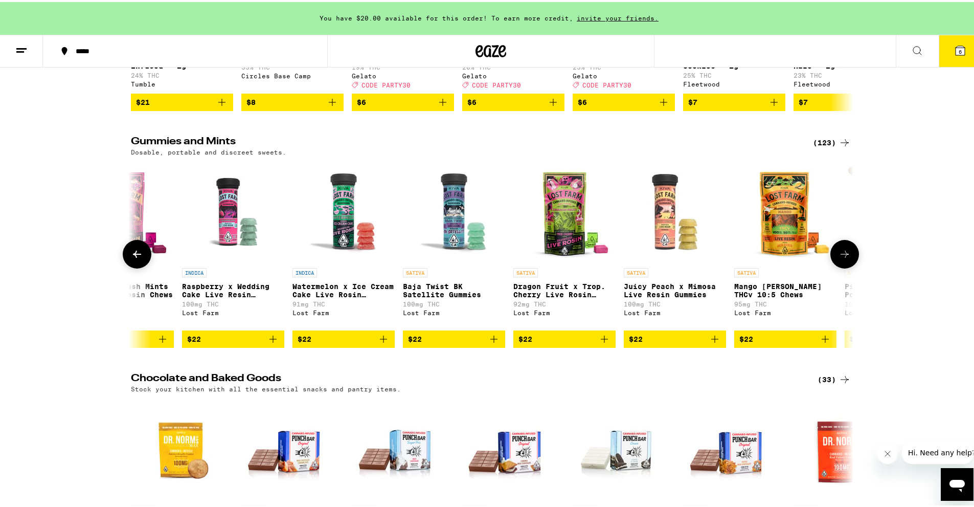
click at [136, 256] on icon at bounding box center [137, 252] width 8 height 7
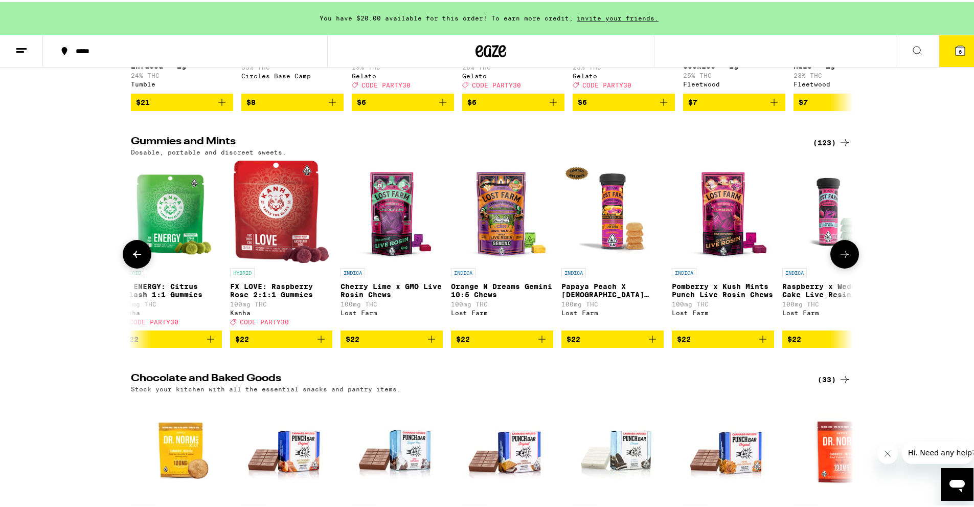
scroll to position [0, 11494]
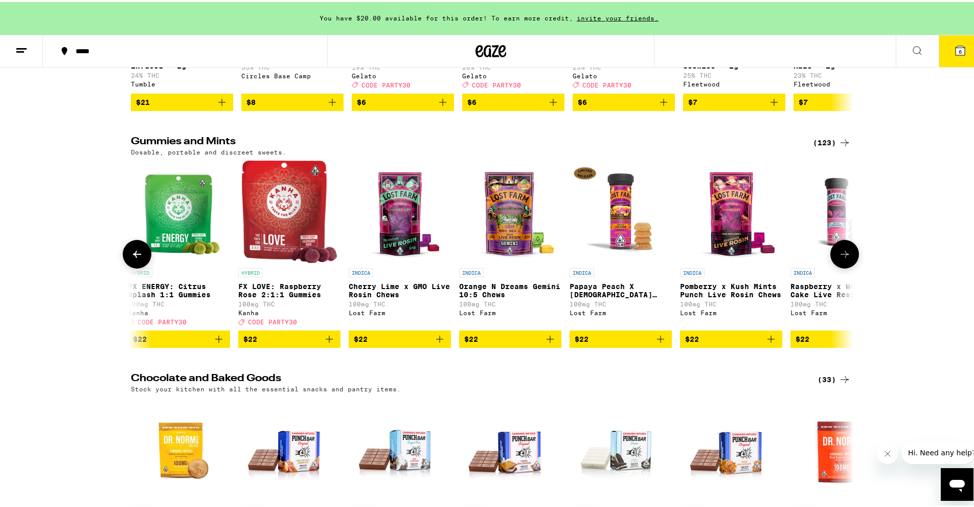
click at [470, 343] on icon "Add to bag" at bounding box center [661, 337] width 12 height 12
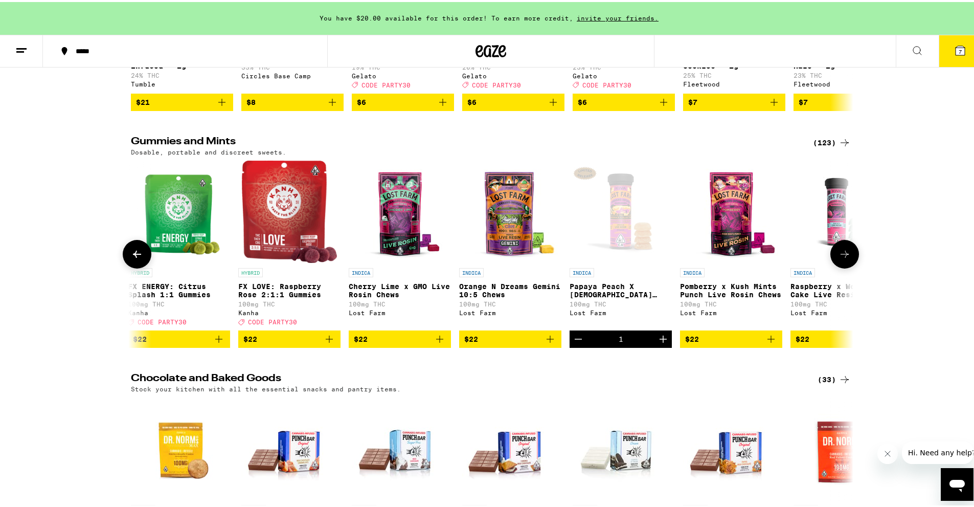
click at [470, 267] on button at bounding box center [845, 252] width 29 height 29
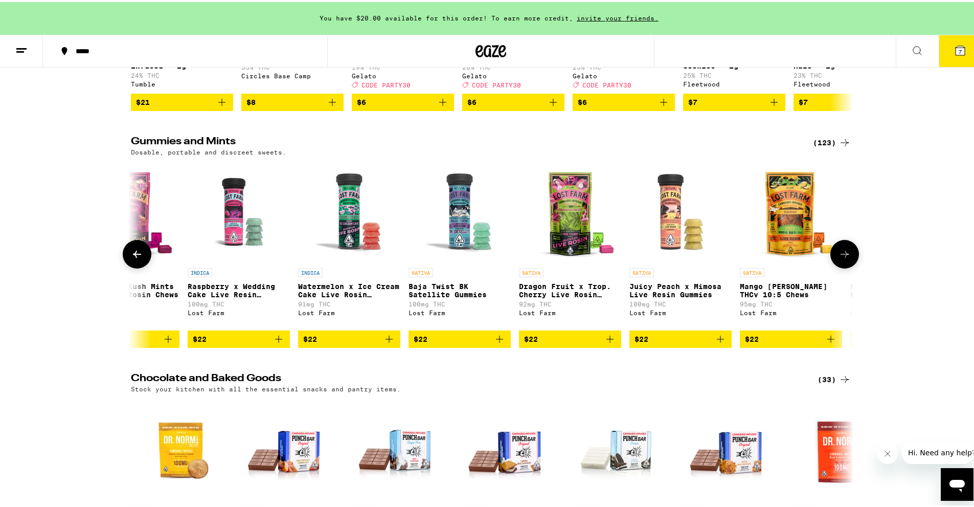
scroll to position [0, 12103]
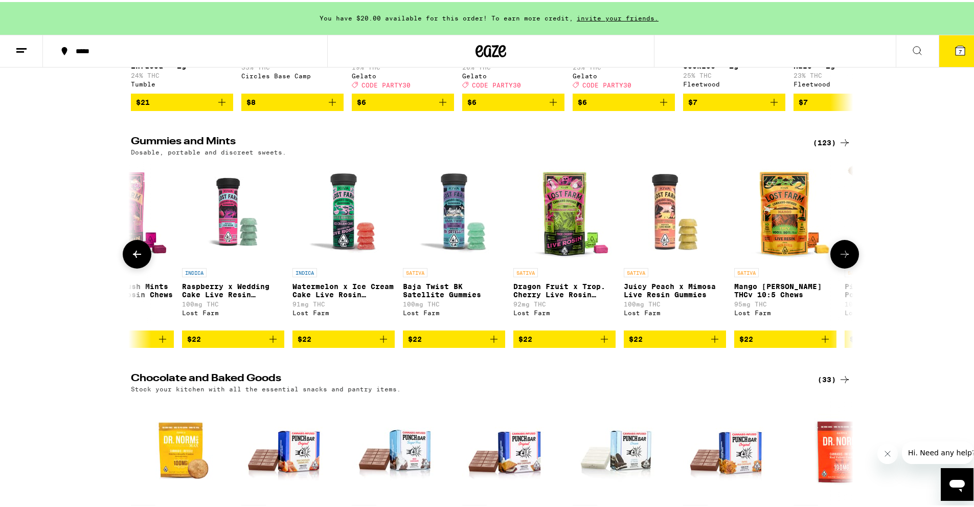
click at [470, 256] on icon at bounding box center [845, 252] width 8 height 7
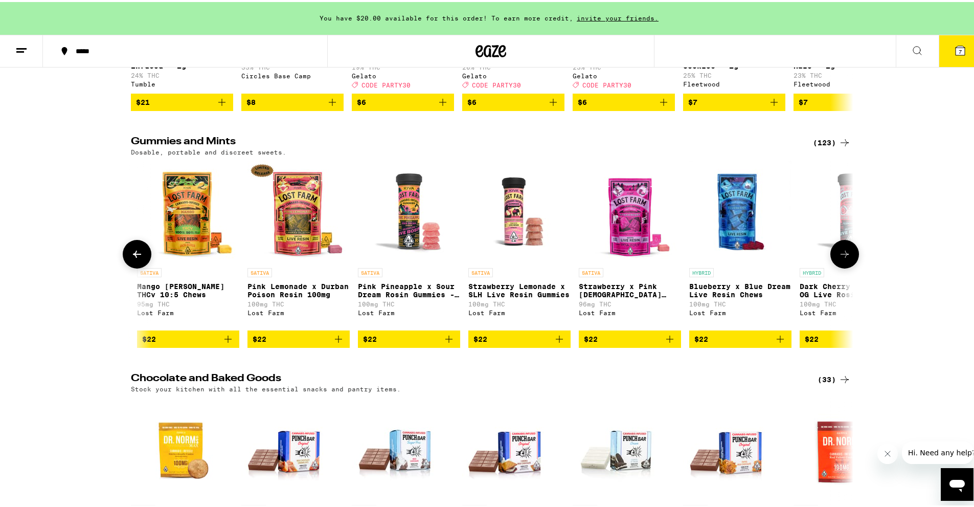
scroll to position [0, 12712]
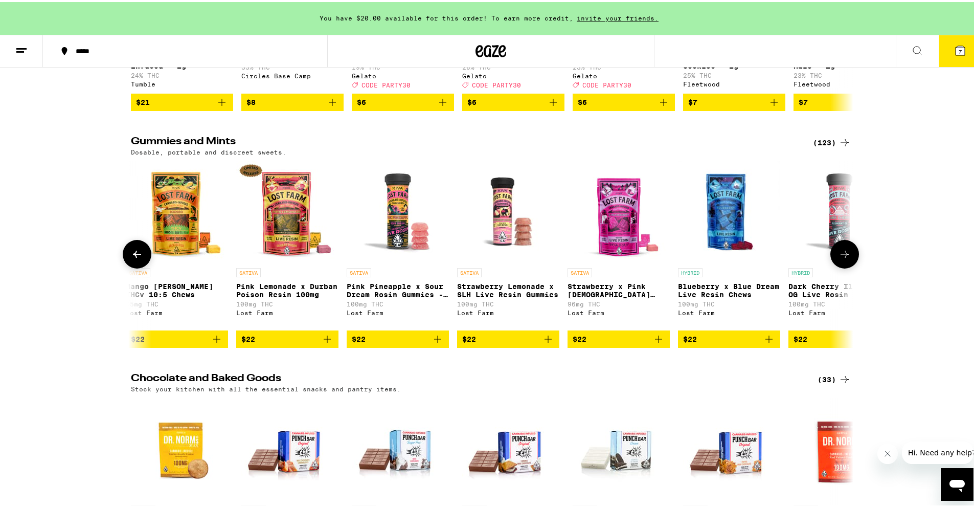
click at [470, 297] on p "Strawberry Lemonade x SLH Live Resin Gummies" at bounding box center [508, 288] width 102 height 16
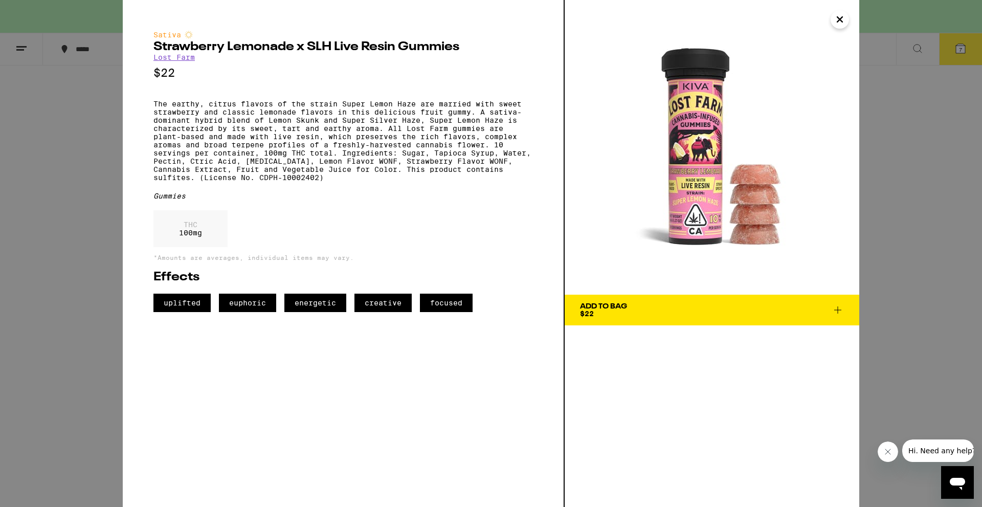
click at [470, 307] on button "Add To Bag $22" at bounding box center [712, 310] width 295 height 31
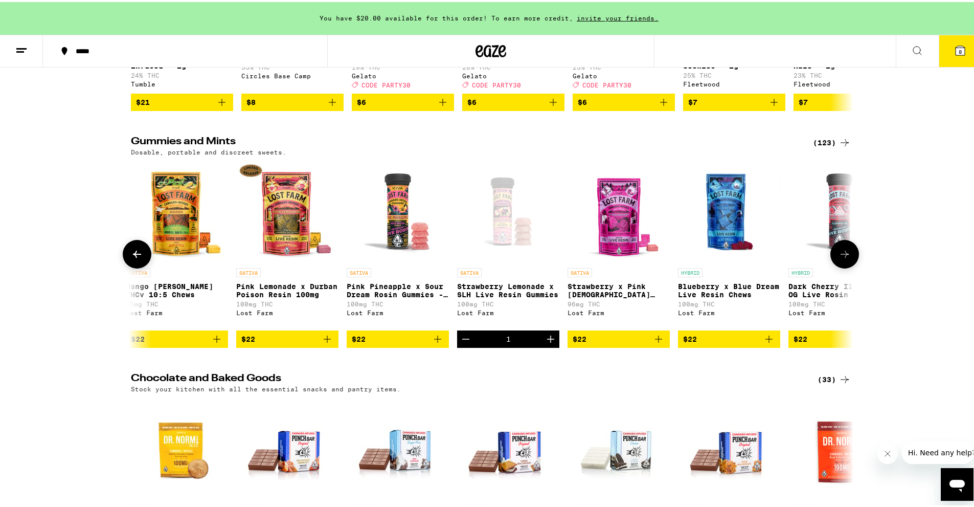
click at [470, 258] on icon at bounding box center [845, 252] width 12 height 12
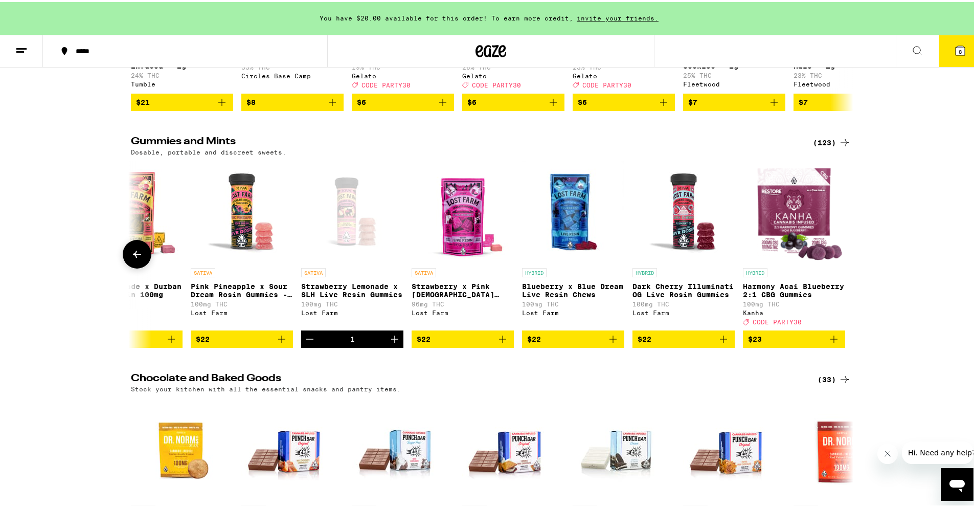
scroll to position [0, 12870]
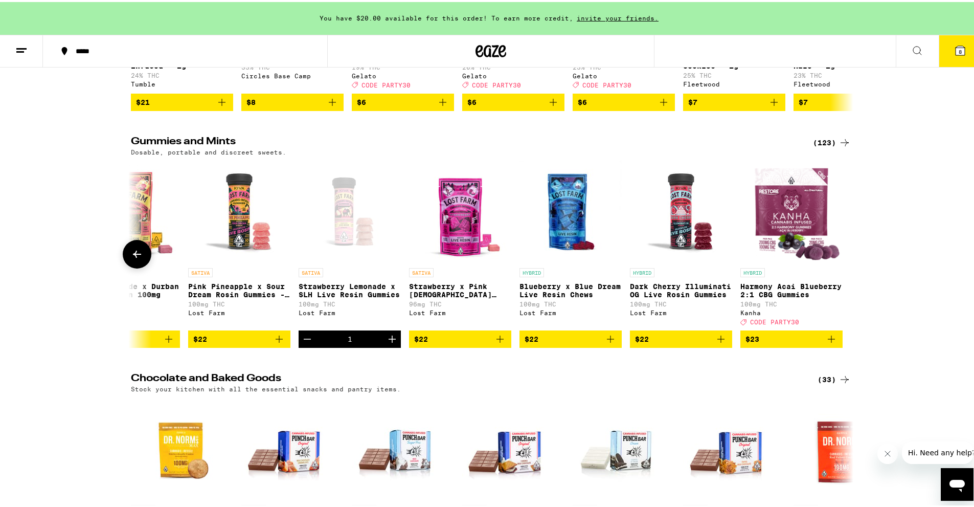
click at [470, 343] on icon "Add to bag" at bounding box center [611, 337] width 12 height 12
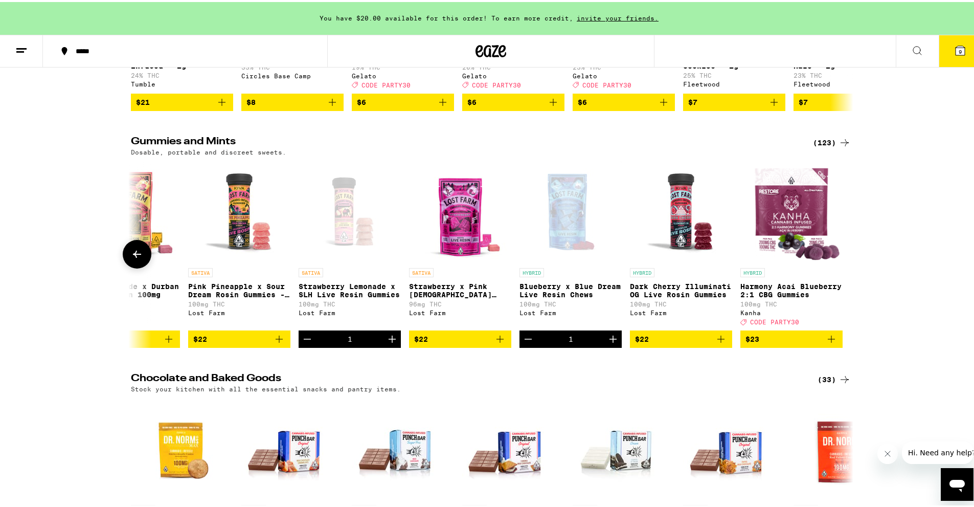
click at [128, 267] on button at bounding box center [137, 252] width 29 height 29
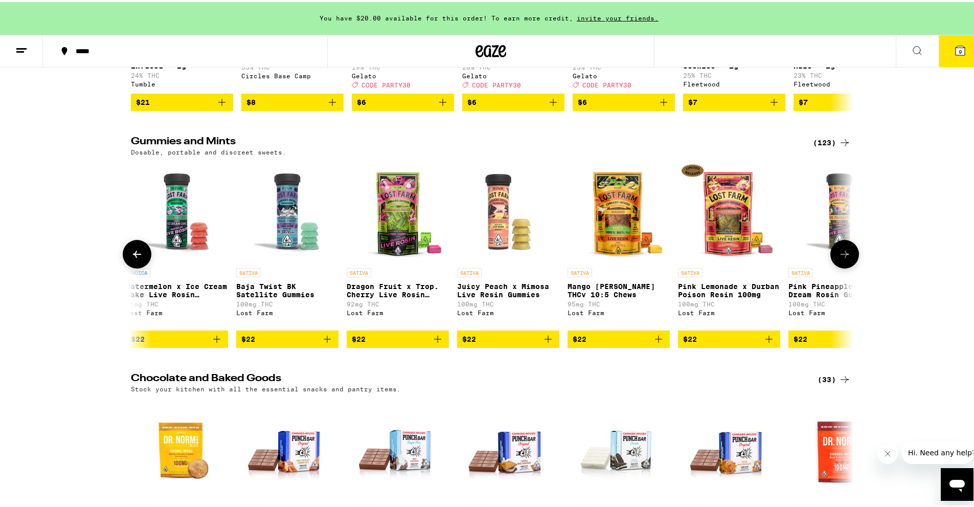
scroll to position [0, 12261]
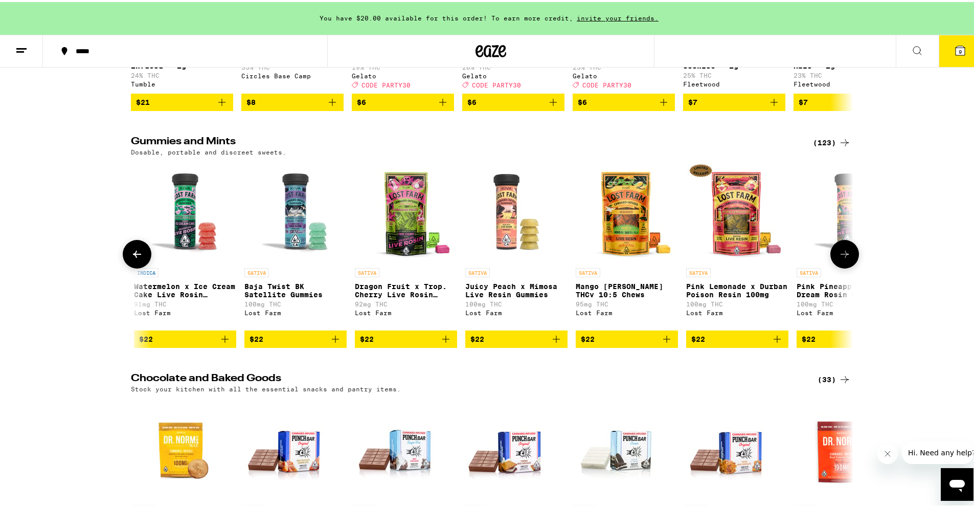
click at [134, 258] on icon at bounding box center [137, 252] width 12 height 12
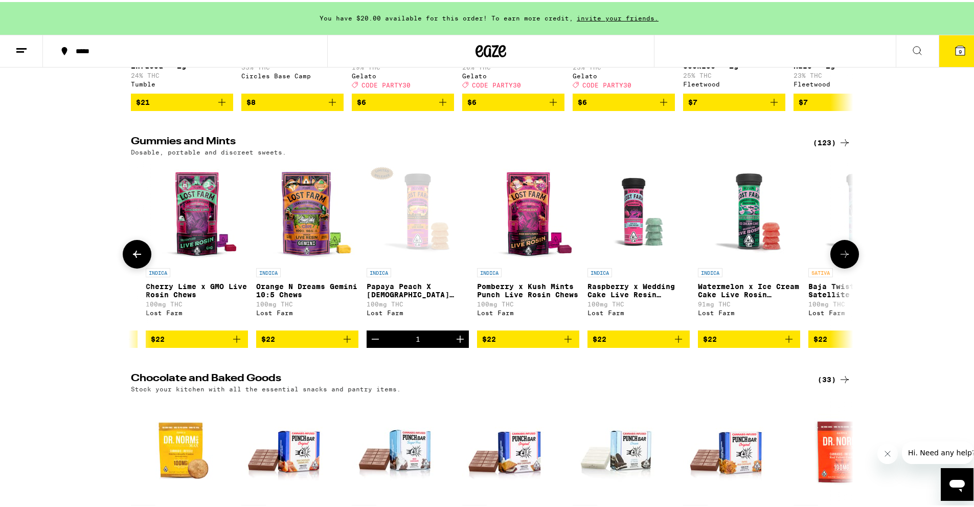
scroll to position [0, 11653]
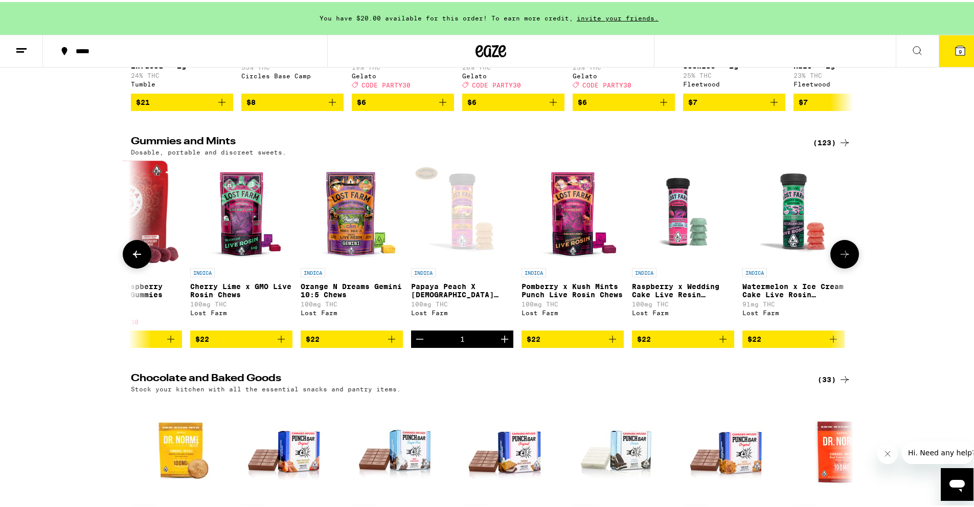
click at [470, 258] on icon at bounding box center [845, 252] width 12 height 12
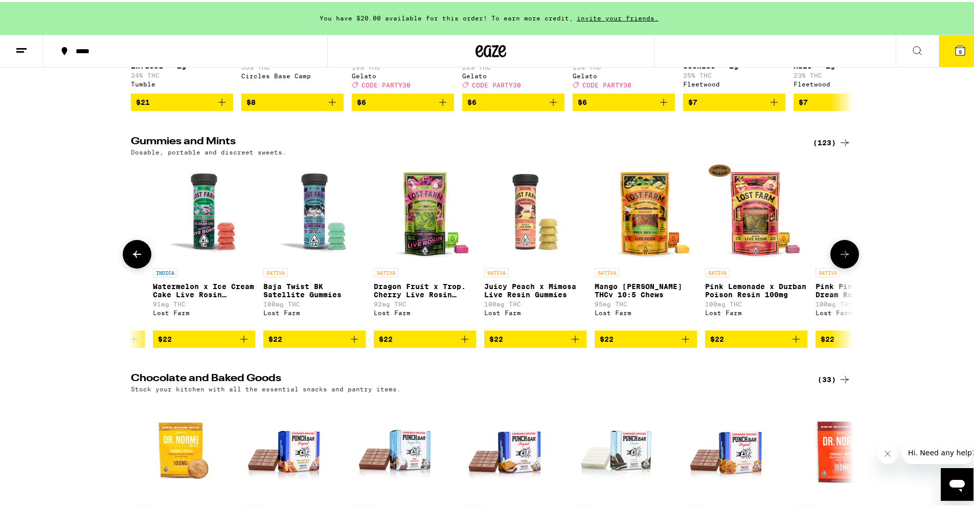
scroll to position [0, 12261]
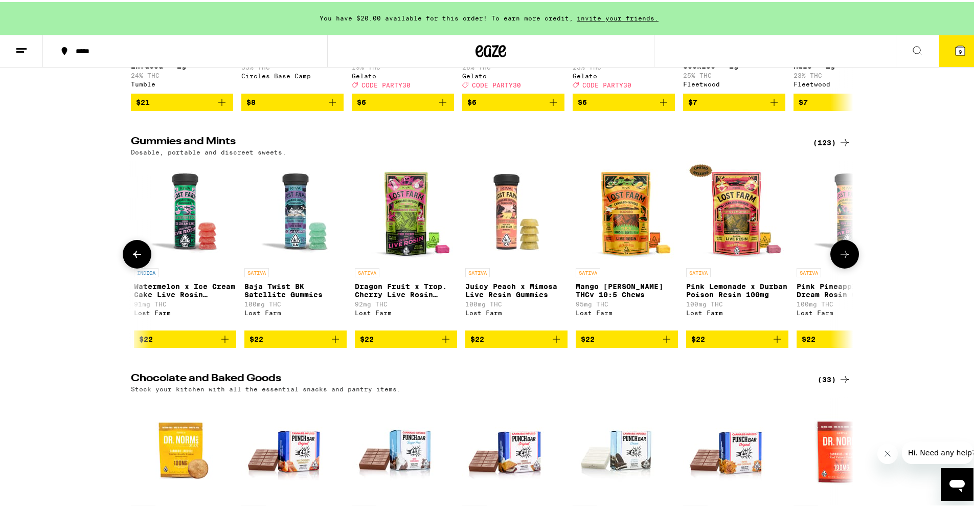
click at [470, 267] on button at bounding box center [845, 252] width 29 height 29
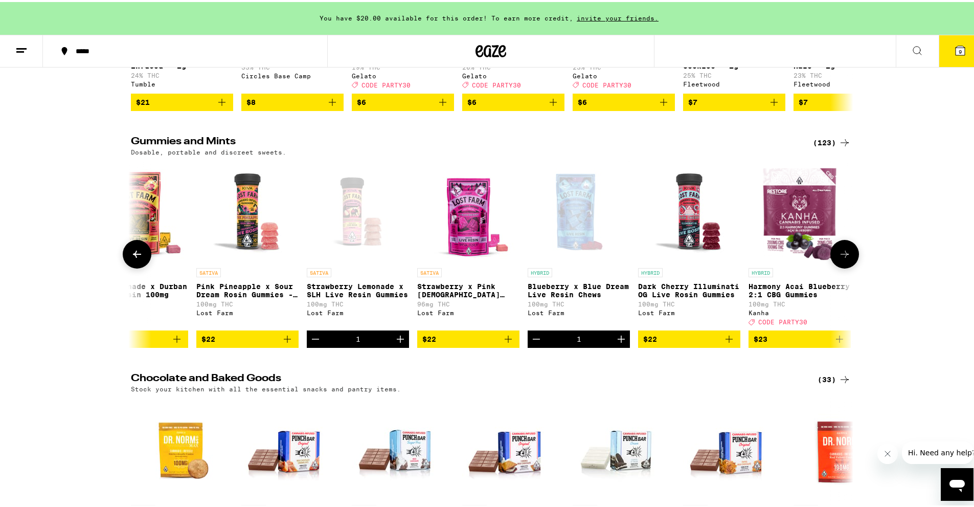
scroll to position [0, 12870]
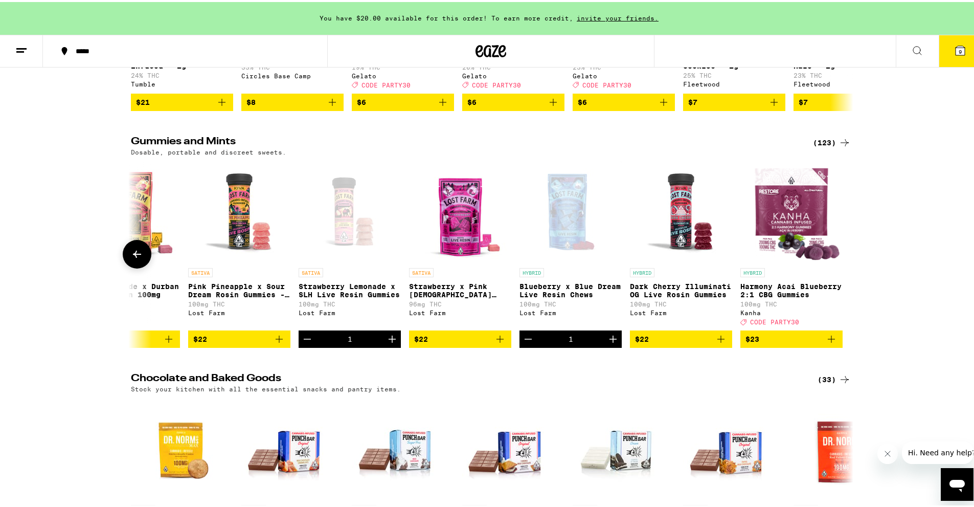
click at [470, 343] on icon "Add to bag" at bounding box center [721, 337] width 12 height 12
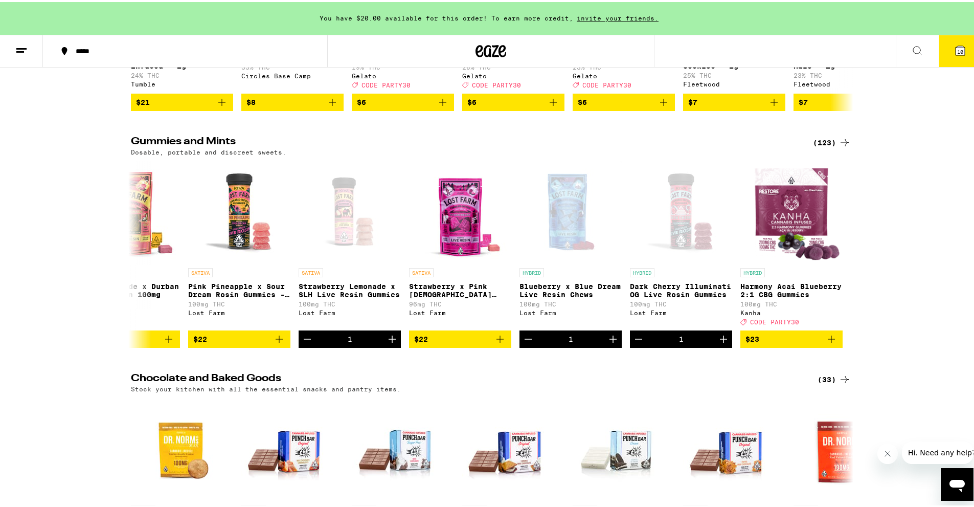
click at [470, 51] on icon at bounding box center [960, 48] width 9 height 9
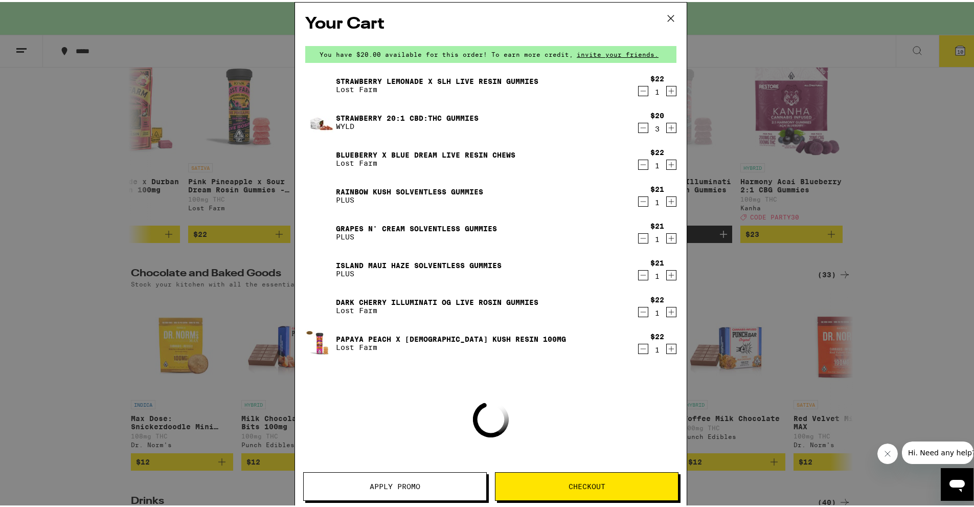
scroll to position [2811, 0]
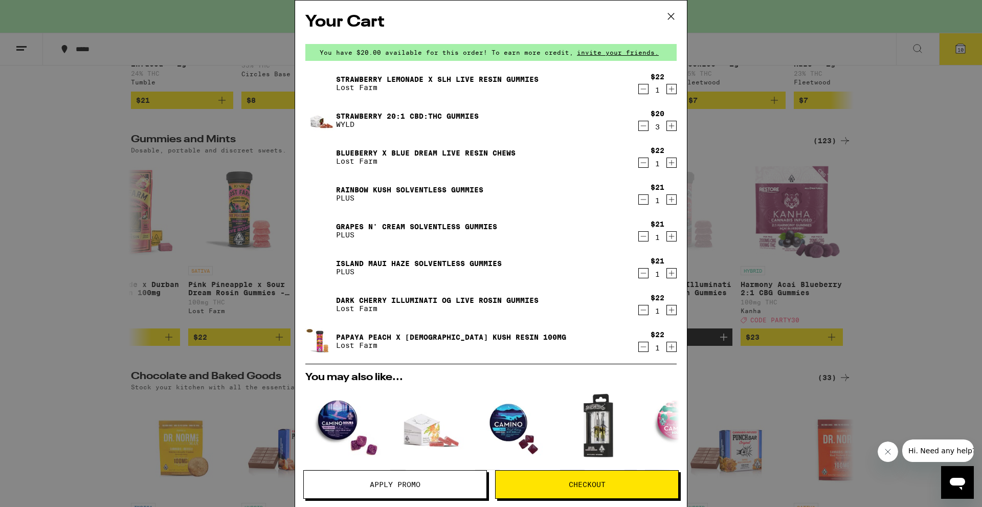
click at [470, 21] on div "Your Cart You have $20.00 available for this order! To earn more credit, invite…" at bounding box center [491, 253] width 982 height 507
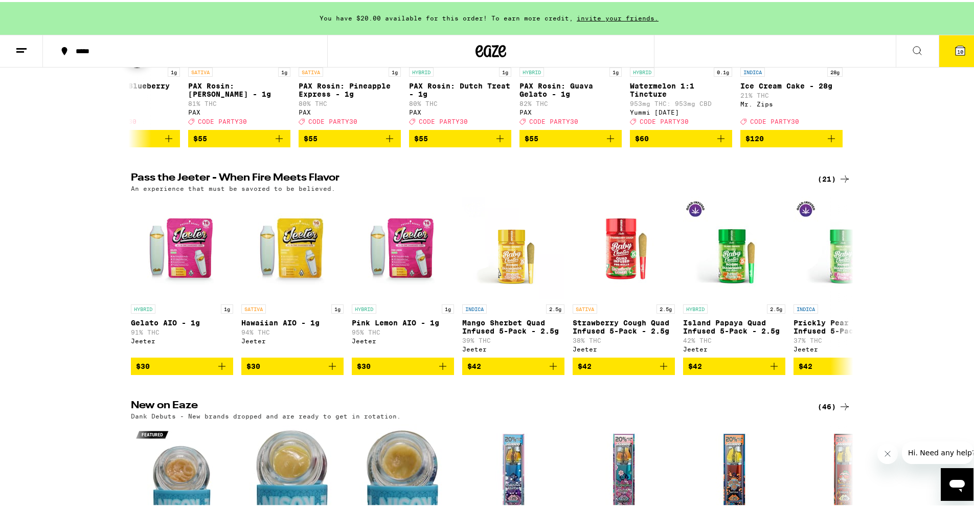
scroll to position [102, 0]
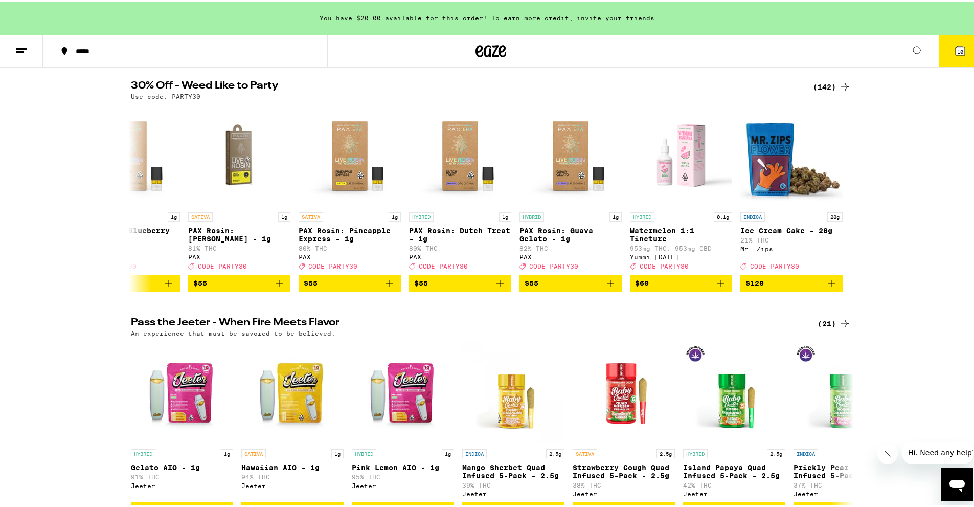
click at [470, 45] on icon at bounding box center [960, 48] width 9 height 9
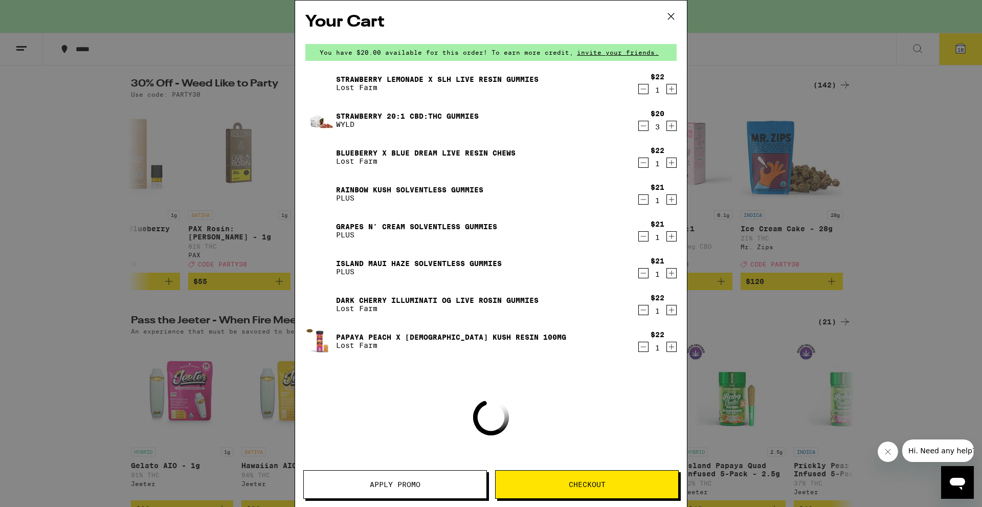
click at [396, 490] on button "Apply Promo" at bounding box center [395, 484] width 184 height 29
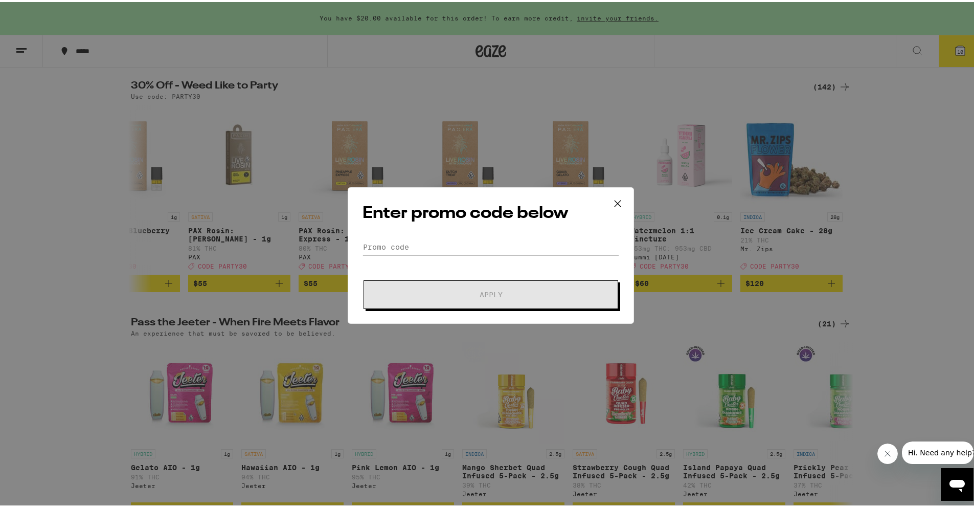
click at [424, 246] on input "Promo Code" at bounding box center [491, 244] width 257 height 15
type input "["
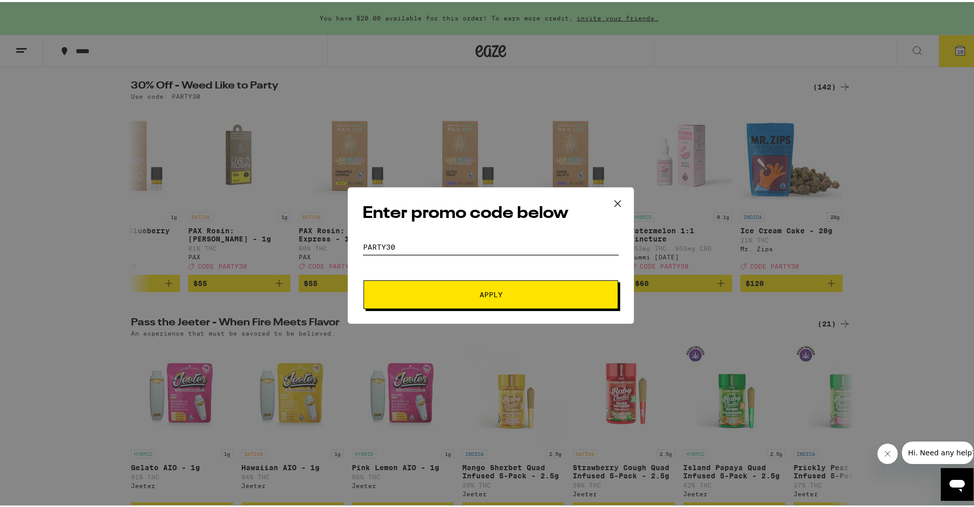
type input "party30"
click at [470, 292] on span "Apply" at bounding box center [491, 292] width 23 height 7
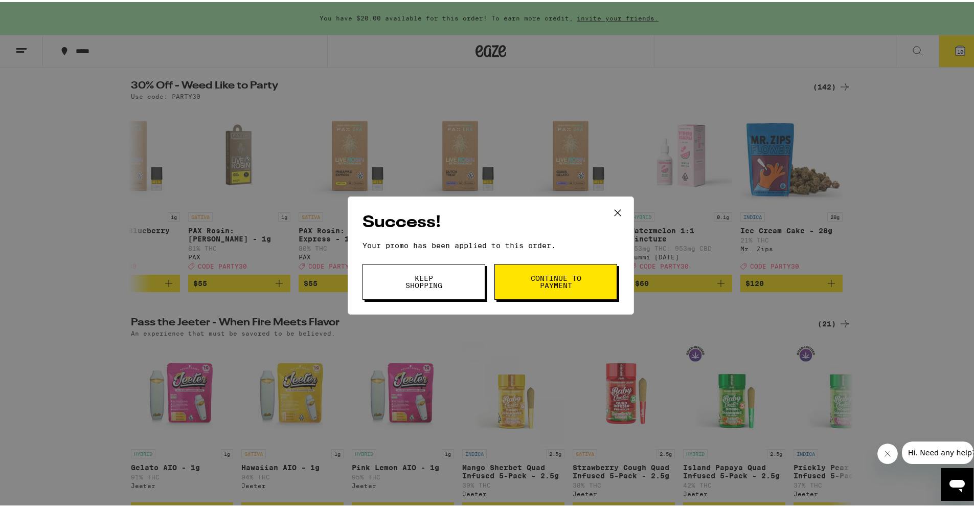
click at [470, 285] on span "Continue to payment" at bounding box center [556, 280] width 52 height 14
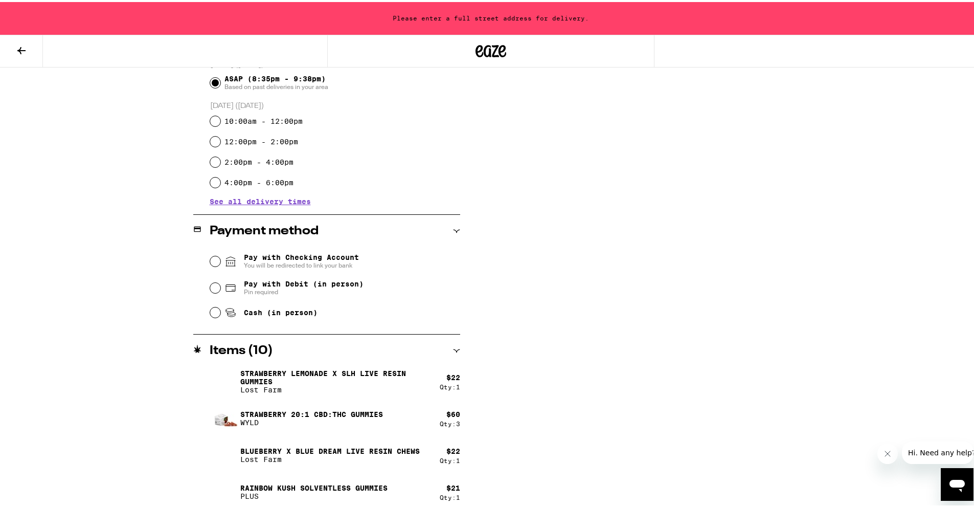
scroll to position [140, 0]
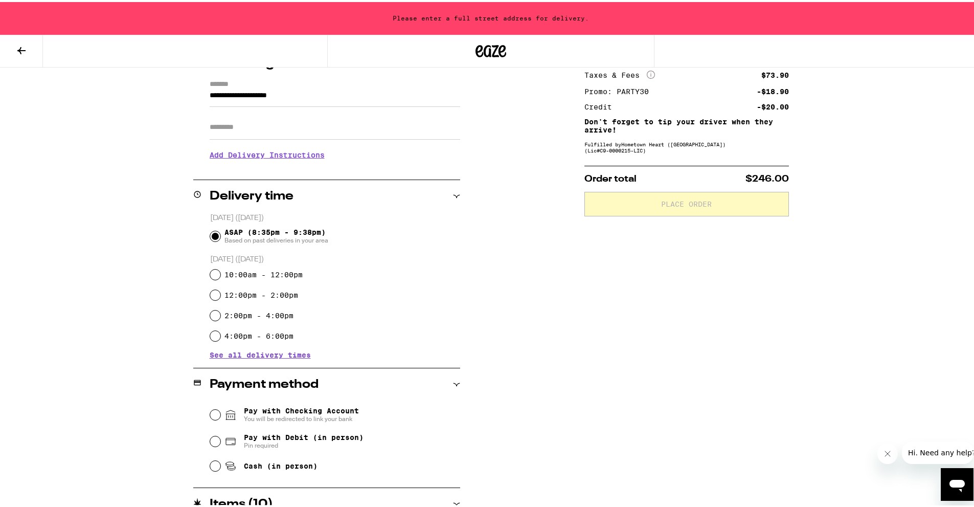
click at [294, 152] on h3 "Add Delivery Instructions" at bounding box center [335, 153] width 251 height 24
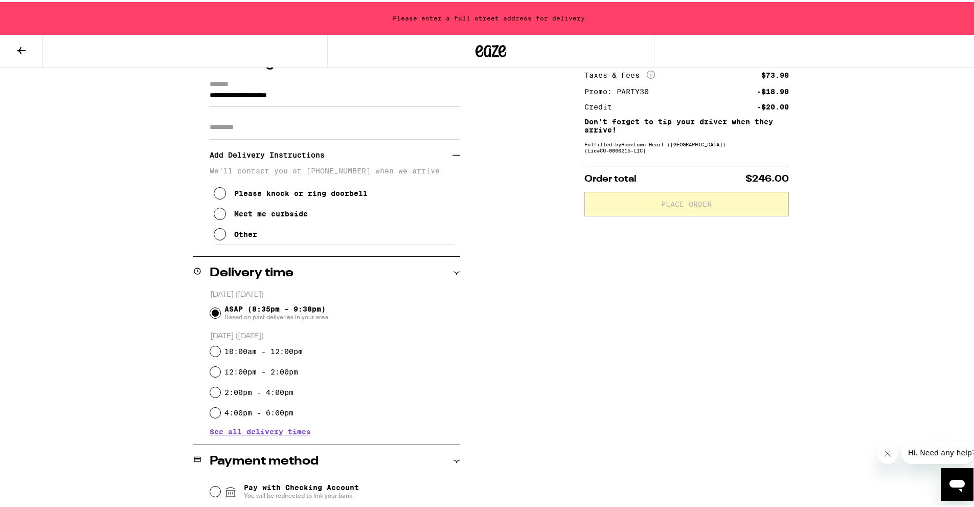
click at [214, 238] on icon at bounding box center [220, 232] width 12 height 12
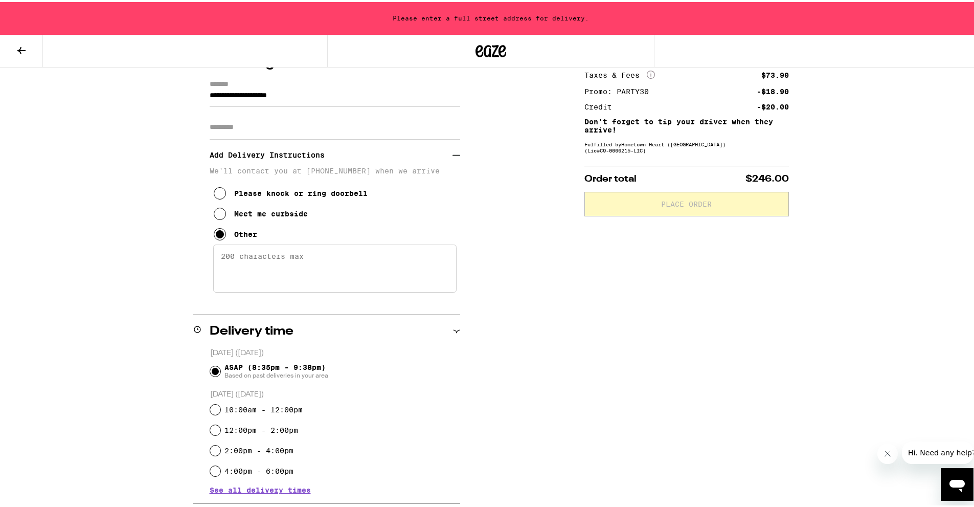
click at [232, 256] on textarea "Enter any other delivery instructions you want driver to know" at bounding box center [334, 266] width 243 height 48
type textarea "H"
type textarea "Address is hard to see. There's a brown Toyota truck in the driveway parked fac…"
click at [276, 89] on input "**********" at bounding box center [335, 95] width 251 height 17
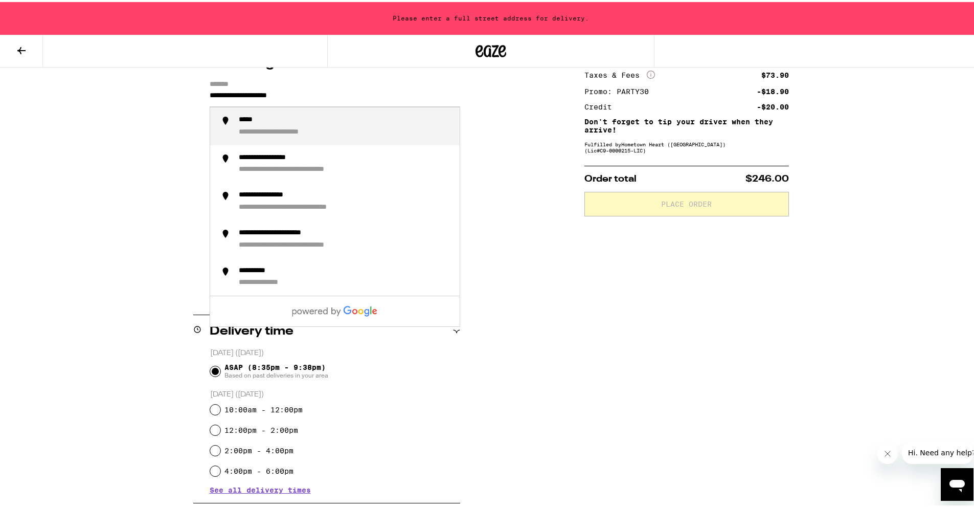
drag, startPoint x: 315, startPoint y: 89, endPoint x: 160, endPoint y: 87, distance: 154.5
click at [161, 87] on div "**********" at bounding box center [491, 483] width 737 height 932
click at [254, 113] on li "**********" at bounding box center [335, 124] width 250 height 38
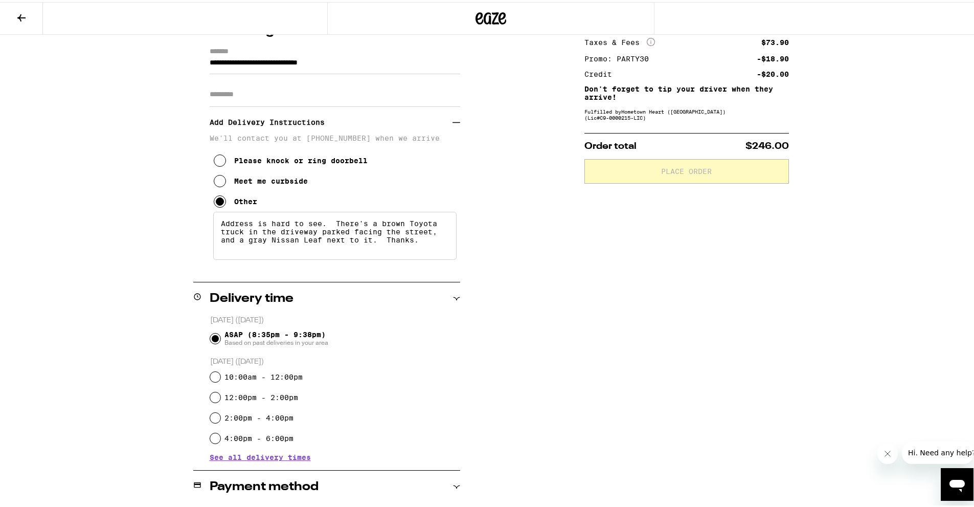
type input "**********"
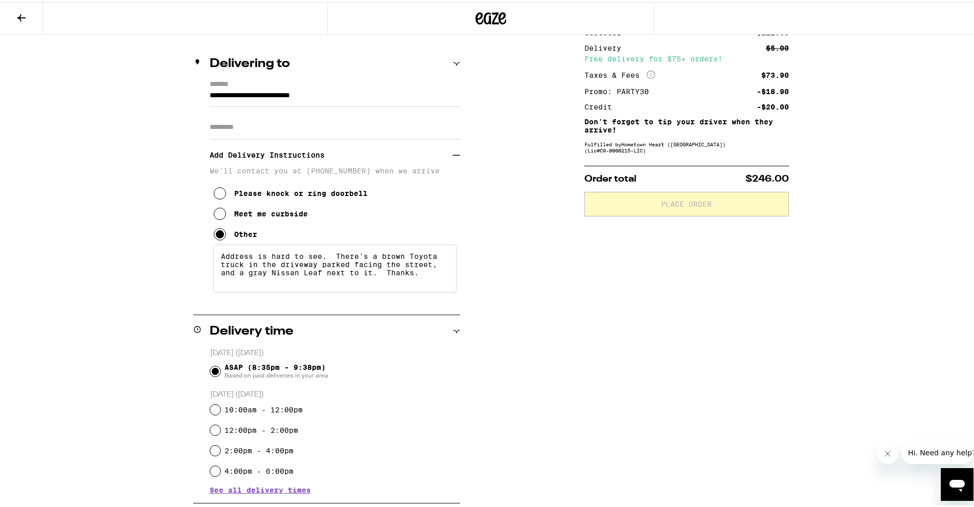
click at [359, 147] on h3 "Add Delivery Instructions" at bounding box center [331, 153] width 243 height 24
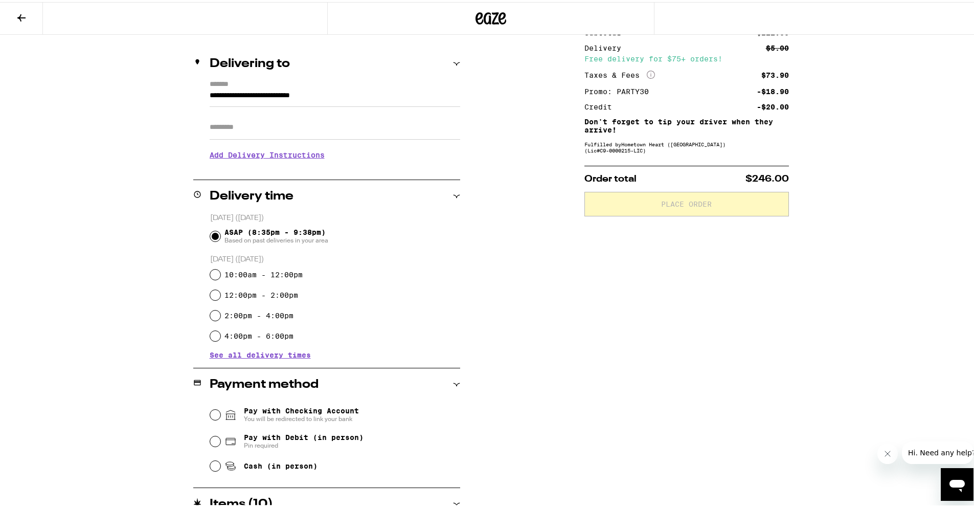
click at [270, 159] on h3 "Add Delivery Instructions" at bounding box center [335, 153] width 251 height 24
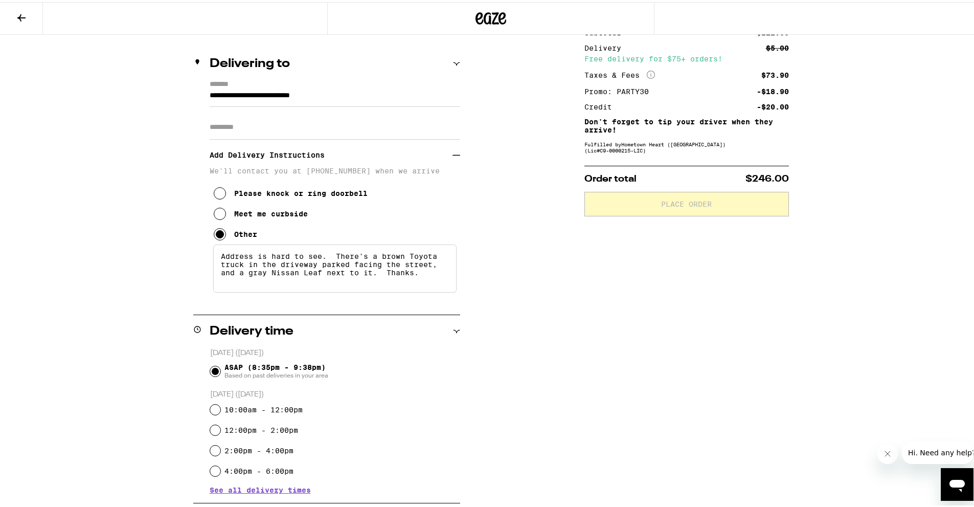
click at [381, 283] on textarea "Address is hard to see. There's a brown Toyota truck in the driveway parked fac…" at bounding box center [334, 266] width 243 height 48
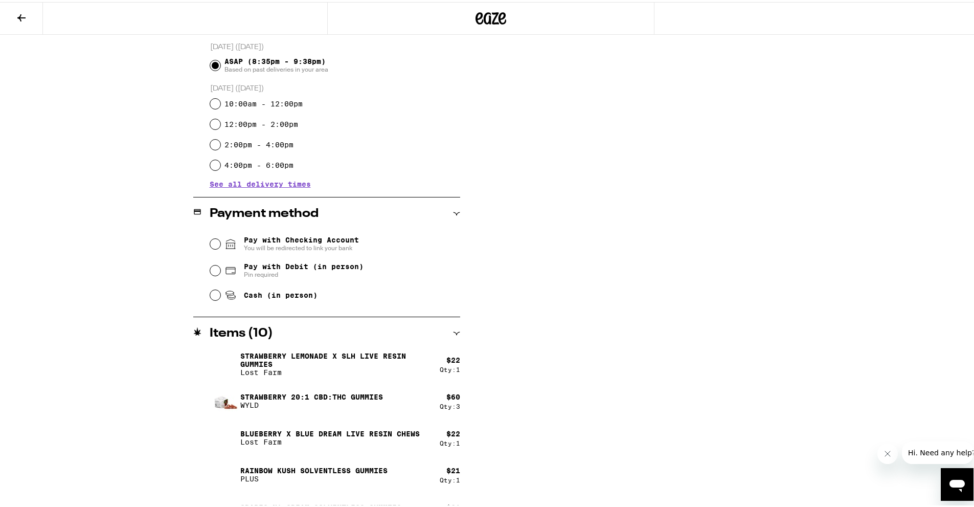
scroll to position [414, 0]
type textarea "Address is hard to see. There's a brown Toyota truck in the driveway parked fac…"
click at [214, 294] on input "Cash (in person)" at bounding box center [215, 292] width 10 height 10
radio input "true"
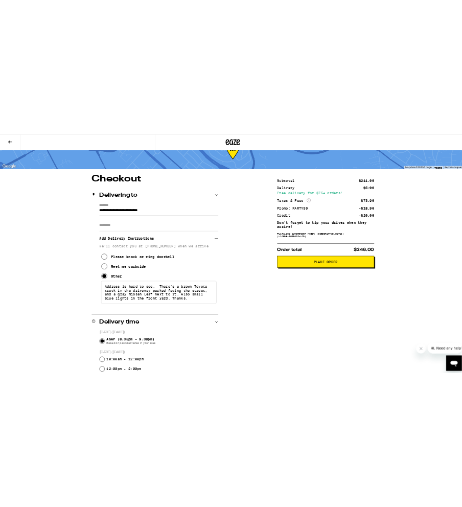
scroll to position [0, 0]
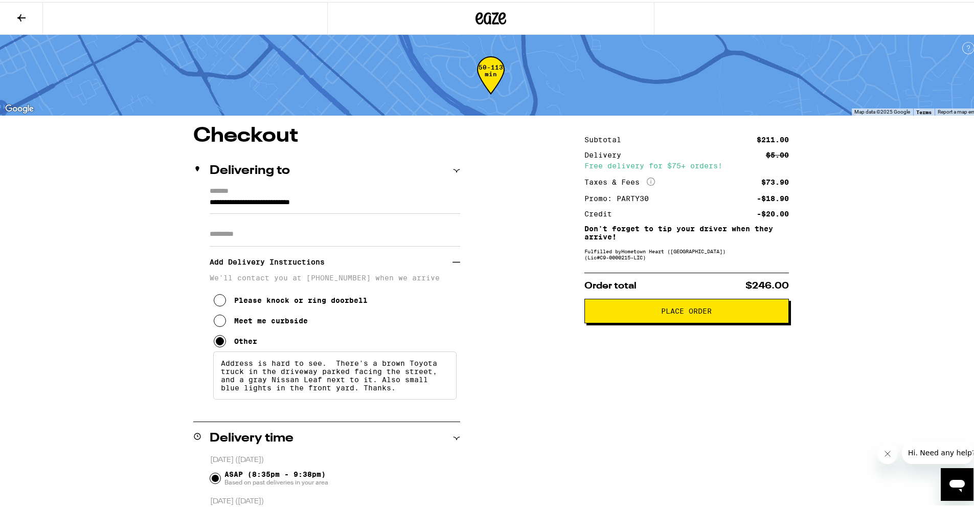
click at [470, 317] on button "Place Order" at bounding box center [687, 309] width 205 height 25
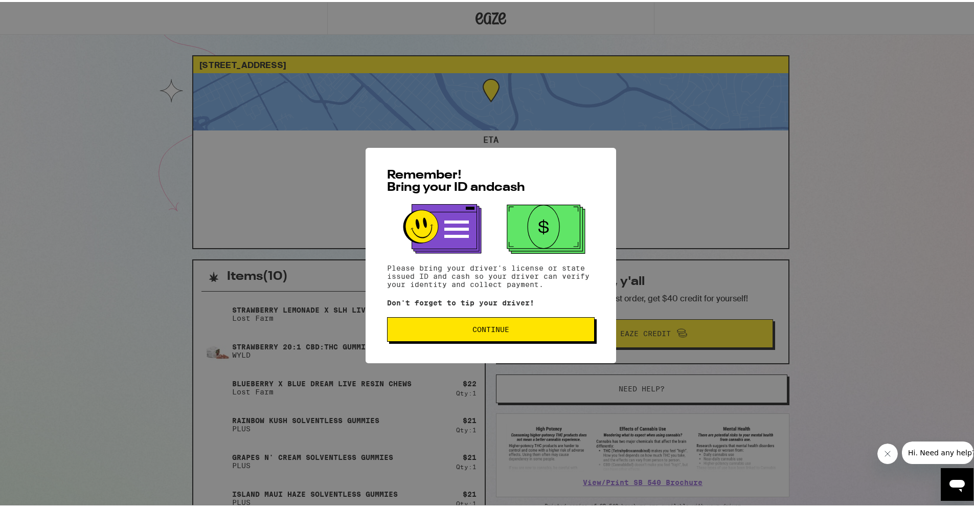
click at [470, 330] on span "Continue" at bounding box center [491, 327] width 37 height 7
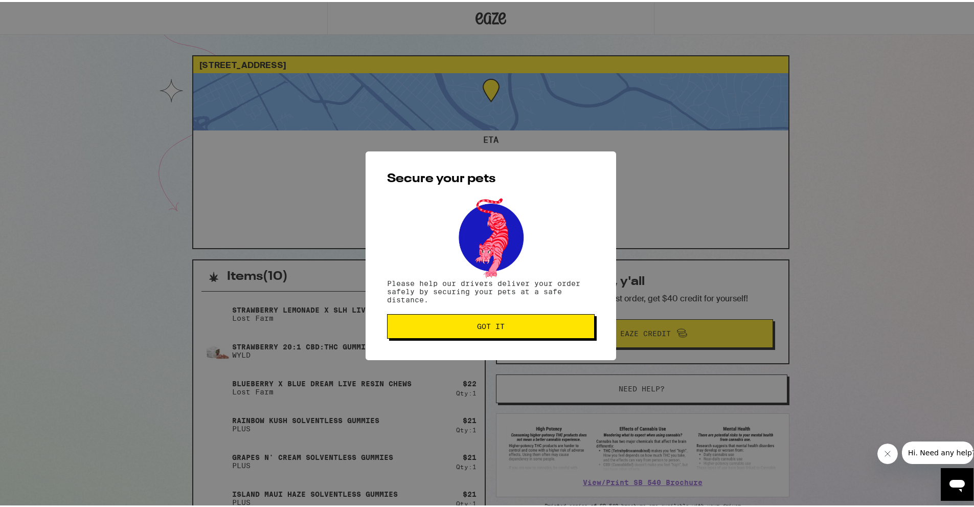
click at [470, 330] on button "Got it" at bounding box center [491, 324] width 208 height 25
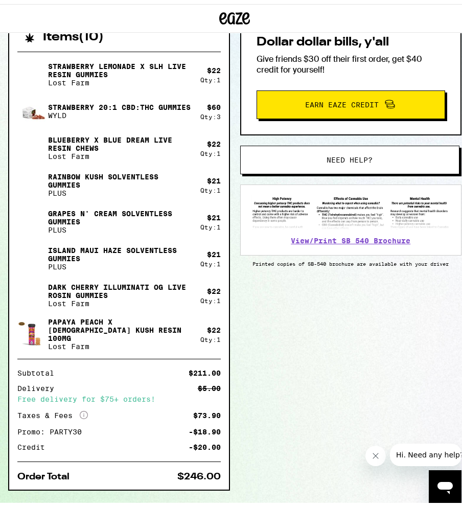
scroll to position [254, 0]
